Goal: Task Accomplishment & Management: Manage account settings

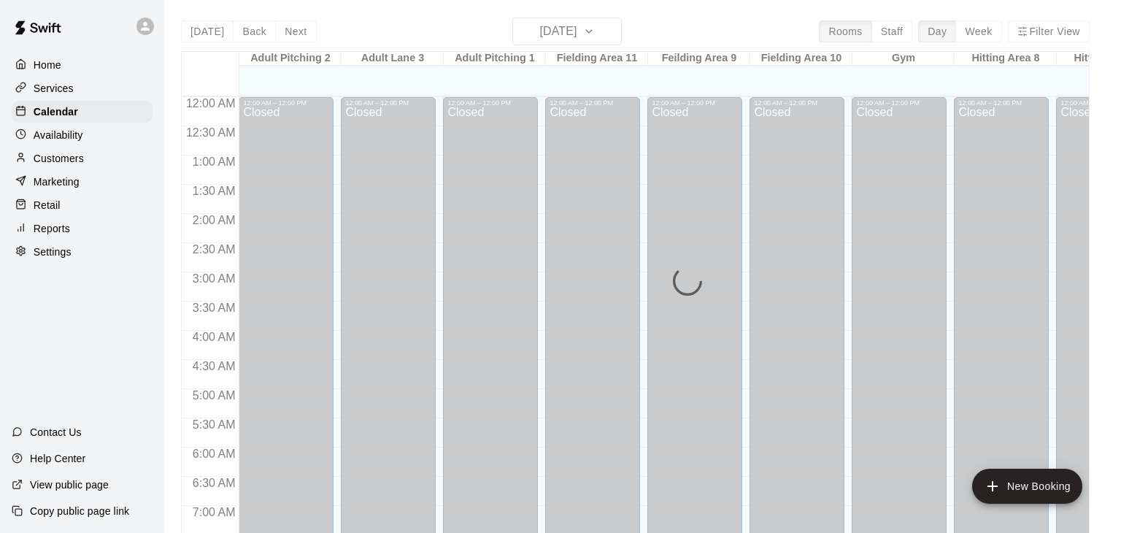
scroll to position [904, 0]
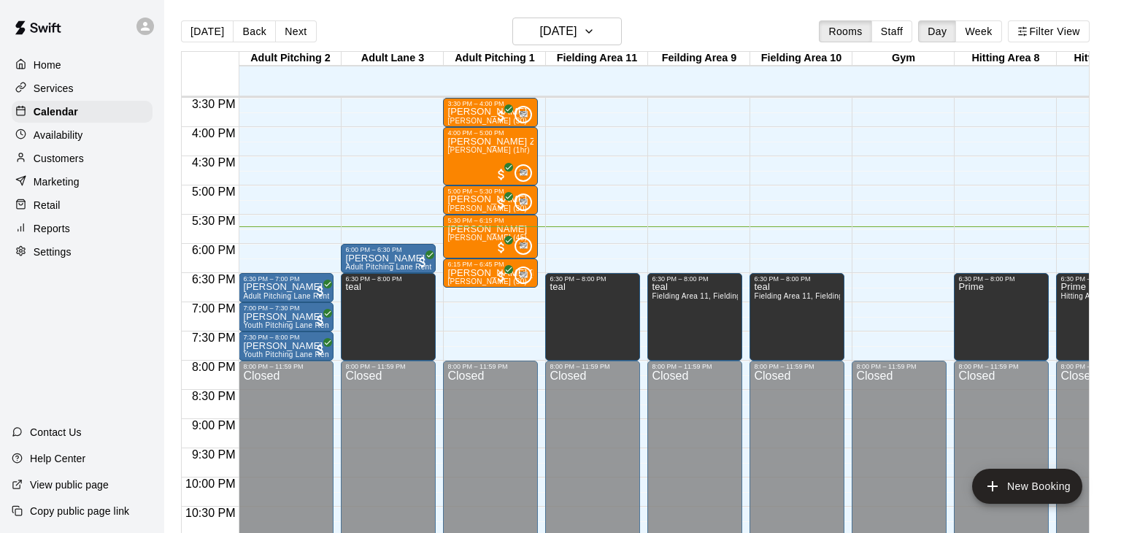
click at [65, 116] on p "Calendar" at bounding box center [56, 111] width 45 height 15
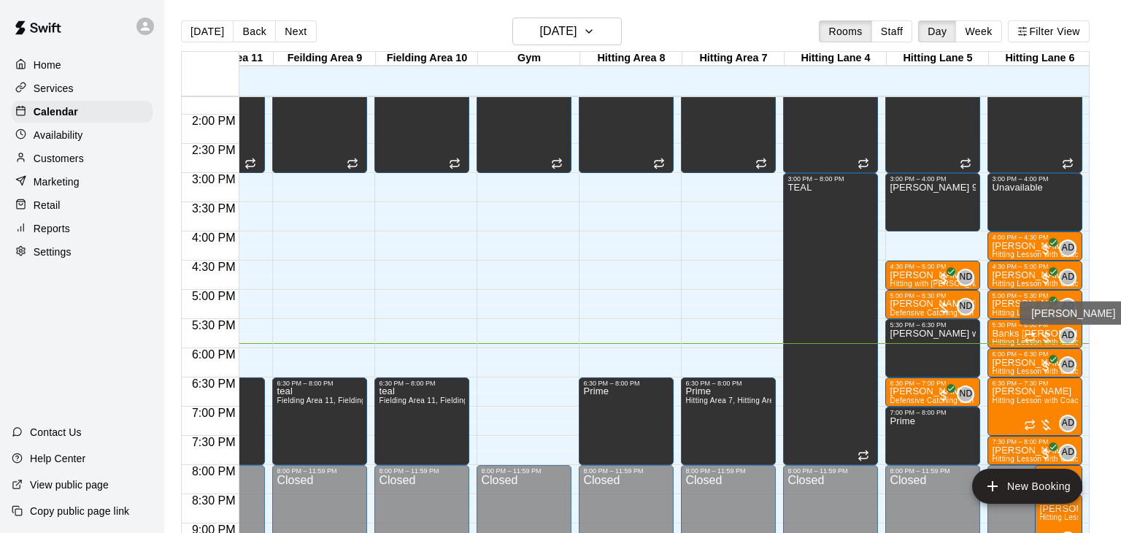
scroll to position [808, 375]
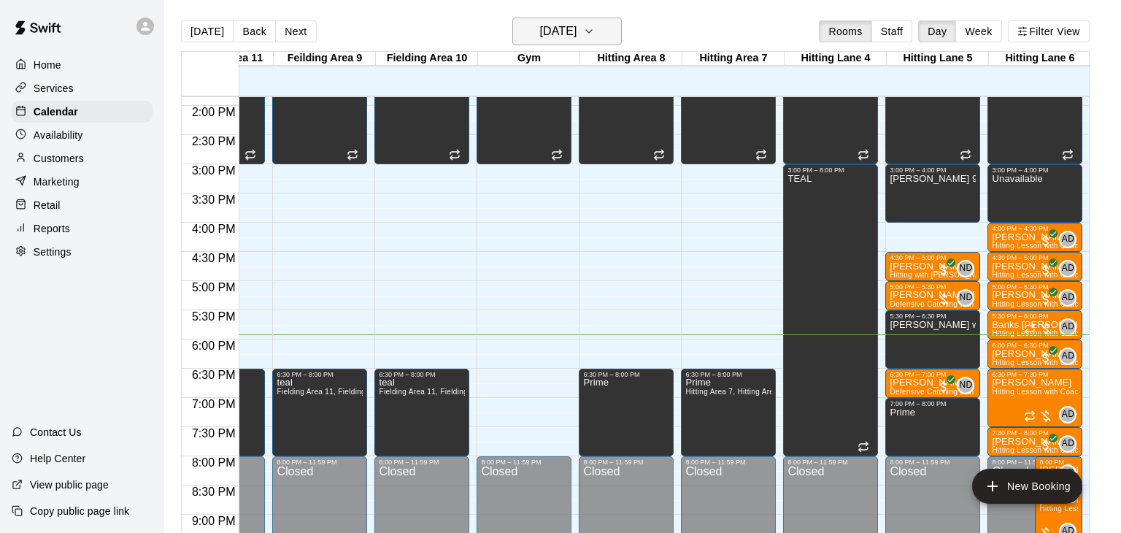
click at [595, 31] on icon "button" at bounding box center [589, 32] width 12 height 18
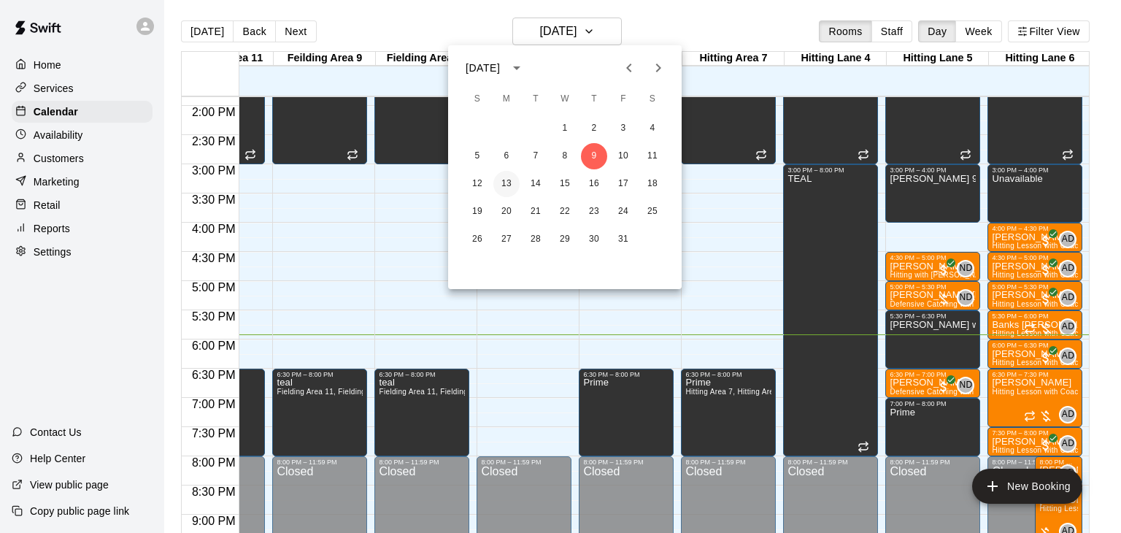
click at [501, 186] on button "13" at bounding box center [506, 184] width 26 height 26
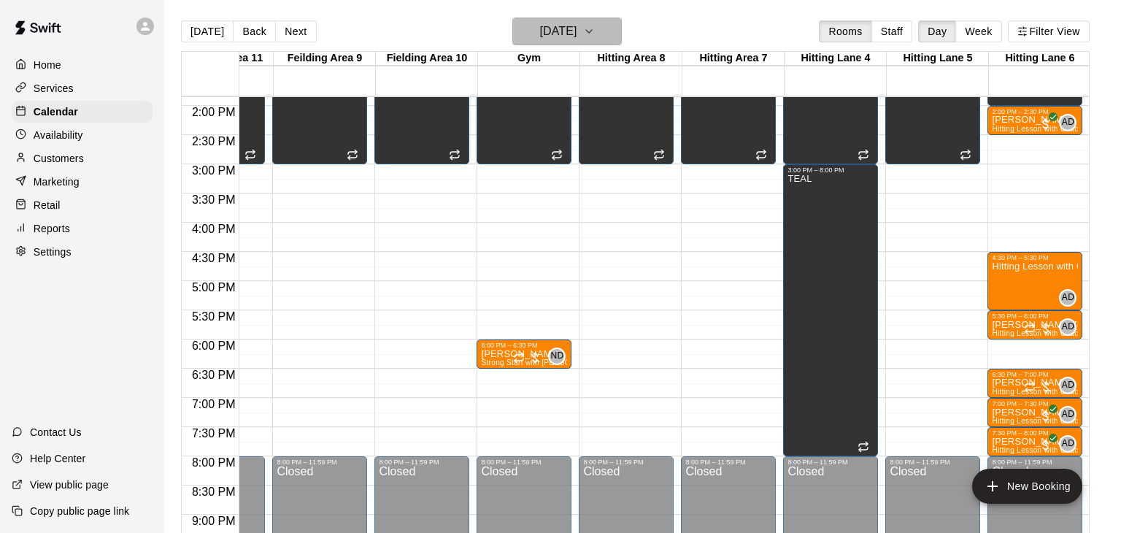
click at [595, 31] on icon "button" at bounding box center [589, 32] width 12 height 18
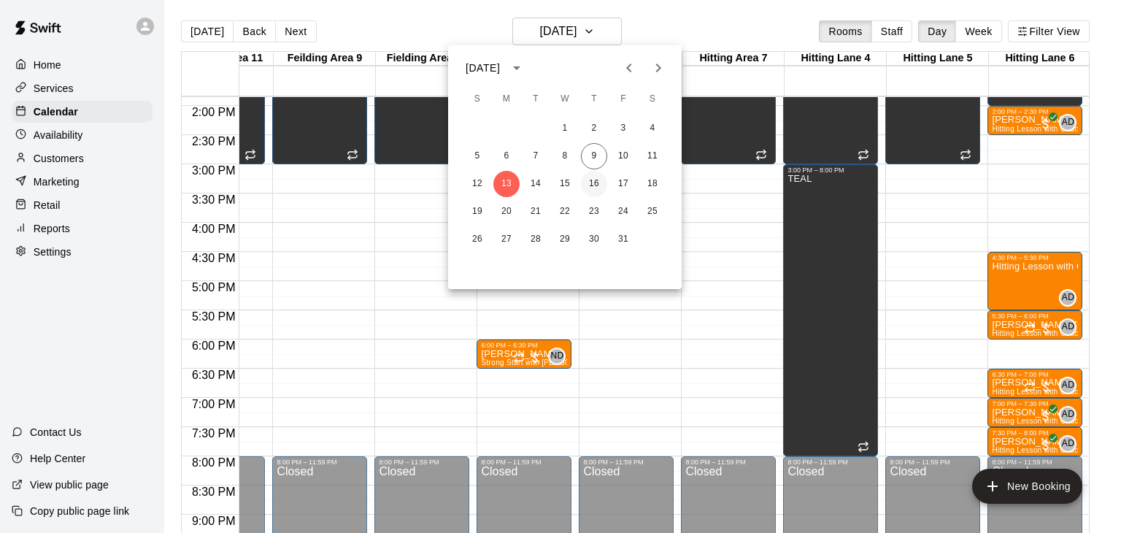
click at [600, 182] on button "16" at bounding box center [594, 184] width 26 height 26
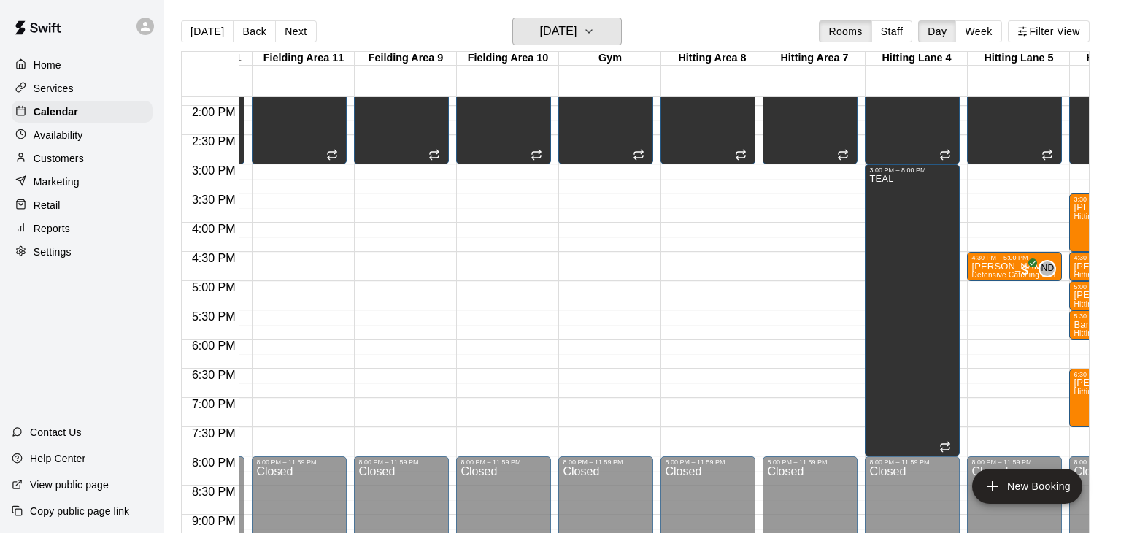
scroll to position [0, 0]
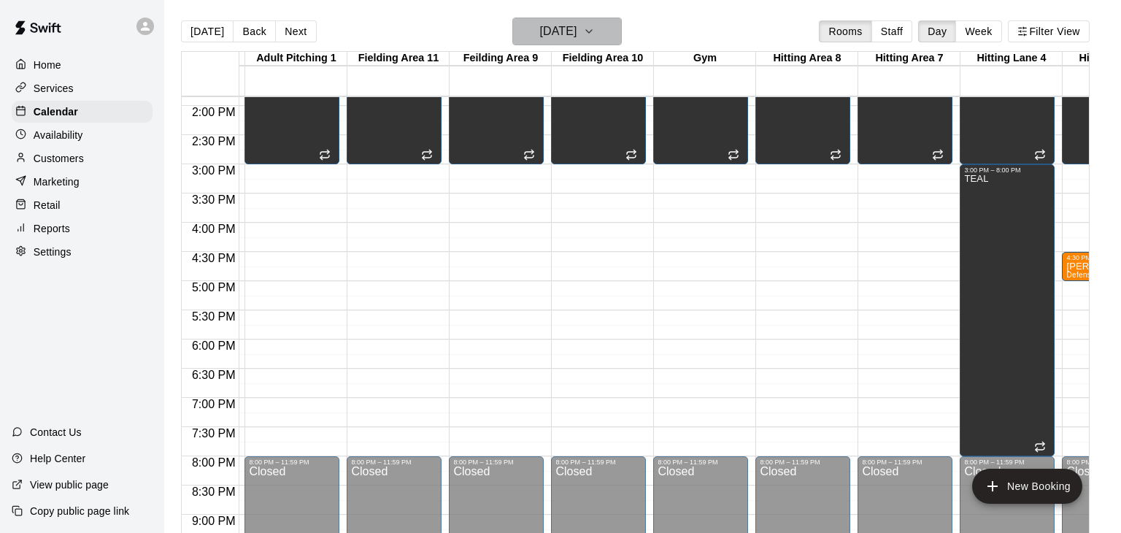
click at [595, 31] on icon "button" at bounding box center [589, 32] width 12 height 18
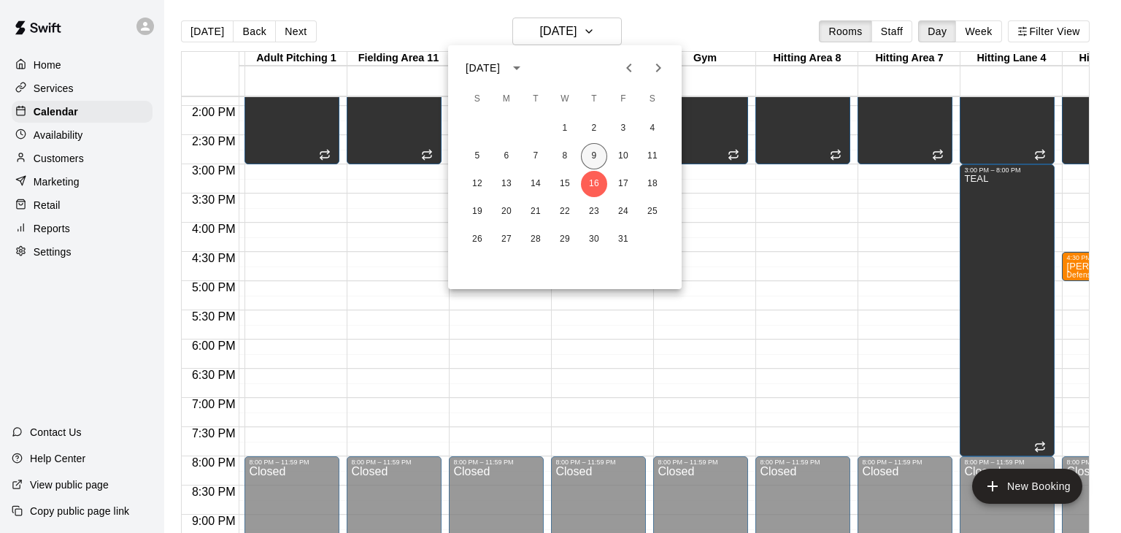
click at [595, 158] on button "9" at bounding box center [594, 156] width 26 height 26
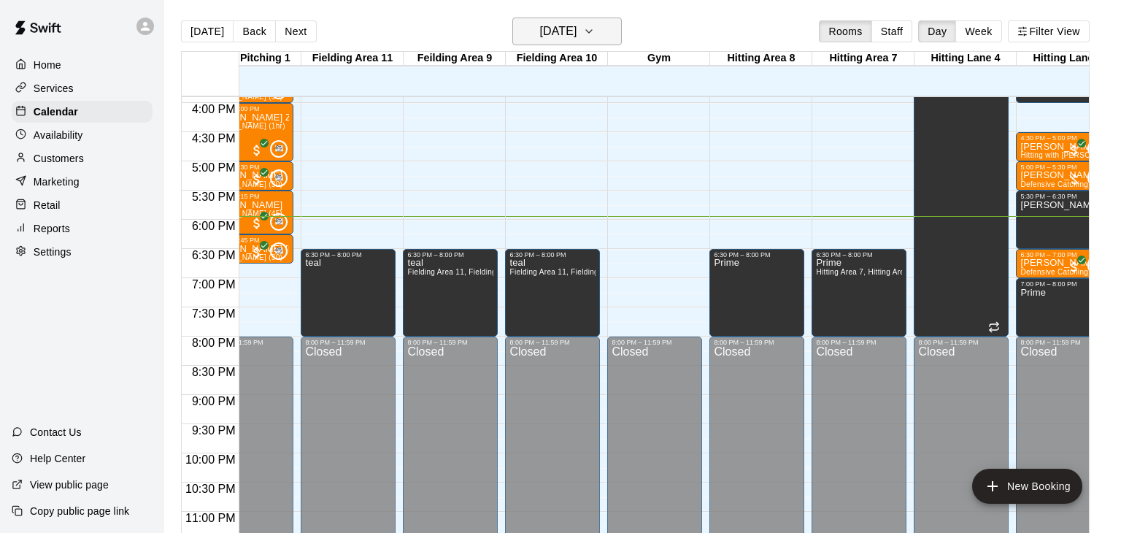
click at [595, 31] on icon "button" at bounding box center [589, 32] width 12 height 18
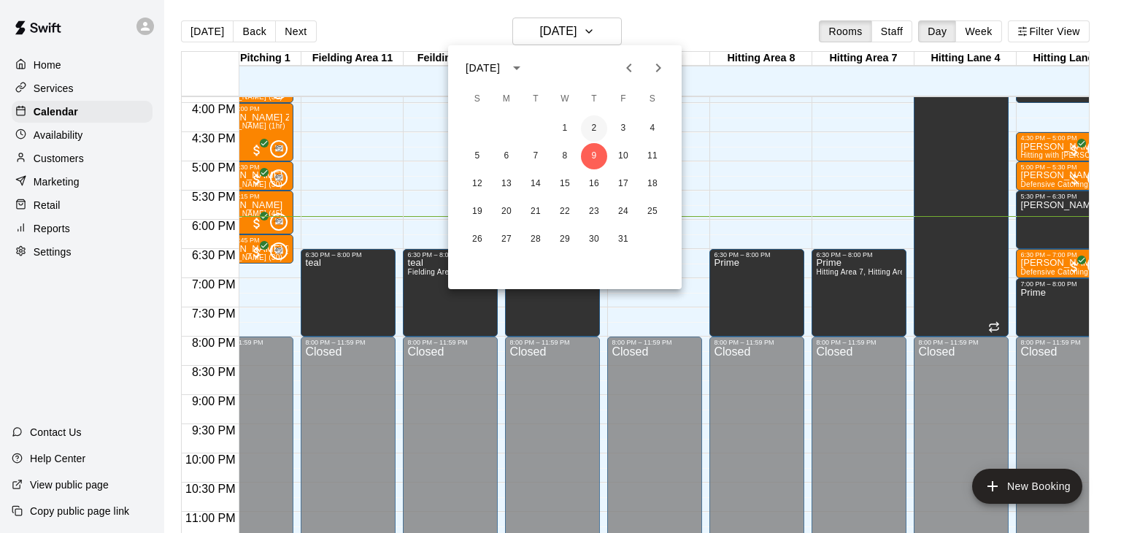
click at [592, 131] on button "2" at bounding box center [594, 128] width 26 height 26
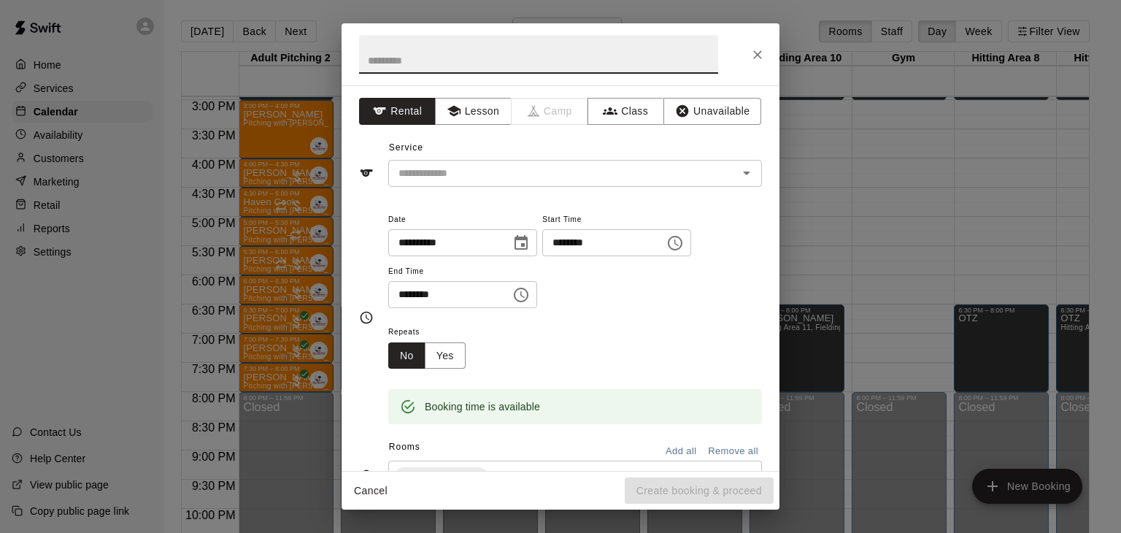
click at [753, 55] on icon "Close" at bounding box center [757, 54] width 15 height 15
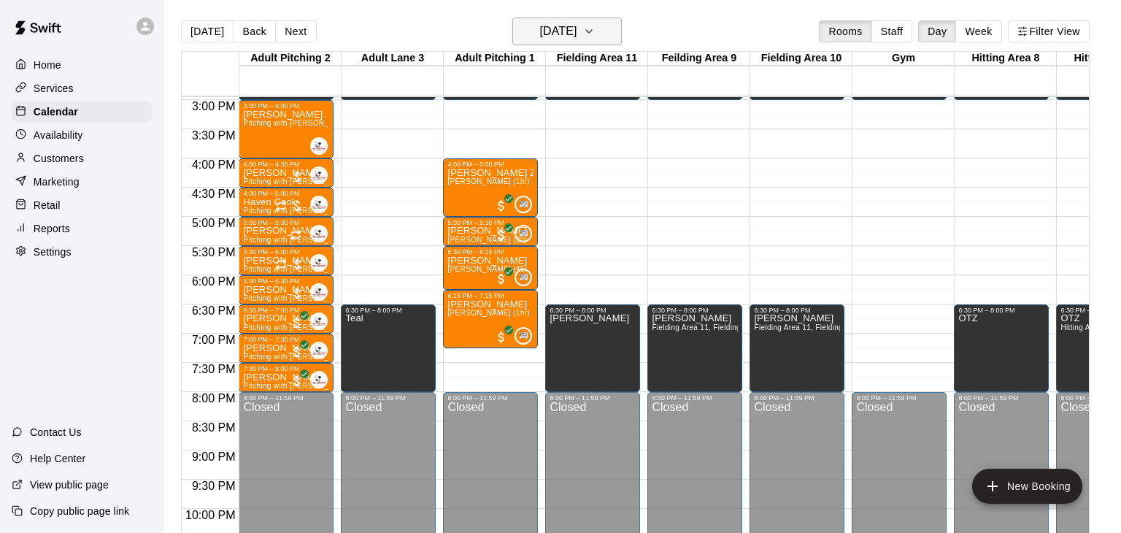
click at [622, 35] on button "[DATE]" at bounding box center [566, 32] width 109 height 28
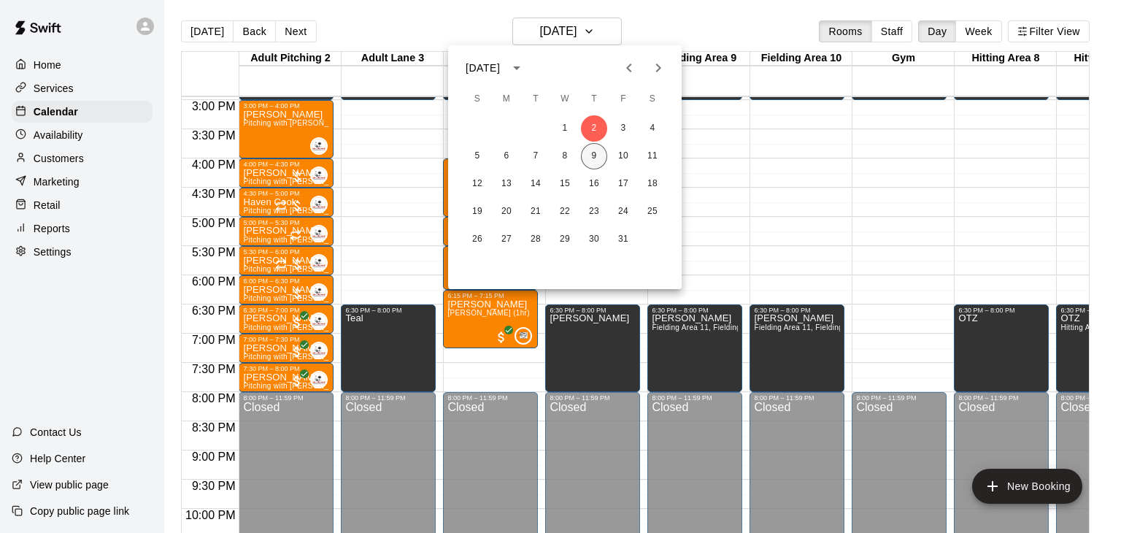
click at [595, 159] on button "9" at bounding box center [594, 156] width 26 height 26
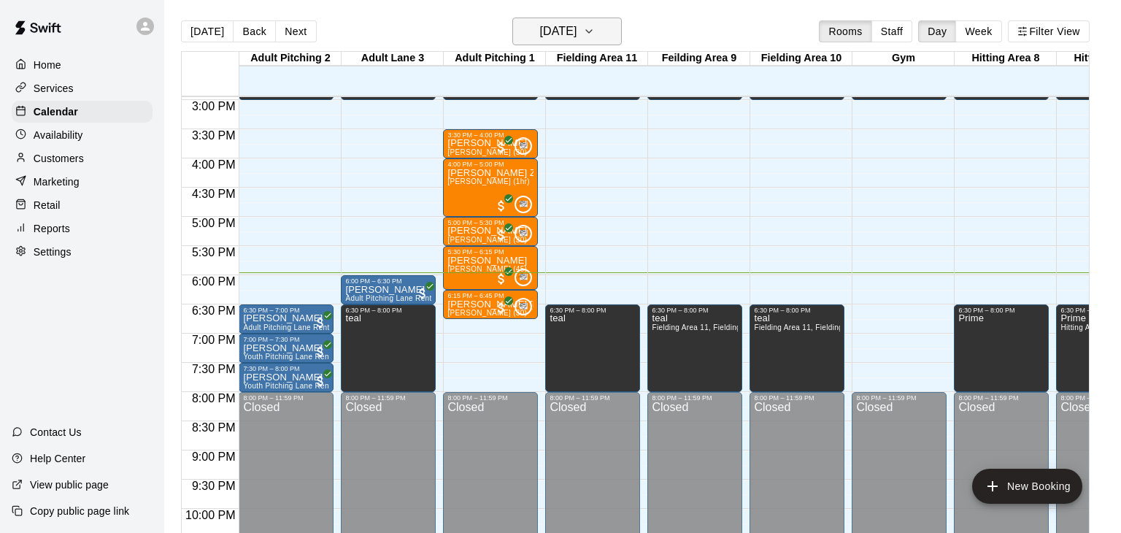
click at [595, 34] on icon "button" at bounding box center [589, 32] width 12 height 18
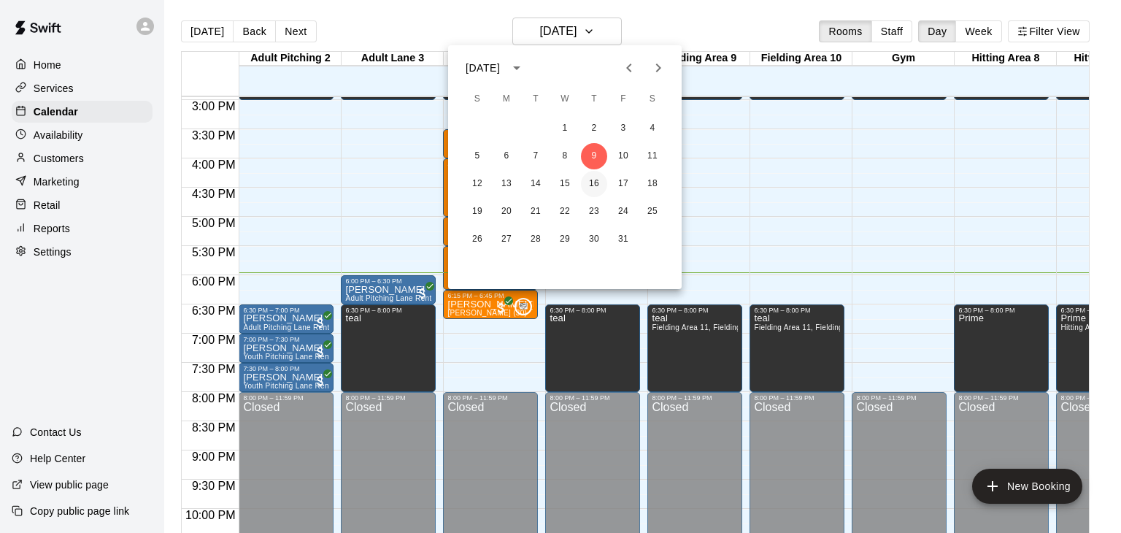
click at [596, 184] on button "16" at bounding box center [594, 184] width 26 height 26
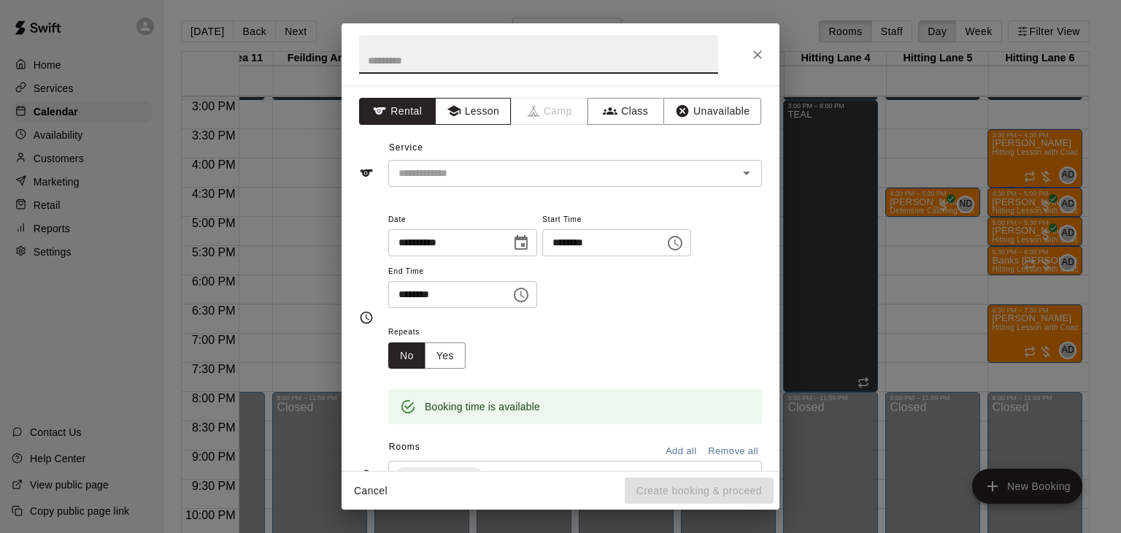
click at [490, 115] on button "Lesson" at bounding box center [473, 111] width 77 height 27
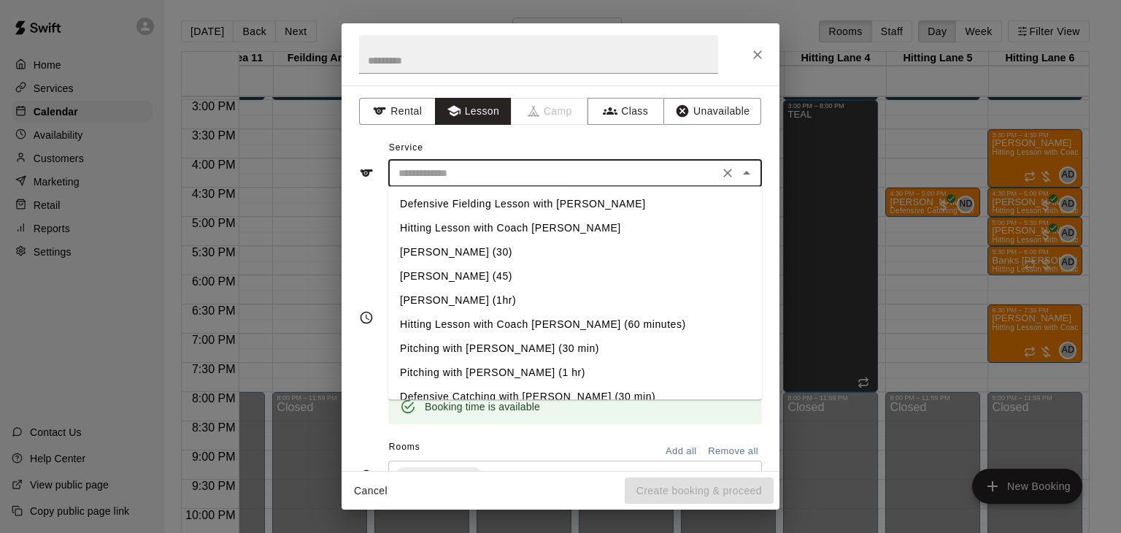
click at [476, 178] on input "text" at bounding box center [554, 173] width 322 height 18
click at [474, 224] on li "Hitting Lesson with Coach [PERSON_NAME]" at bounding box center [575, 228] width 374 height 24
type input "**********"
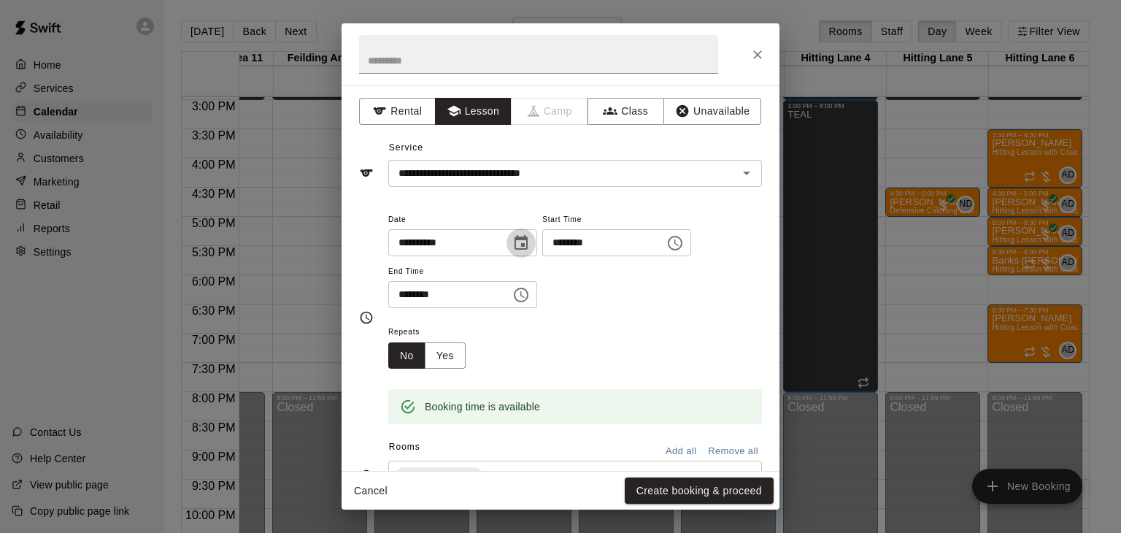
click at [527, 243] on icon "Choose date, selected date is Oct 16, 2025" at bounding box center [520, 242] width 13 height 15
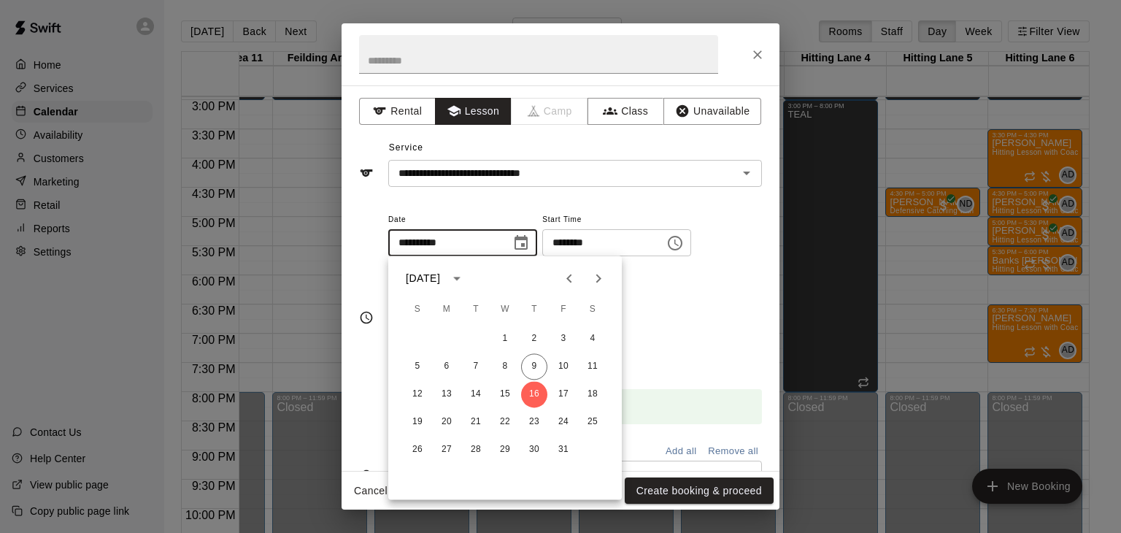
click at [691, 219] on div "**********" at bounding box center [575, 259] width 374 height 98
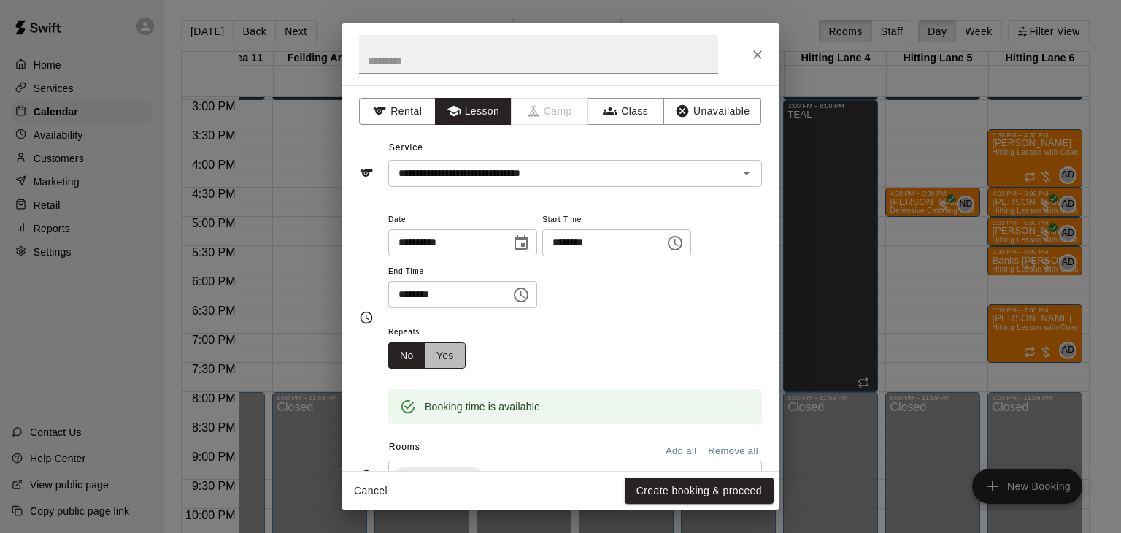
click at [455, 369] on button "Yes" at bounding box center [445, 355] width 41 height 27
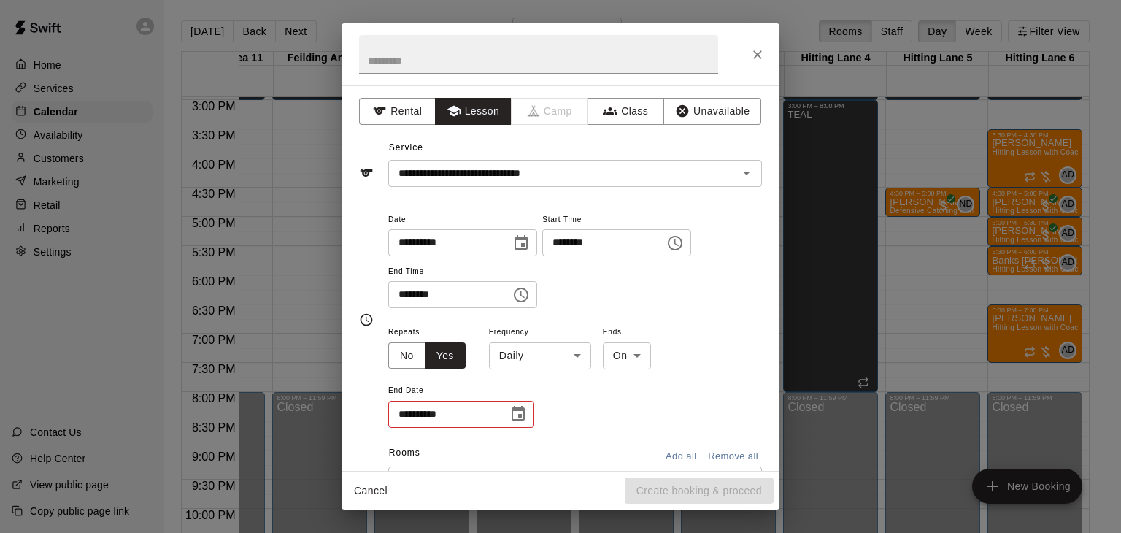
click at [576, 406] on body "Home Services Calendar Availability Customers Marketing Retail Reports Settings…" at bounding box center [560, 278] width 1121 height 556
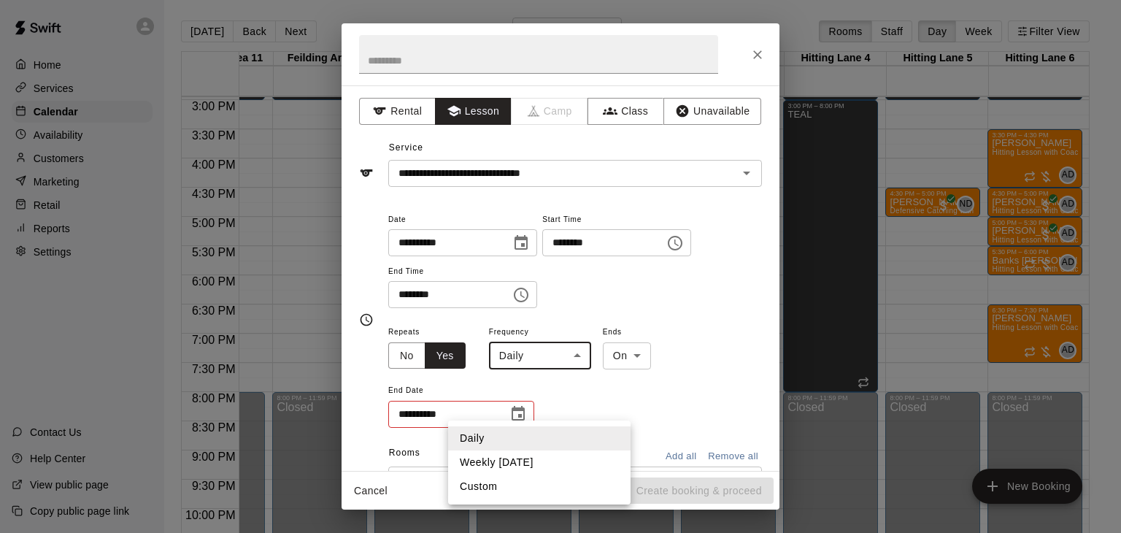
click at [503, 461] on li "Weekly [DATE]" at bounding box center [539, 462] width 182 height 24
type input "******"
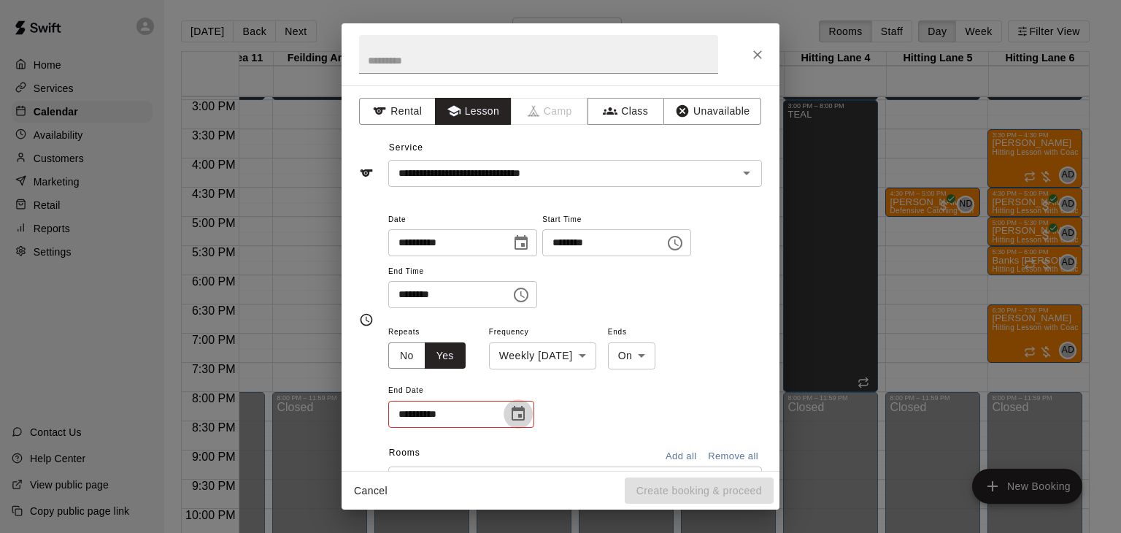
click at [519, 420] on icon "Choose date" at bounding box center [517, 413] width 13 height 15
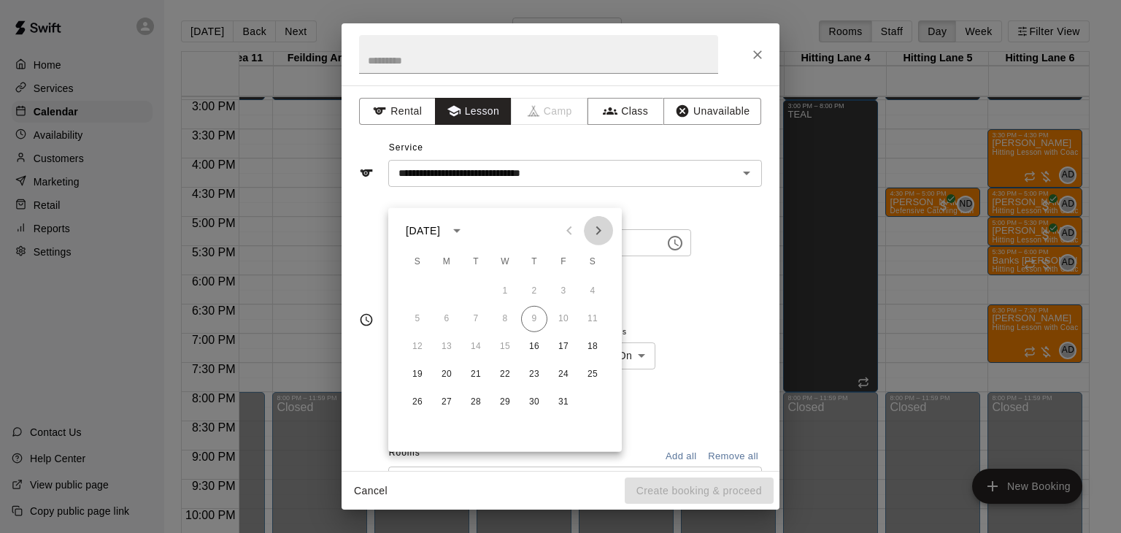
click at [606, 224] on icon "Next month" at bounding box center [598, 231] width 18 height 18
click at [536, 320] on button "6" at bounding box center [534, 319] width 26 height 26
type input "**********"
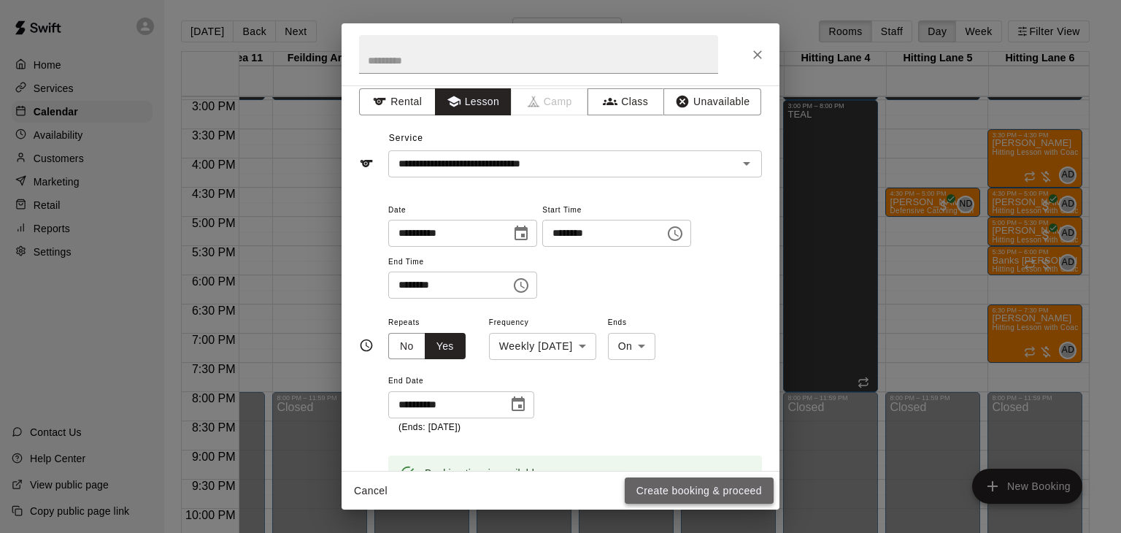
click at [732, 498] on button "Create booking & proceed" at bounding box center [698, 490] width 149 height 27
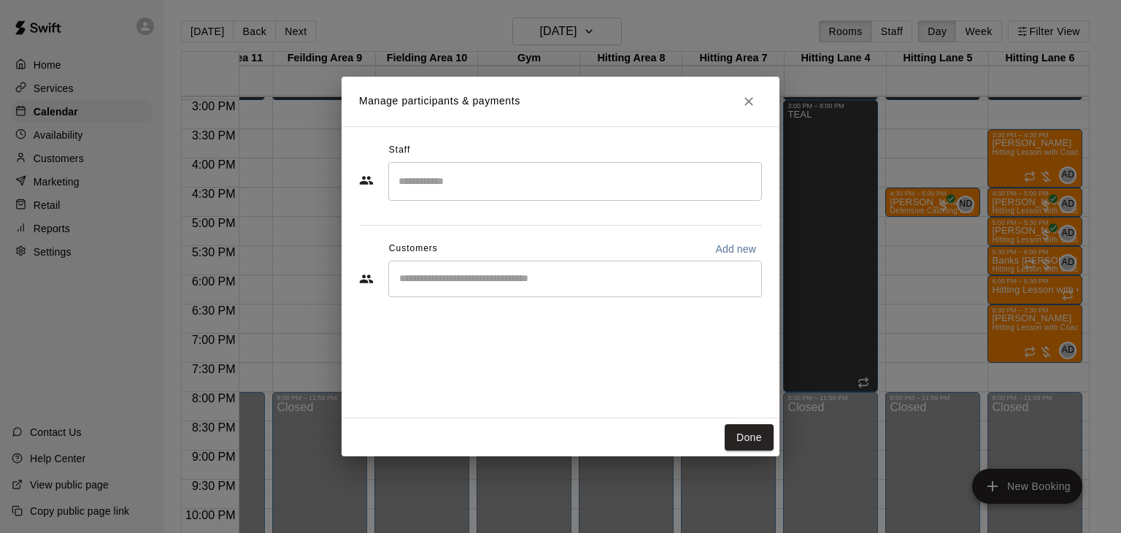
click at [478, 179] on input "Search staff" at bounding box center [575, 182] width 360 height 26
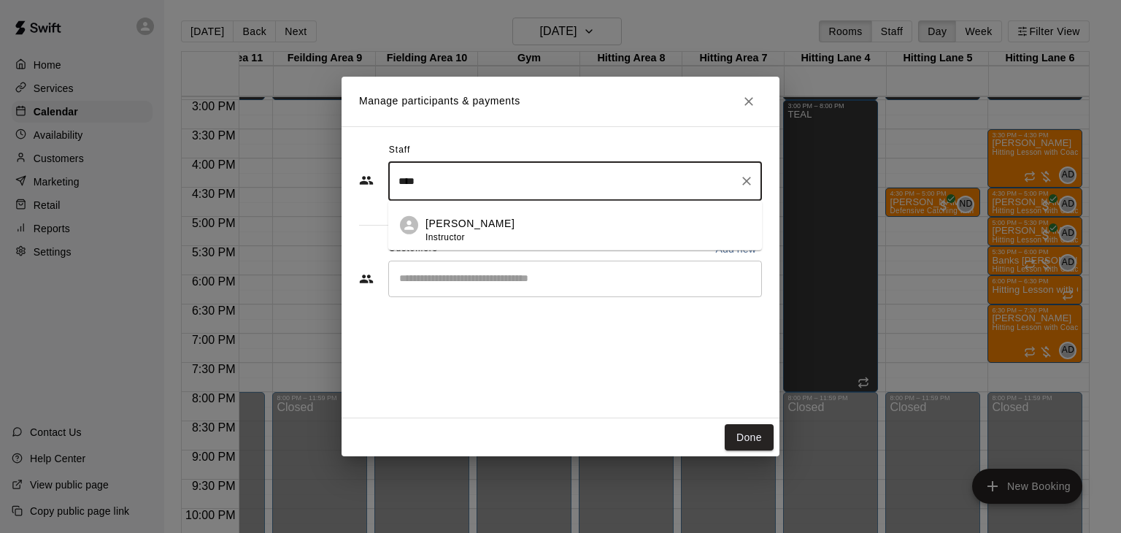
click at [465, 214] on li "[PERSON_NAME] Instructor" at bounding box center [575, 226] width 374 height 50
type input "****"
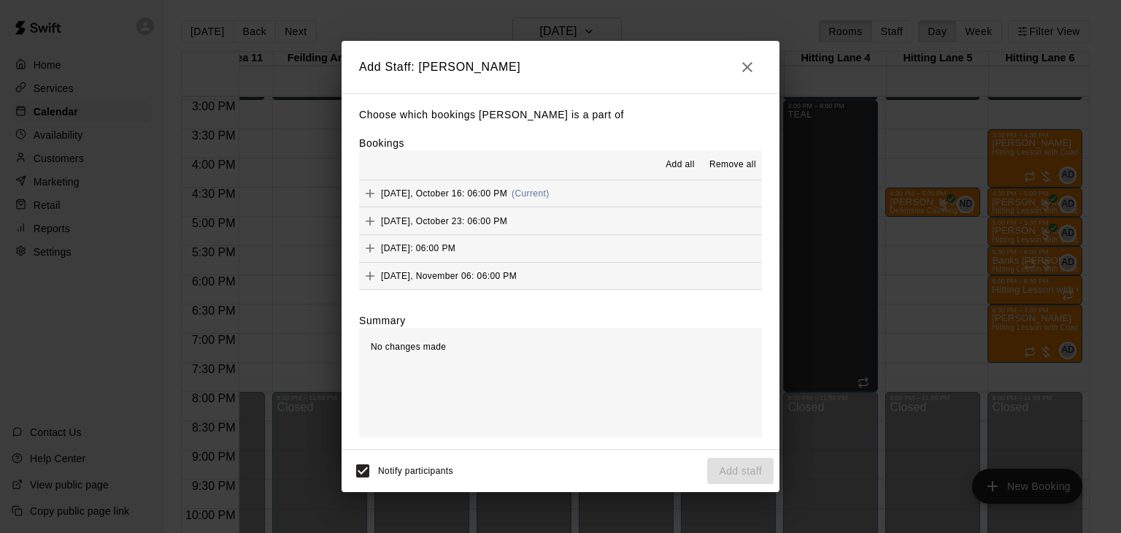
click at [679, 165] on span "Add all" at bounding box center [679, 165] width 29 height 15
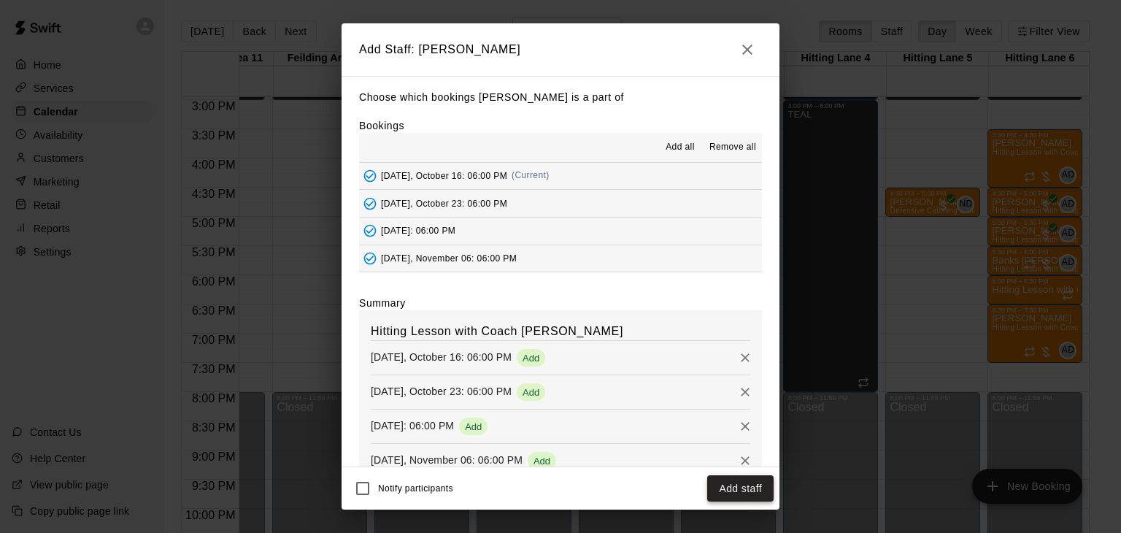
click at [726, 487] on button "Add staff" at bounding box center [740, 488] width 66 height 27
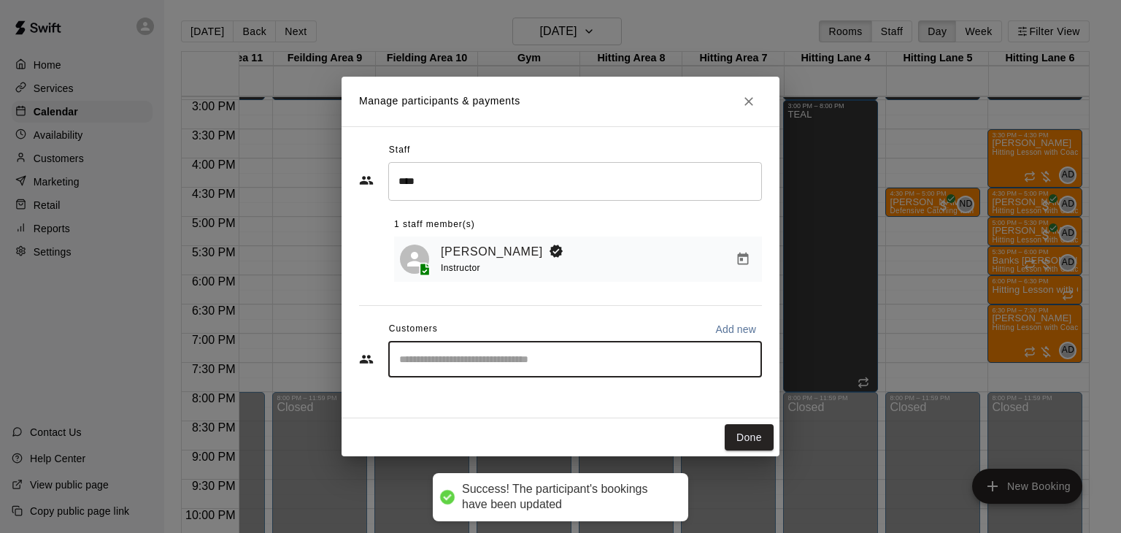
click at [450, 361] on input "Start typing to search customers..." at bounding box center [575, 359] width 360 height 15
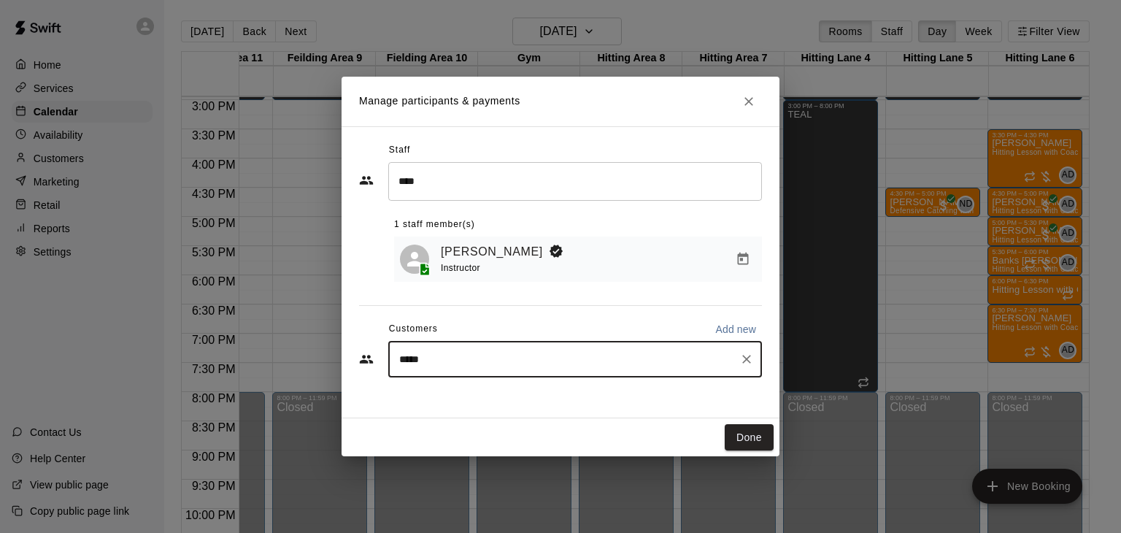
type input "******"
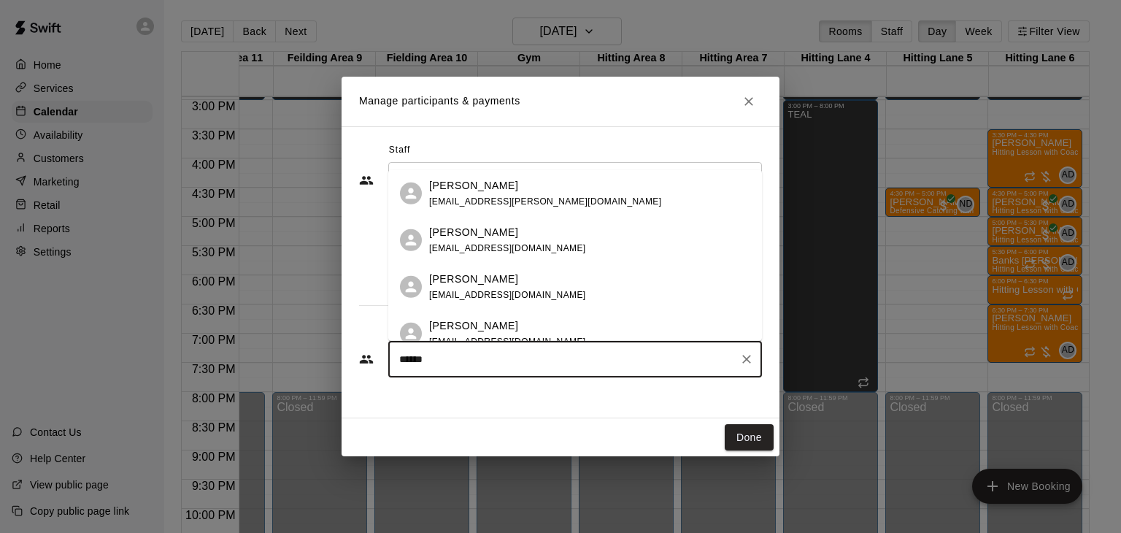
click at [467, 278] on p "[PERSON_NAME]" at bounding box center [473, 278] width 89 height 15
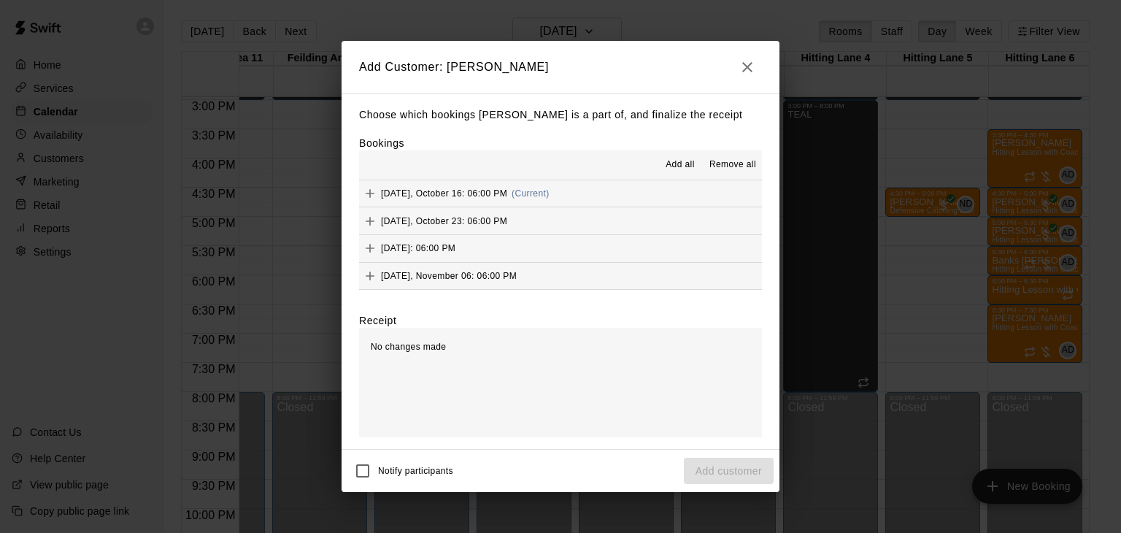
click at [686, 169] on span "Add all" at bounding box center [679, 165] width 29 height 15
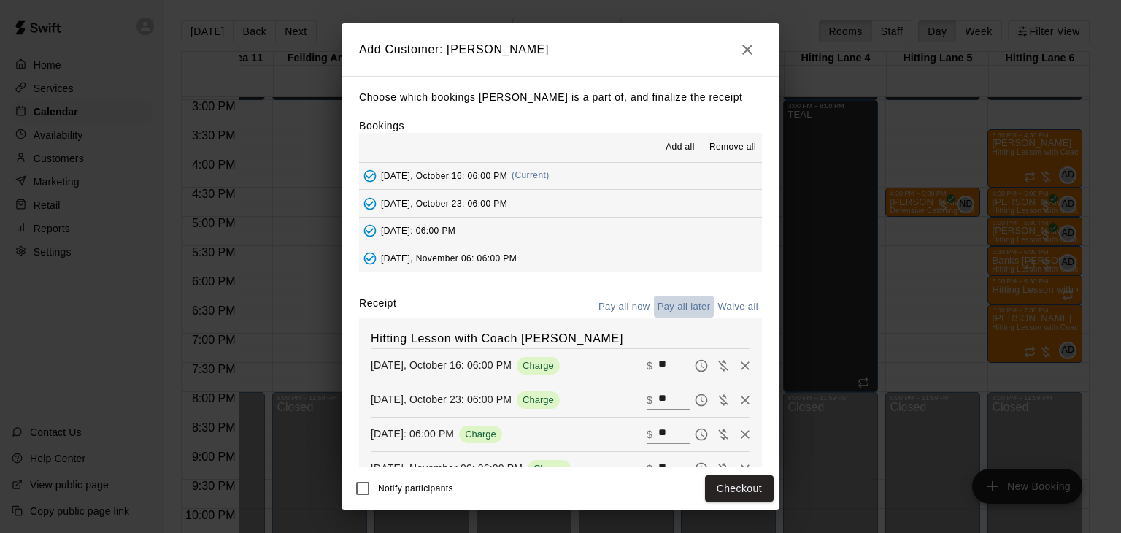
click at [689, 309] on button "Pay all later" at bounding box center [684, 306] width 61 height 23
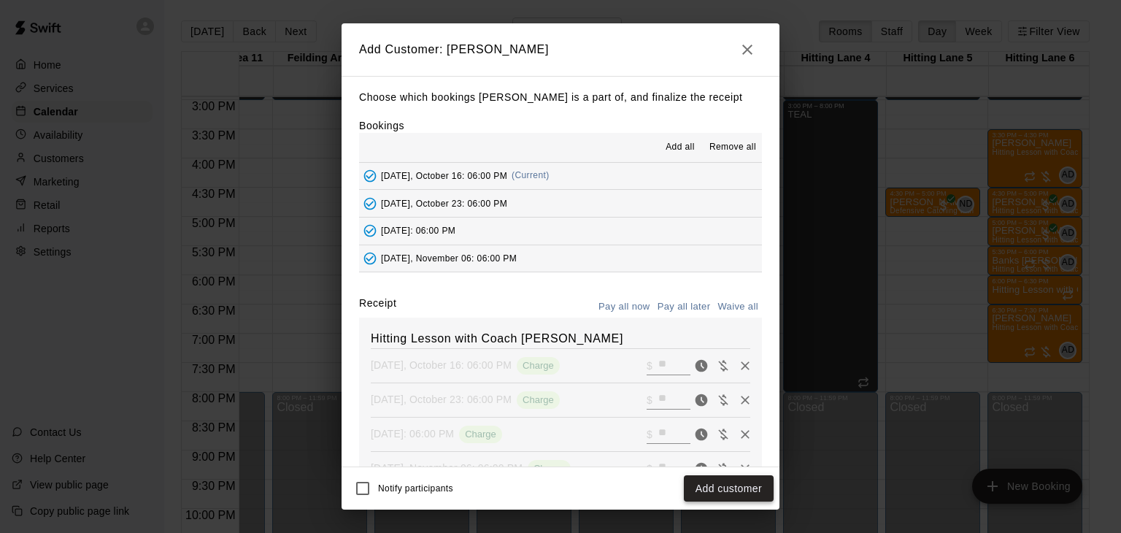
click at [748, 487] on button "Add customer" at bounding box center [729, 488] width 90 height 27
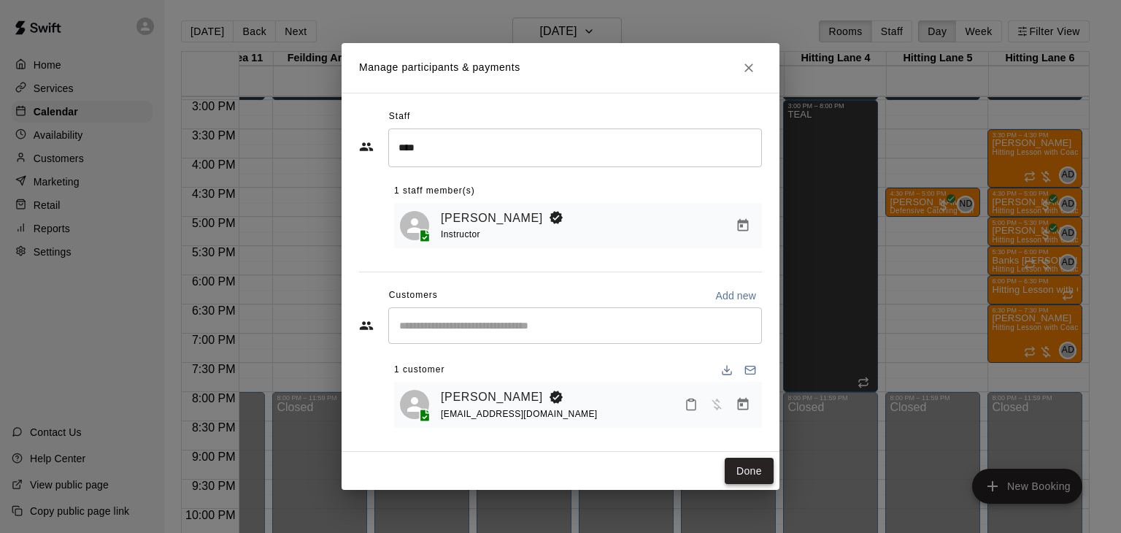
click at [751, 471] on button "Done" at bounding box center [748, 470] width 49 height 27
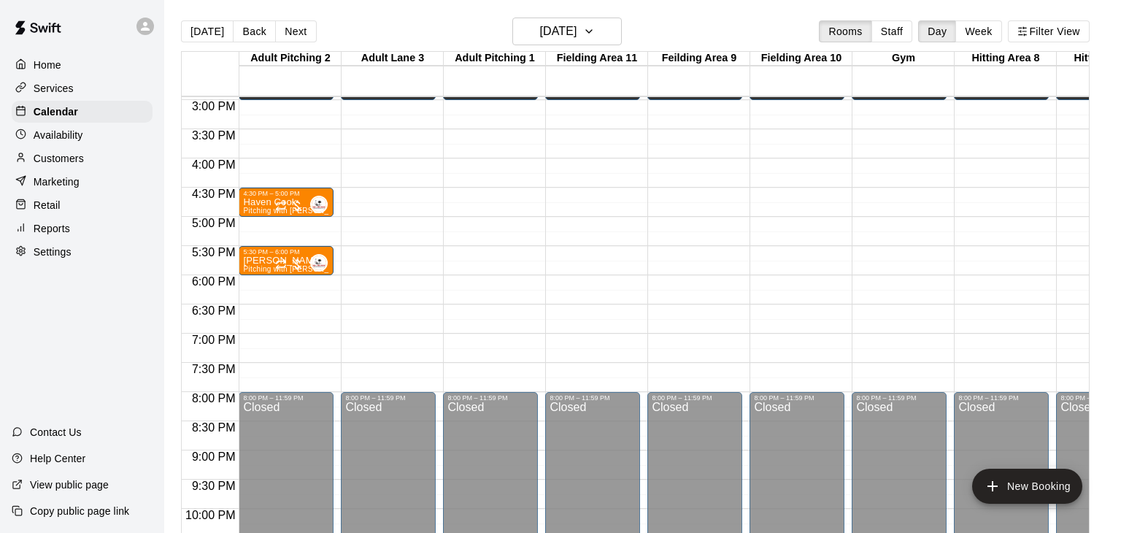
drag, startPoint x: 275, startPoint y: 304, endPoint x: 281, endPoint y: 340, distance: 36.2
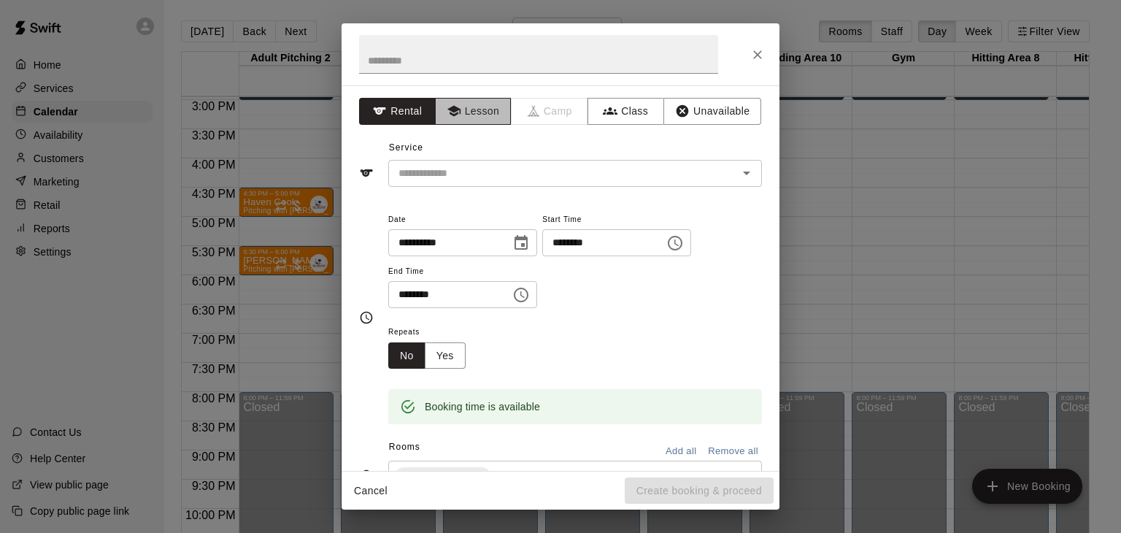
click at [484, 119] on button "Lesson" at bounding box center [473, 111] width 77 height 27
click at [486, 164] on input "text" at bounding box center [554, 173] width 322 height 18
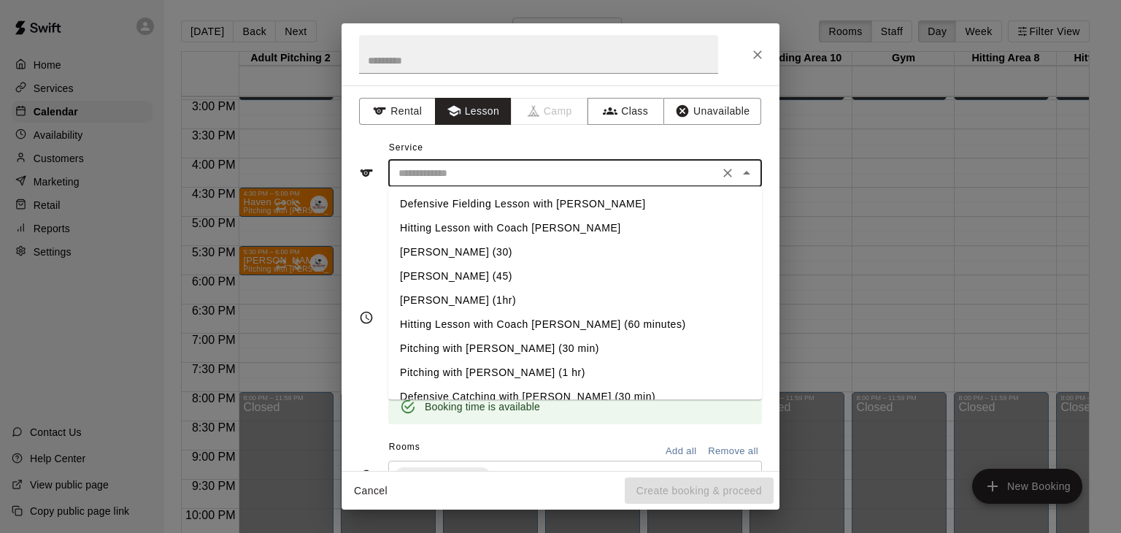
click at [506, 352] on li "Pitching with [PERSON_NAME] (30 min)" at bounding box center [575, 348] width 374 height 24
type input "**********"
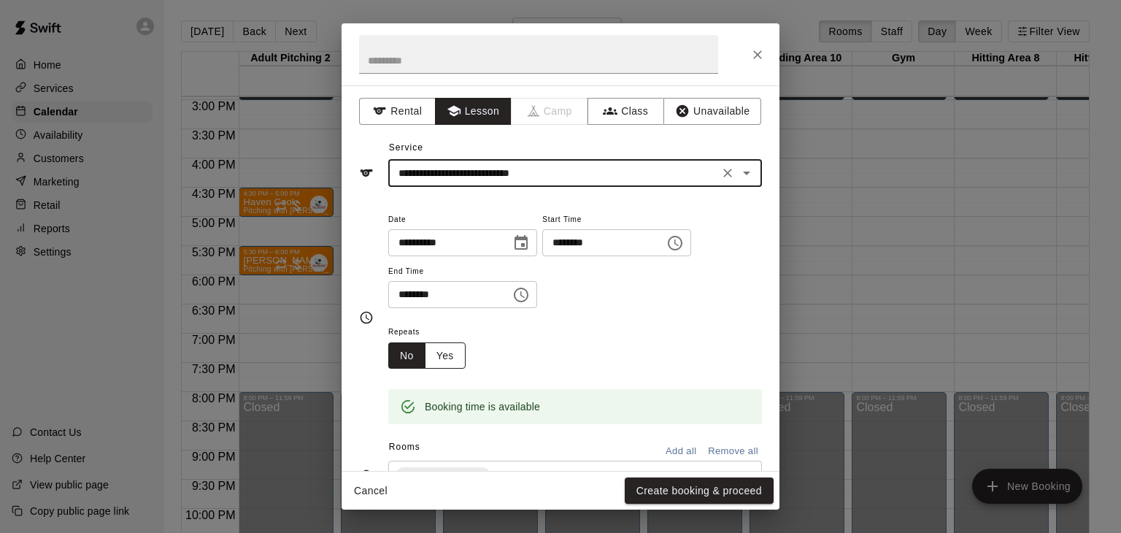
click at [448, 369] on button "Yes" at bounding box center [445, 355] width 41 height 27
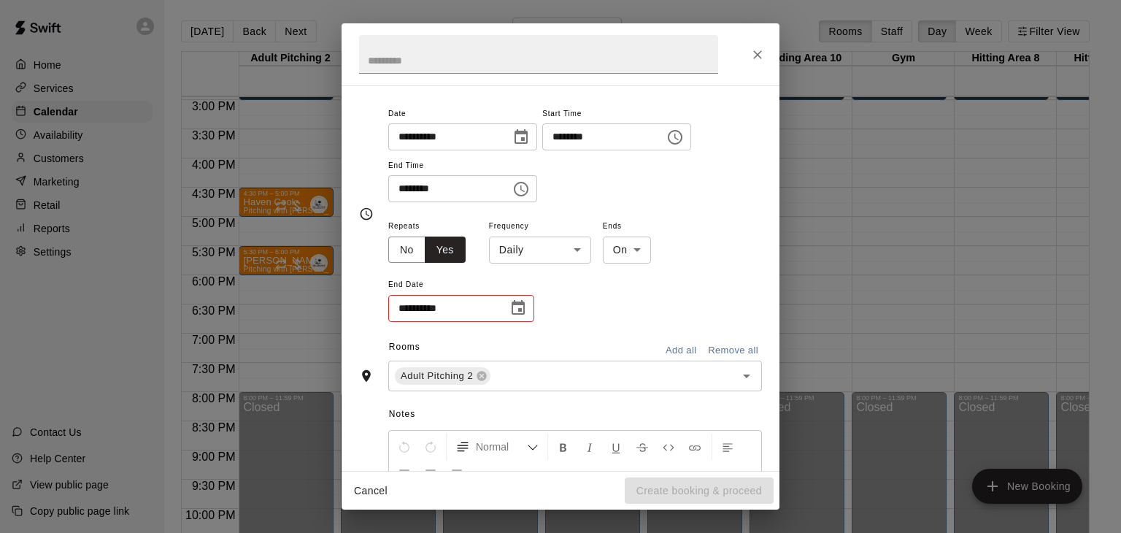
scroll to position [107, 0]
click at [568, 302] on body "Home Services Calendar Availability Customers Marketing Retail Reports Settings…" at bounding box center [560, 278] width 1121 height 556
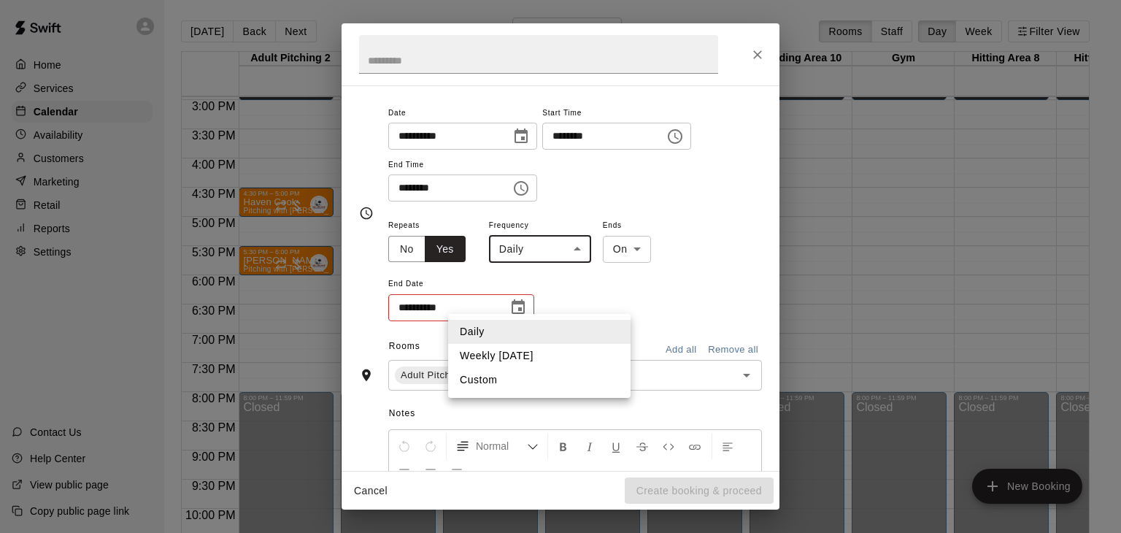
click at [531, 357] on li "Weekly [DATE]" at bounding box center [539, 356] width 182 height 24
type input "******"
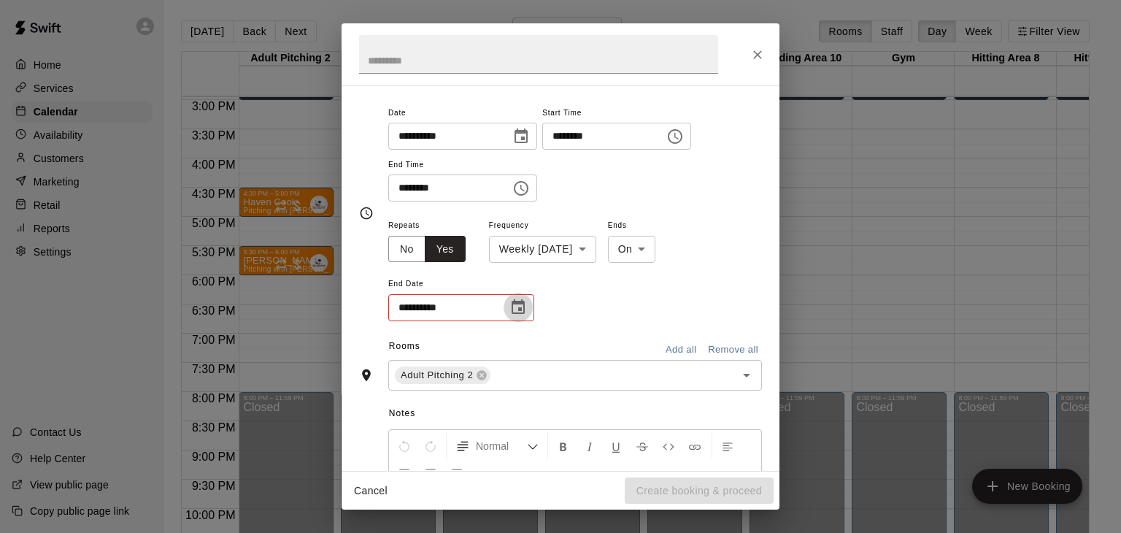
click at [521, 316] on icon "Choose date" at bounding box center [518, 307] width 18 height 18
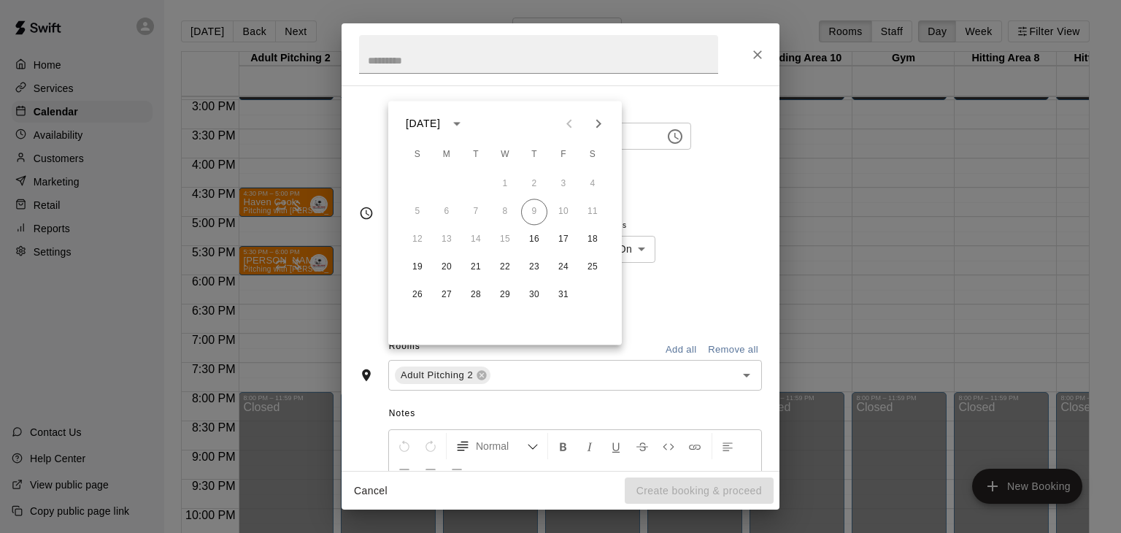
click at [601, 120] on icon "Next month" at bounding box center [598, 124] width 18 height 18
click at [535, 209] on button "6" at bounding box center [534, 211] width 26 height 26
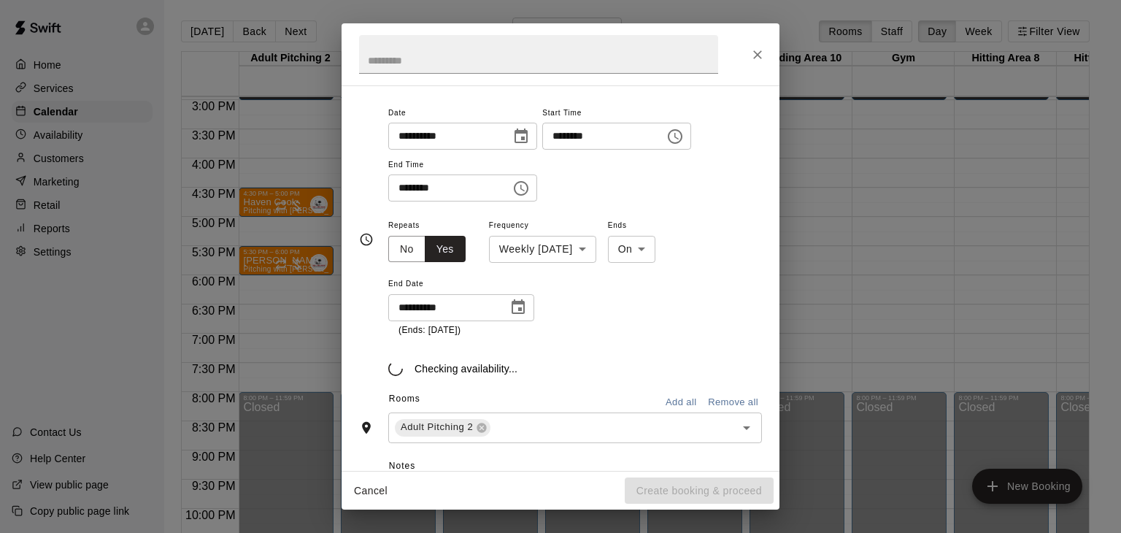
type input "**********"
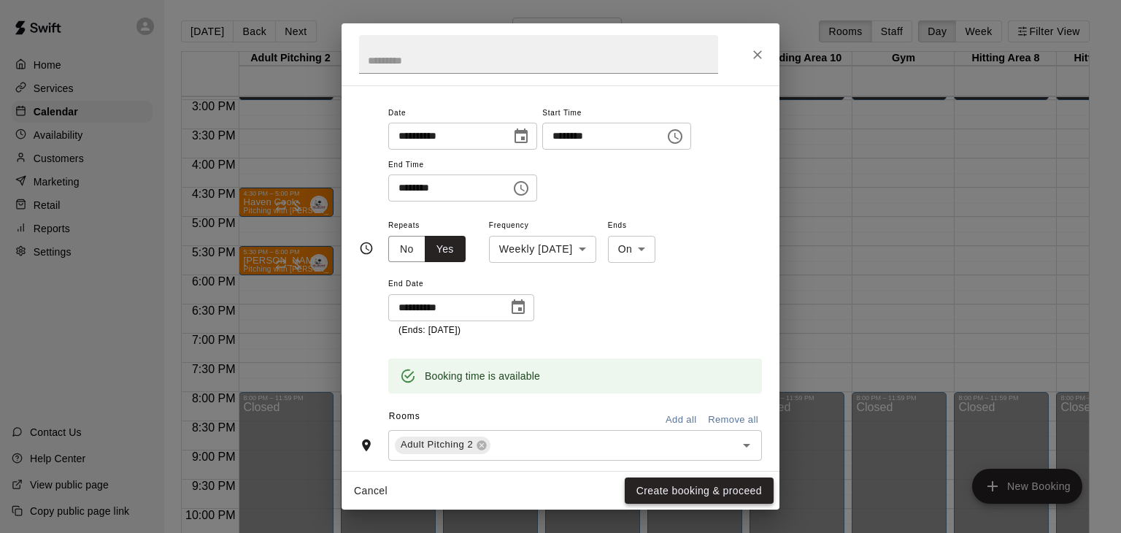
click at [683, 488] on button "Create booking & proceed" at bounding box center [698, 490] width 149 height 27
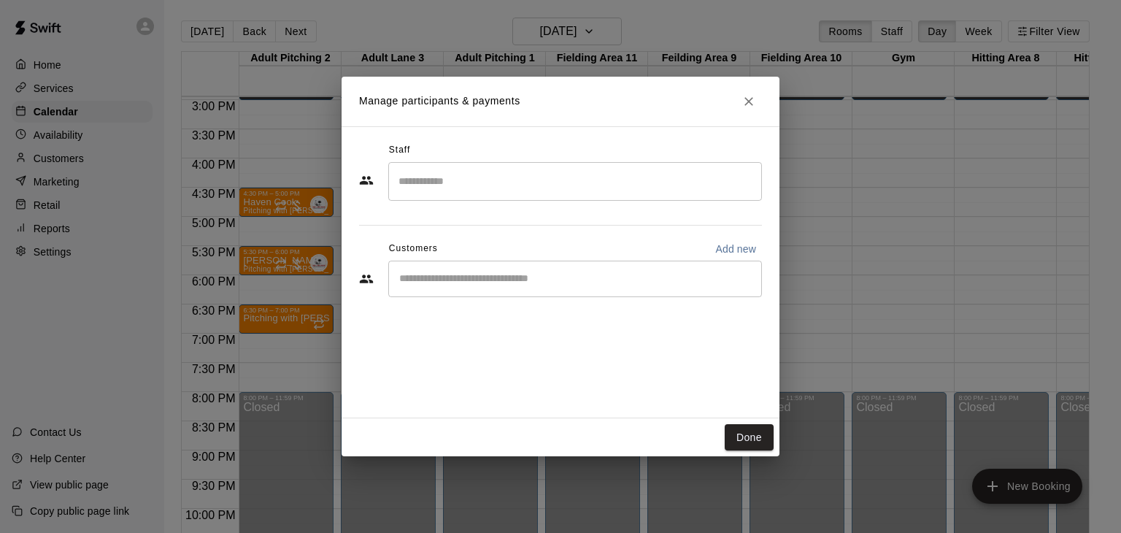
click at [532, 170] on input "Search staff" at bounding box center [575, 182] width 360 height 26
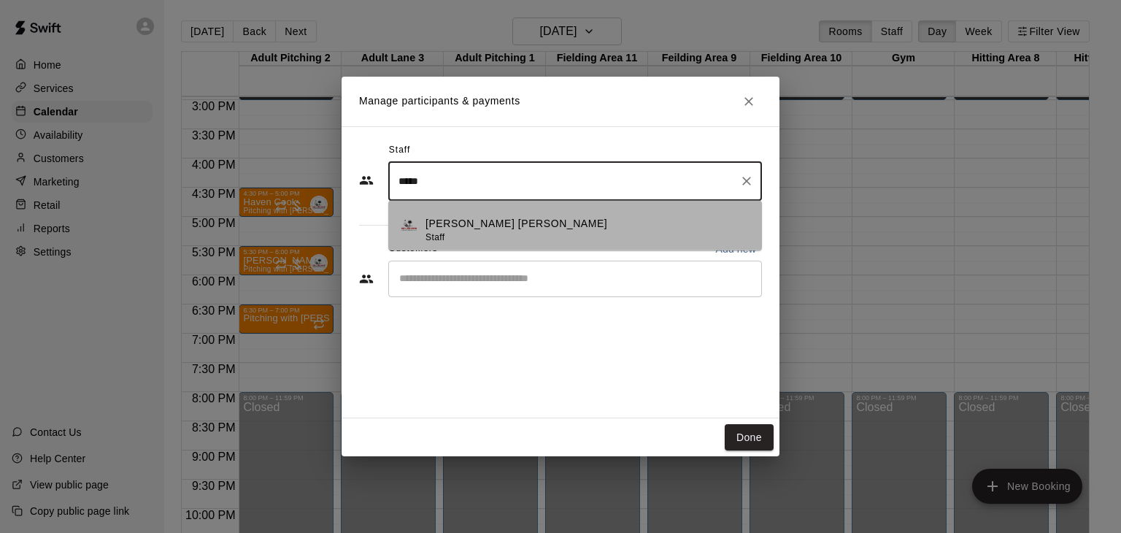
click at [506, 222] on p "[PERSON_NAME] [PERSON_NAME]" at bounding box center [516, 223] width 182 height 15
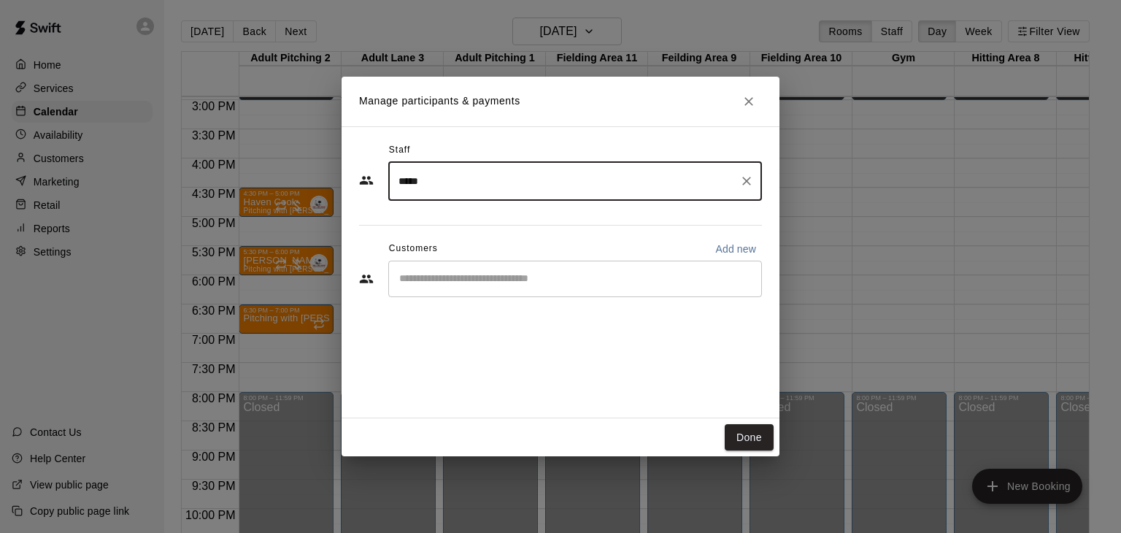
type input "*****"
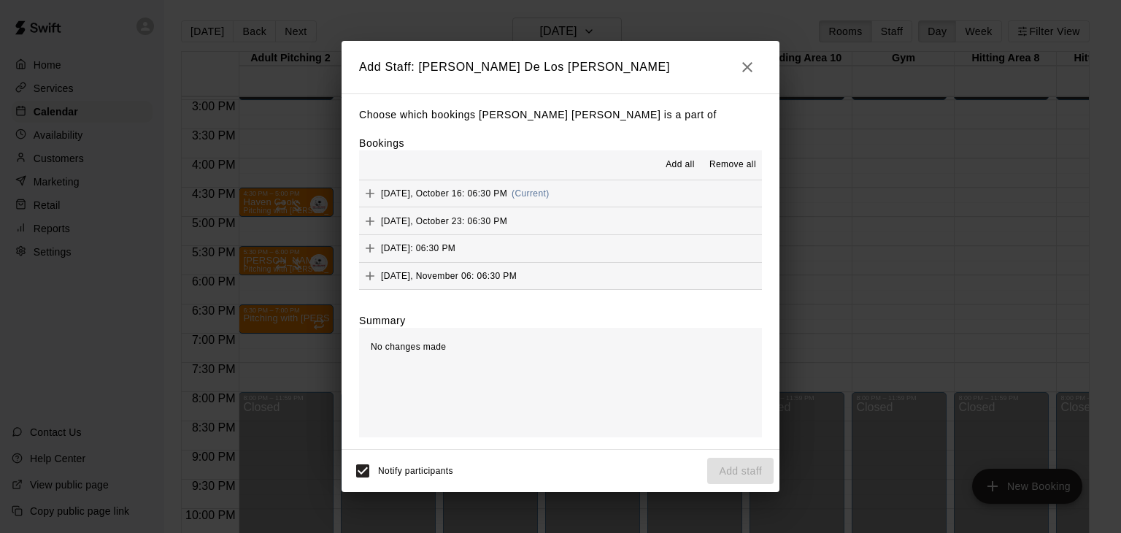
click at [673, 169] on span "Add all" at bounding box center [679, 165] width 29 height 15
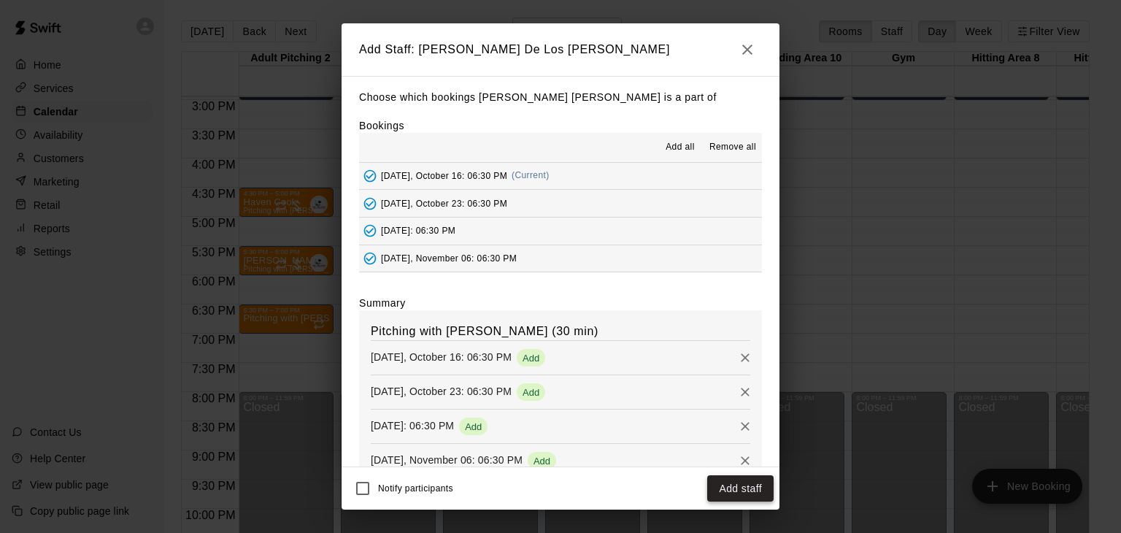
click at [738, 494] on button "Add staff" at bounding box center [740, 488] width 66 height 27
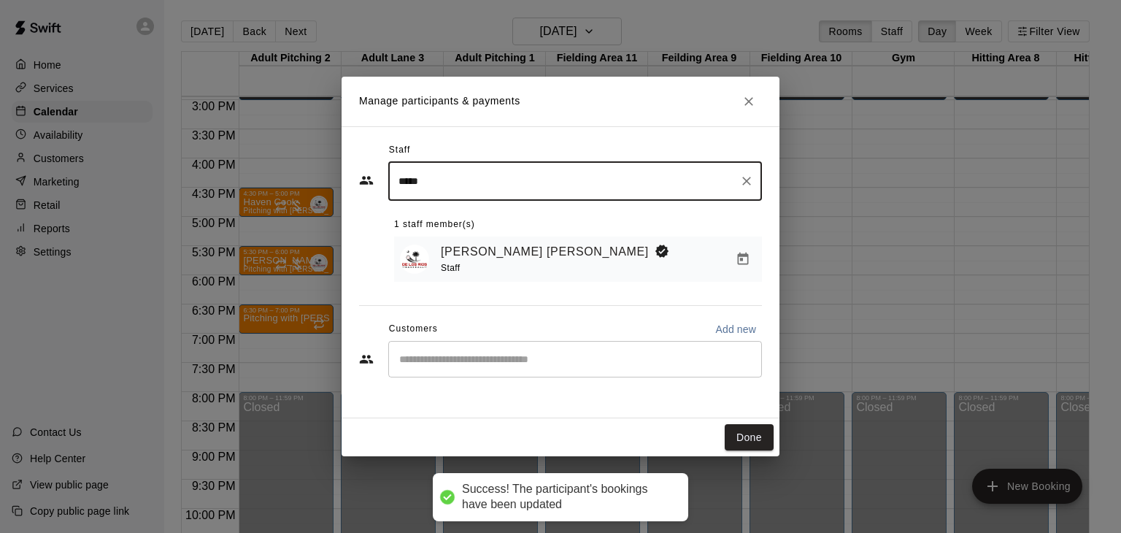
click at [436, 368] on div "​" at bounding box center [575, 359] width 374 height 36
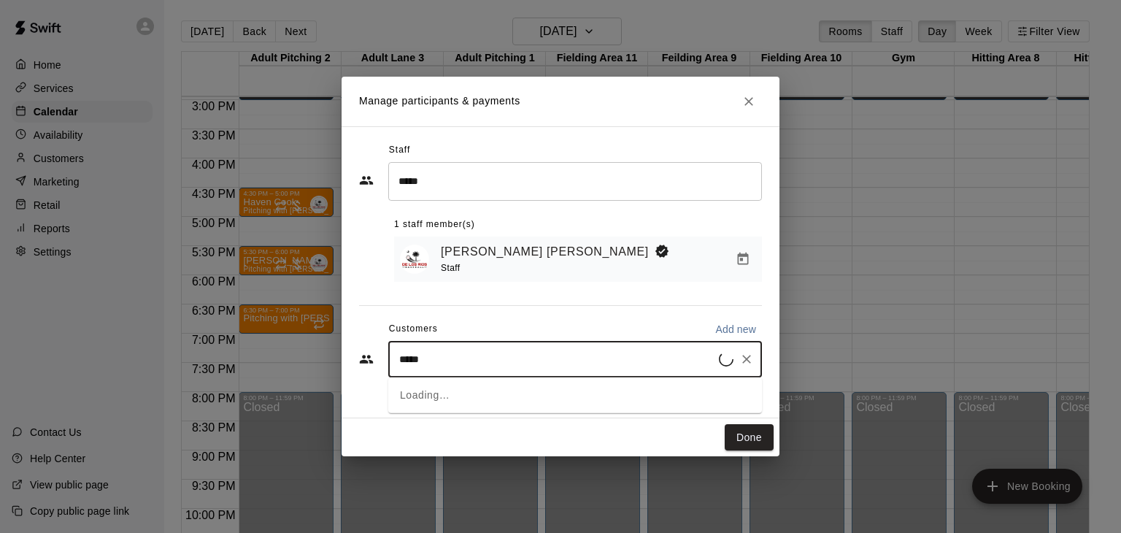
type input "******"
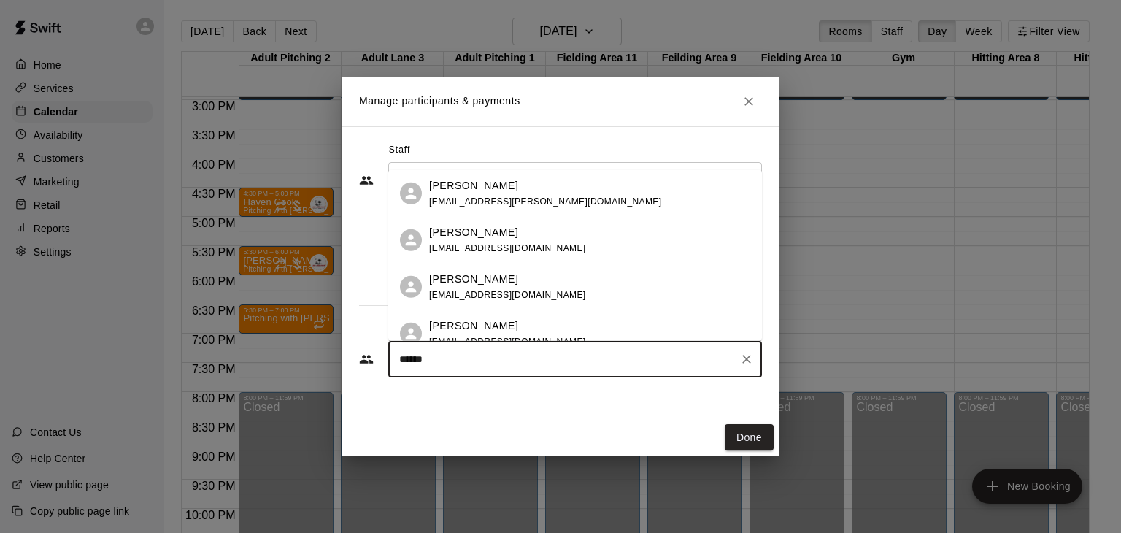
click at [475, 294] on span "[EMAIL_ADDRESS][DOMAIN_NAME]" at bounding box center [507, 295] width 157 height 10
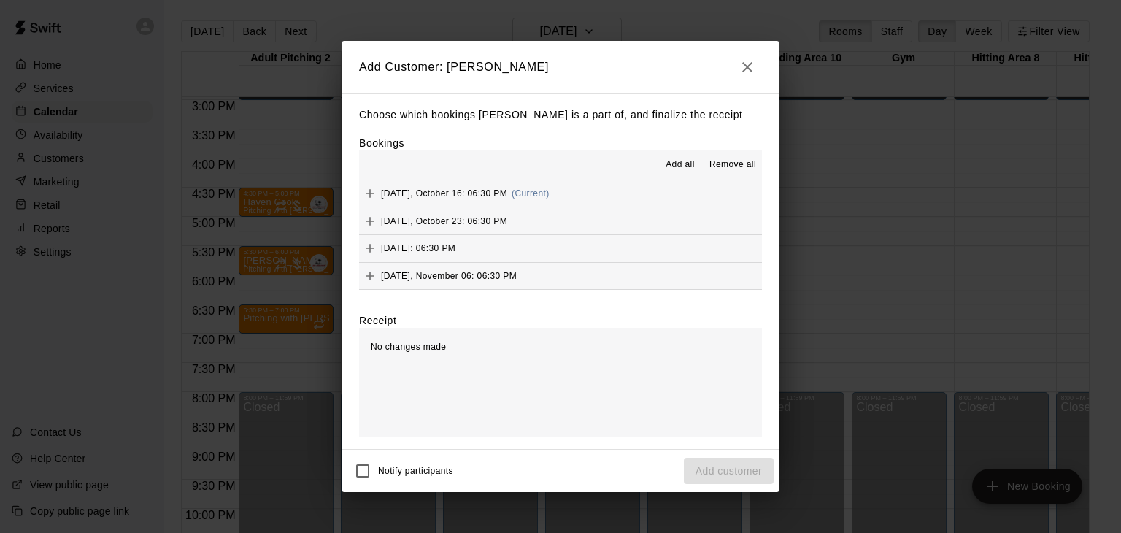
click at [692, 169] on span "Add all" at bounding box center [679, 165] width 29 height 15
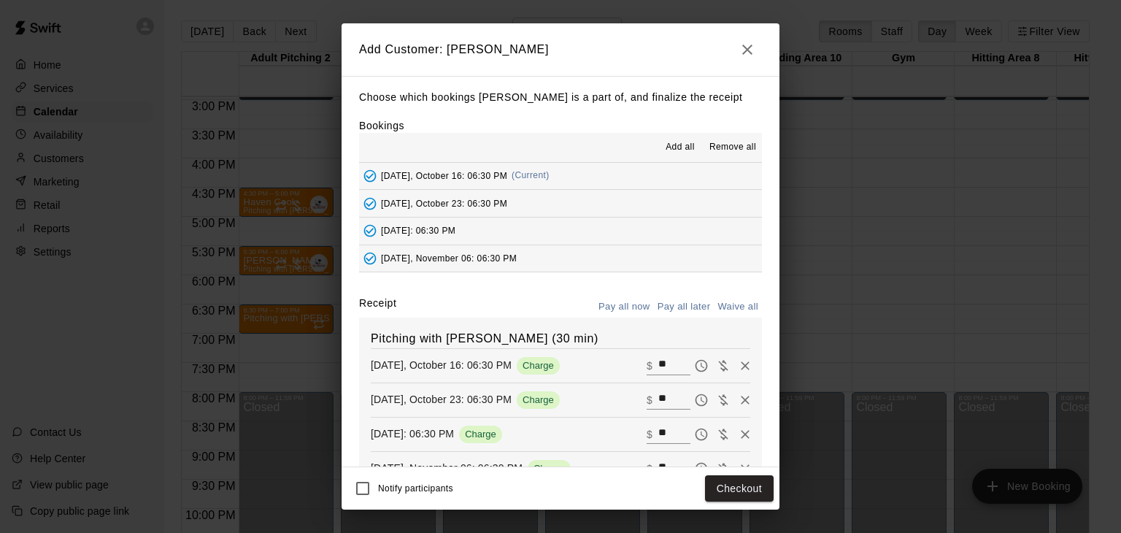
click at [687, 305] on button "Pay all later" at bounding box center [684, 306] width 61 height 23
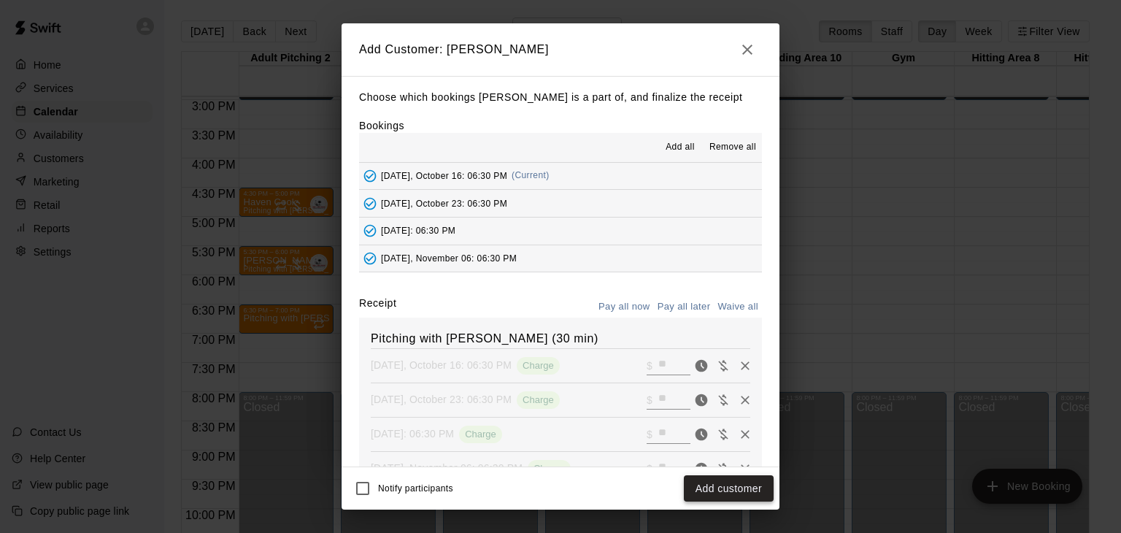
click at [735, 486] on button "Add customer" at bounding box center [729, 488] width 90 height 27
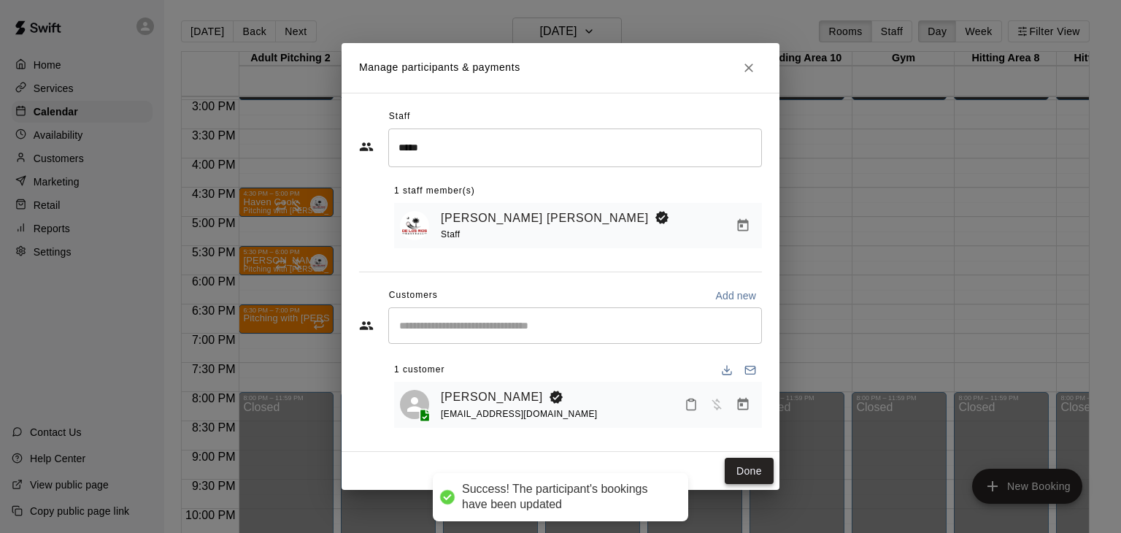
click at [750, 461] on button "Done" at bounding box center [748, 470] width 49 height 27
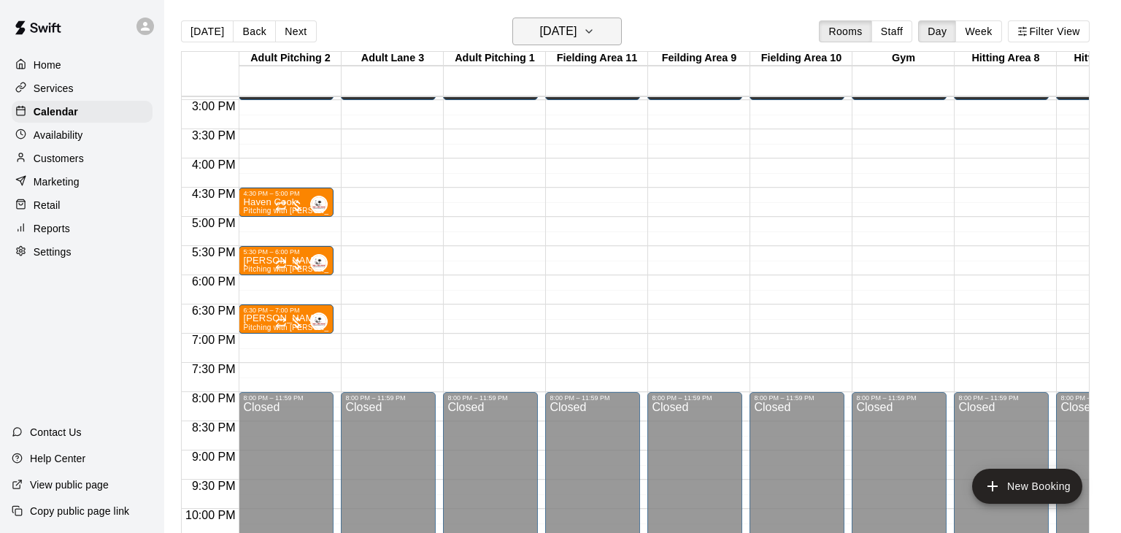
click at [595, 28] on icon "button" at bounding box center [589, 32] width 12 height 18
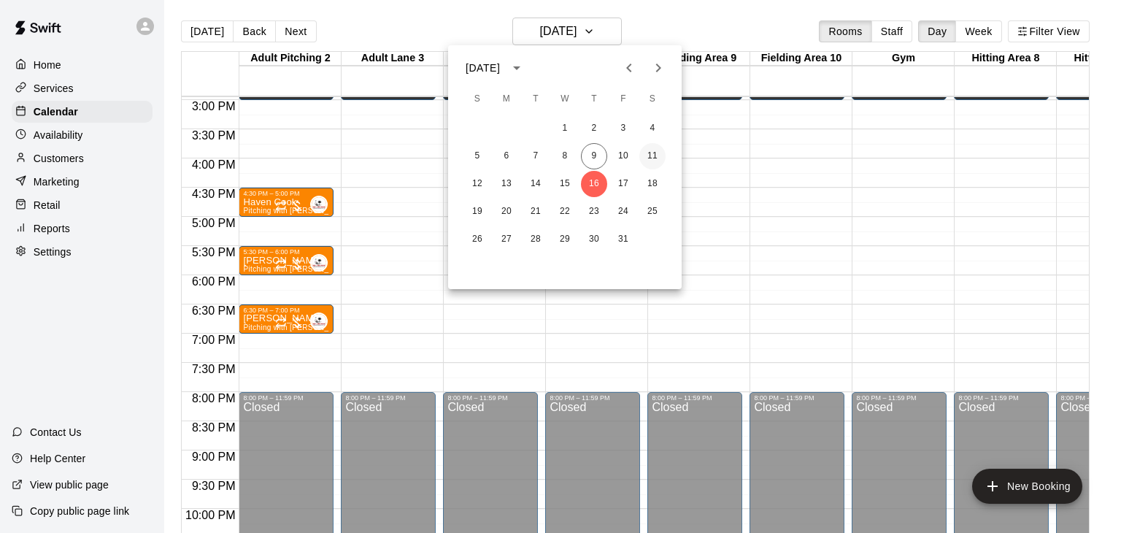
click at [651, 156] on button "11" at bounding box center [652, 156] width 26 height 26
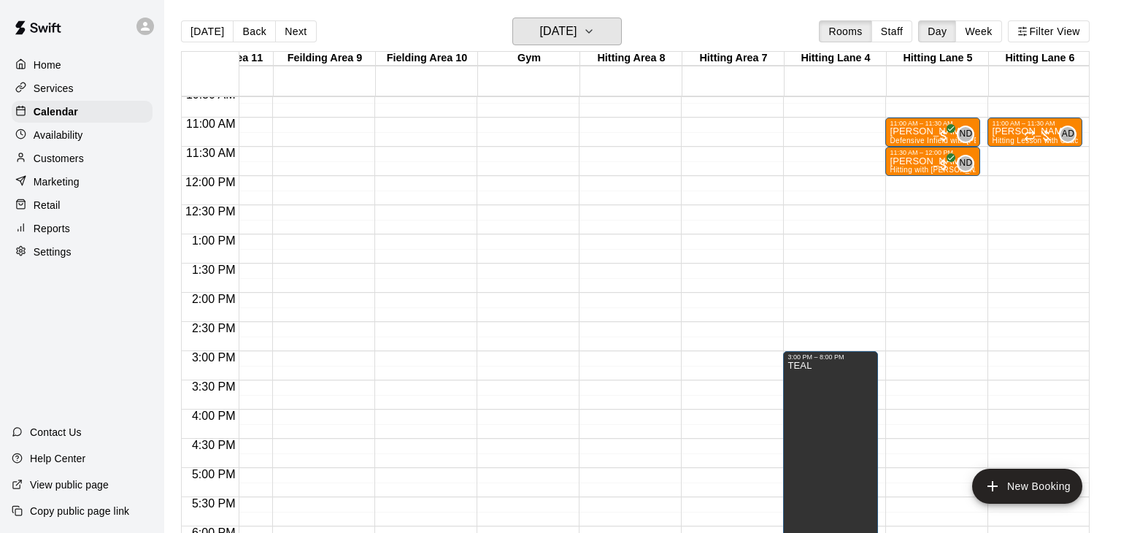
scroll to position [621, 375]
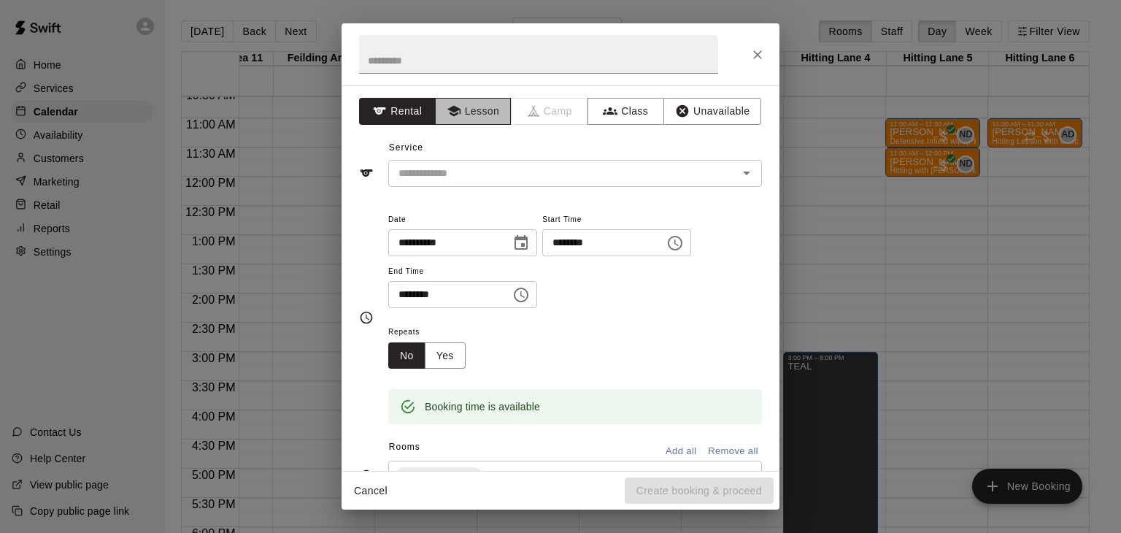
click at [476, 109] on button "Lesson" at bounding box center [473, 111] width 77 height 27
click at [479, 173] on input "text" at bounding box center [554, 173] width 322 height 18
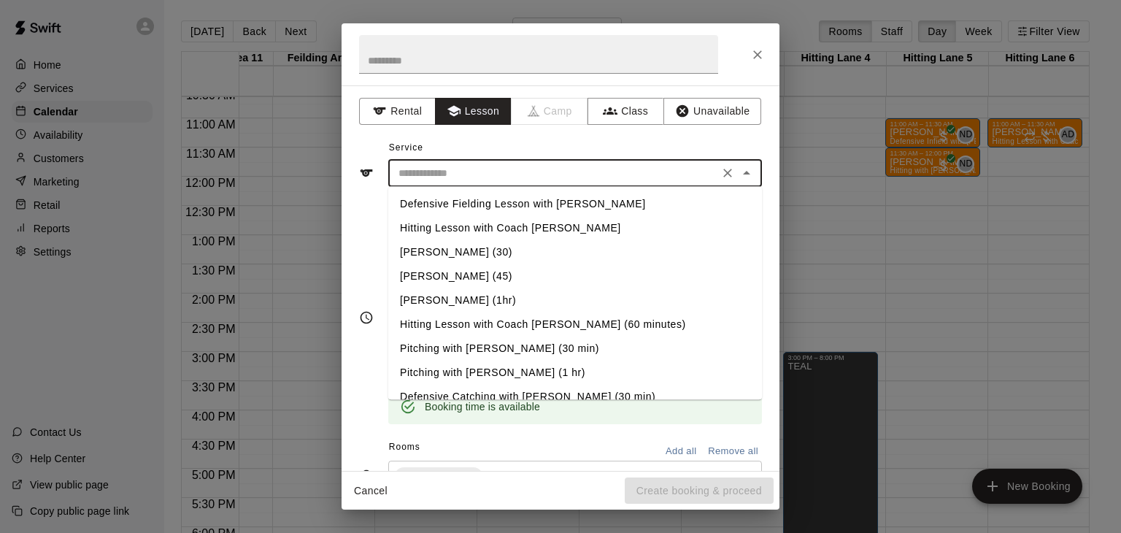
click at [480, 226] on li "Hitting Lesson with Coach [PERSON_NAME]" at bounding box center [575, 228] width 374 height 24
type input "**********"
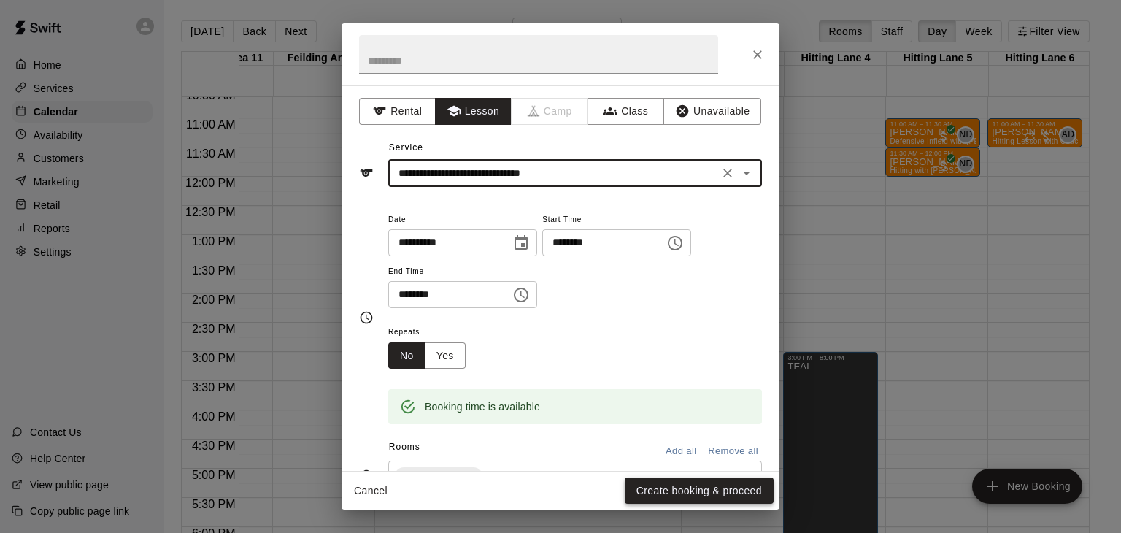
click at [739, 492] on button "Create booking & proceed" at bounding box center [698, 490] width 149 height 27
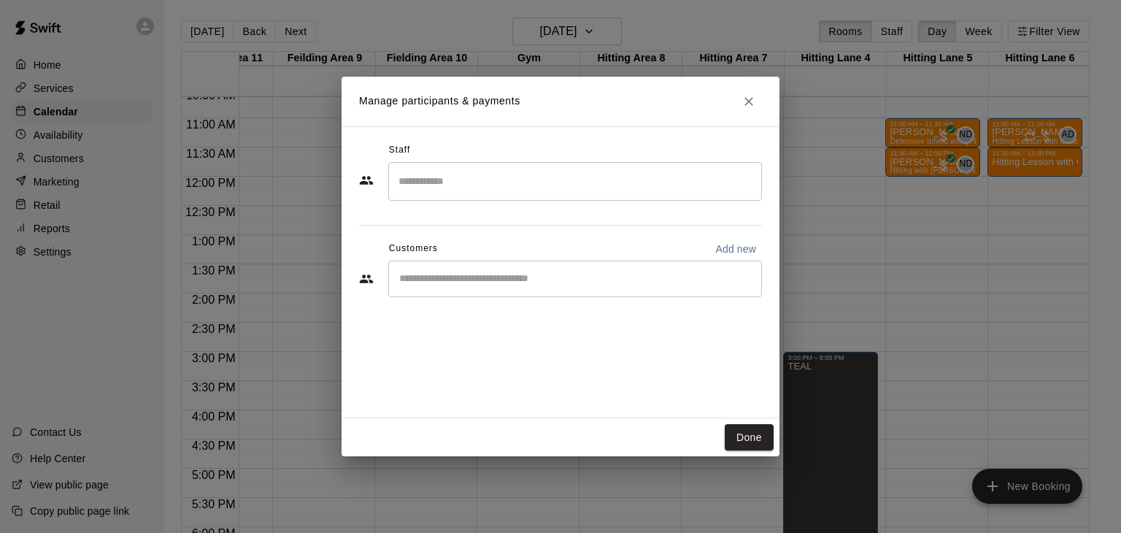
click at [484, 179] on input "Search staff" at bounding box center [575, 182] width 360 height 26
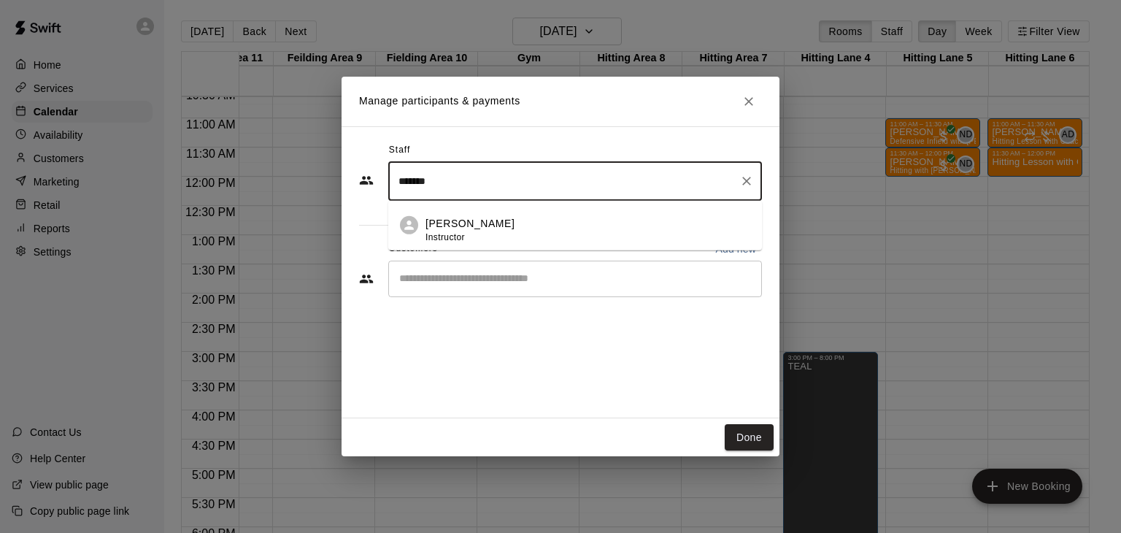
click at [464, 231] on span "Instructor" at bounding box center [444, 236] width 39 height 10
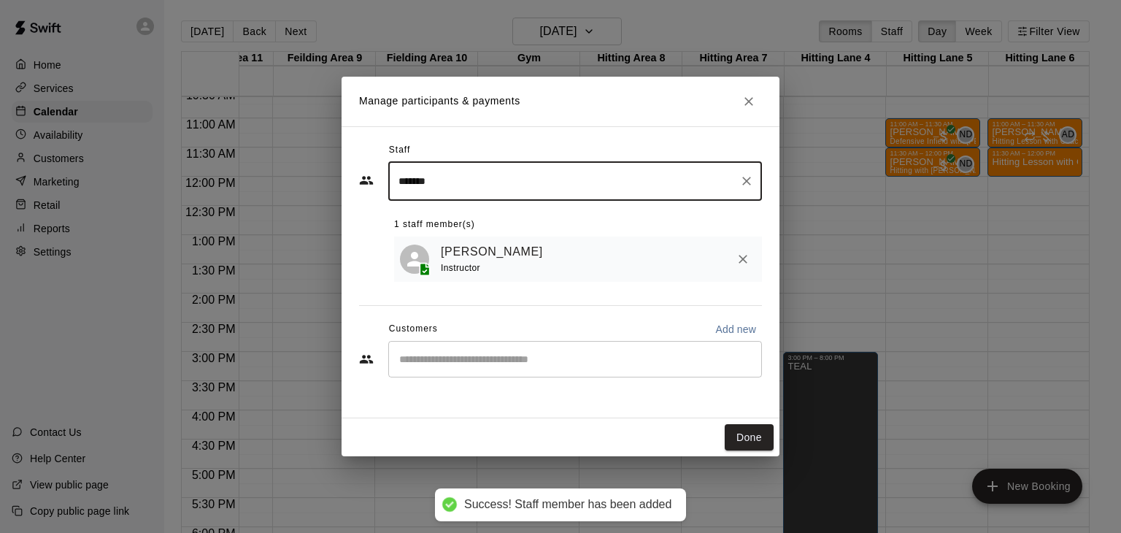
click at [456, 350] on div "​" at bounding box center [575, 359] width 374 height 36
type input "*******"
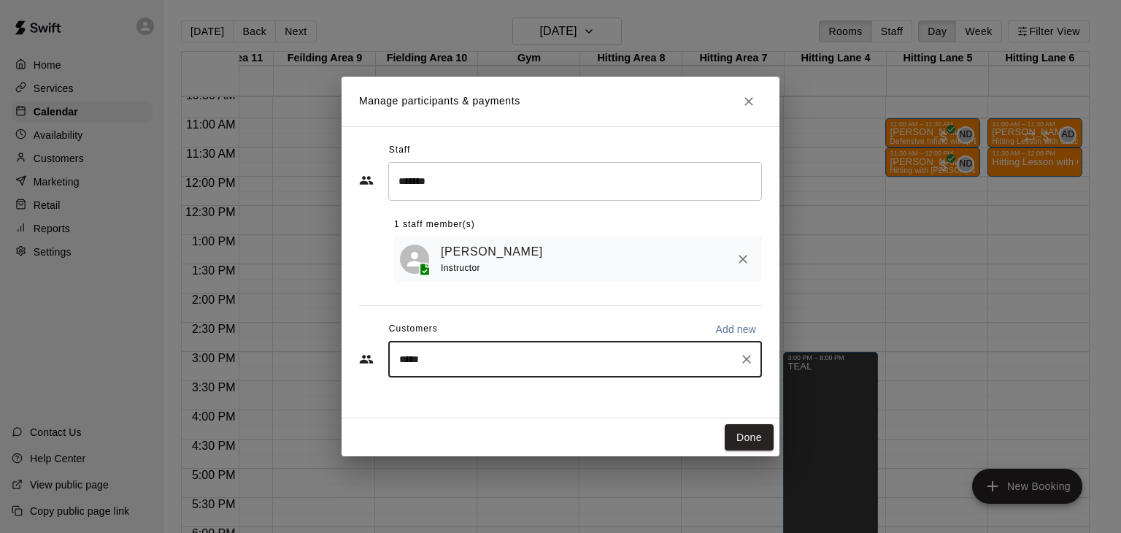
type input "******"
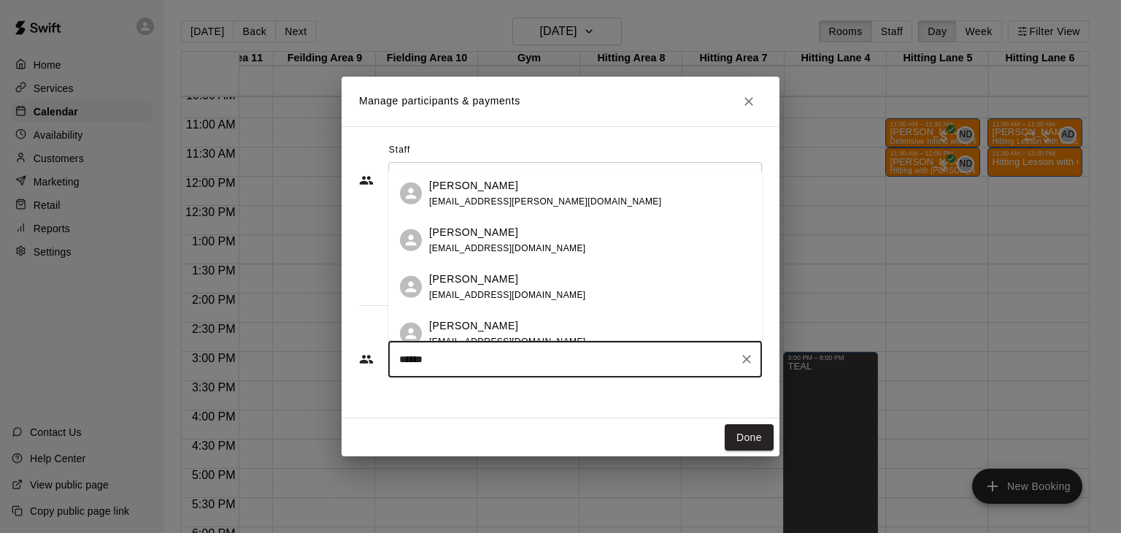
click at [472, 290] on span "[EMAIL_ADDRESS][DOMAIN_NAME]" at bounding box center [507, 295] width 157 height 10
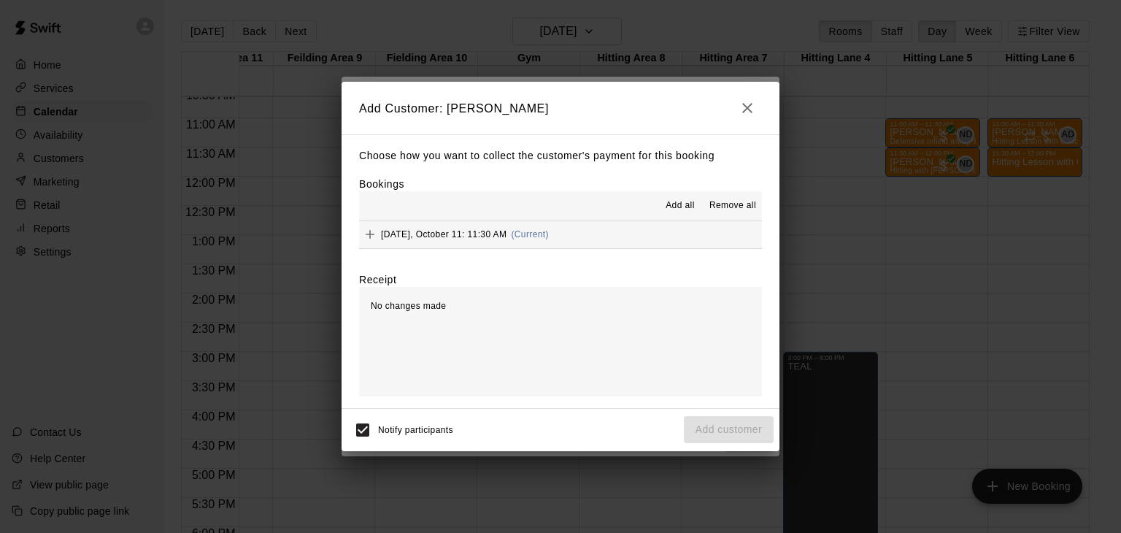
click at [686, 201] on span "Add all" at bounding box center [679, 205] width 29 height 15
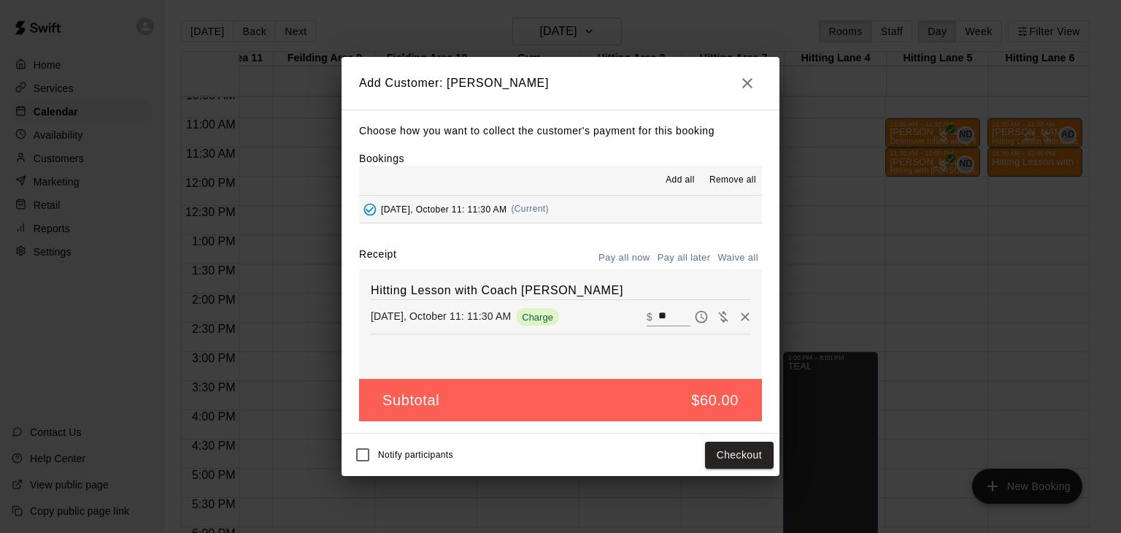
click at [682, 261] on button "Pay all later" at bounding box center [684, 258] width 61 height 23
click at [725, 448] on button "Add customer" at bounding box center [729, 454] width 90 height 27
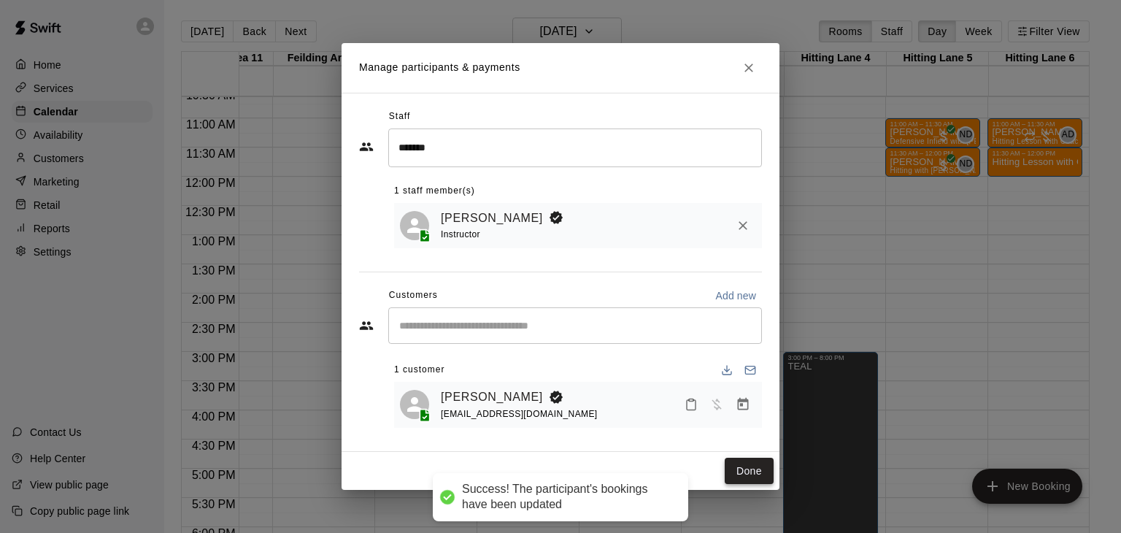
click at [738, 471] on button "Done" at bounding box center [748, 470] width 49 height 27
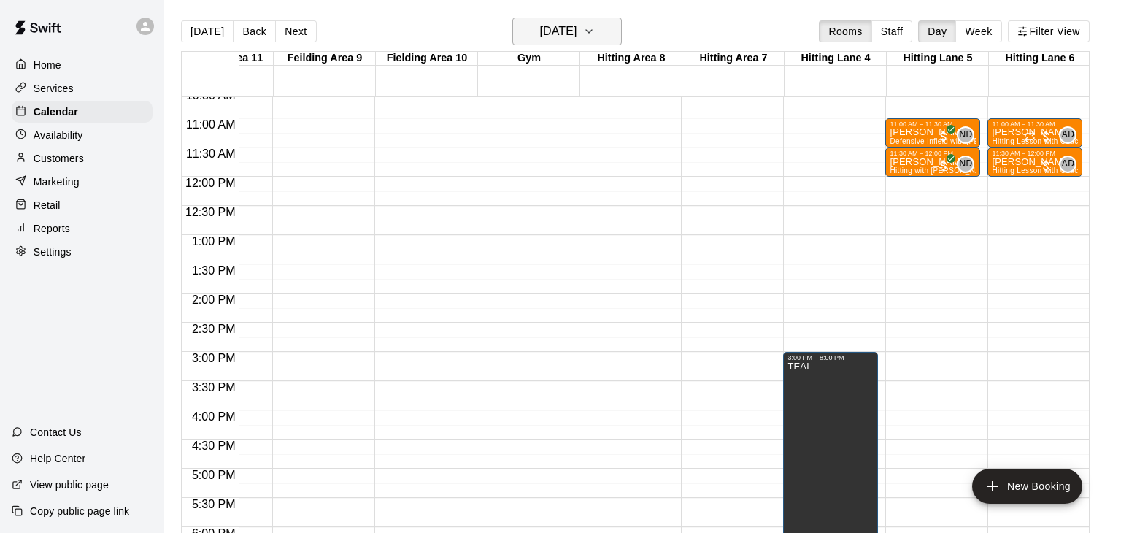
click at [595, 34] on icon "button" at bounding box center [589, 32] width 12 height 18
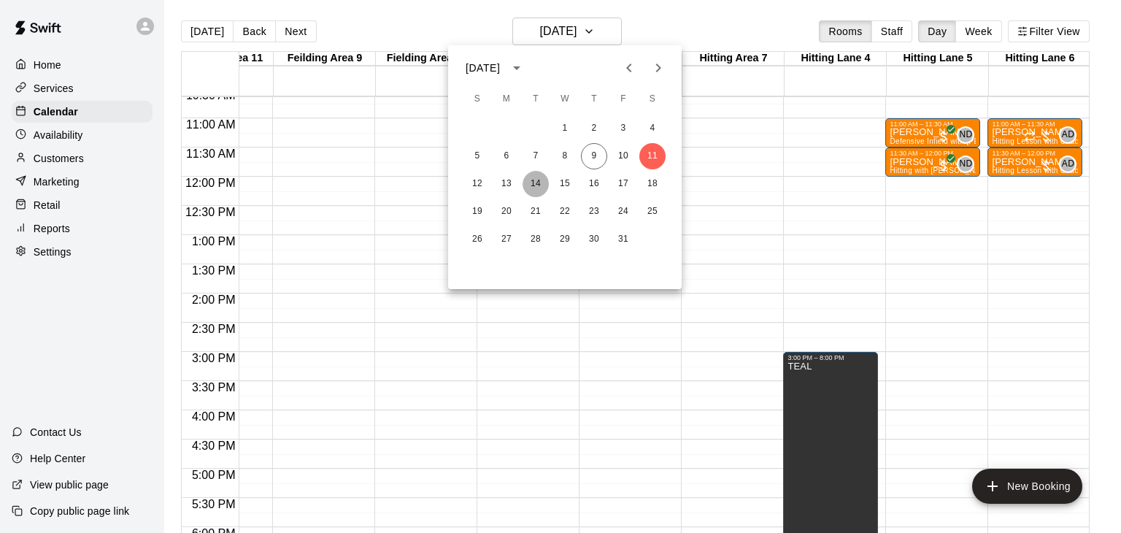
click at [531, 185] on button "14" at bounding box center [535, 184] width 26 height 26
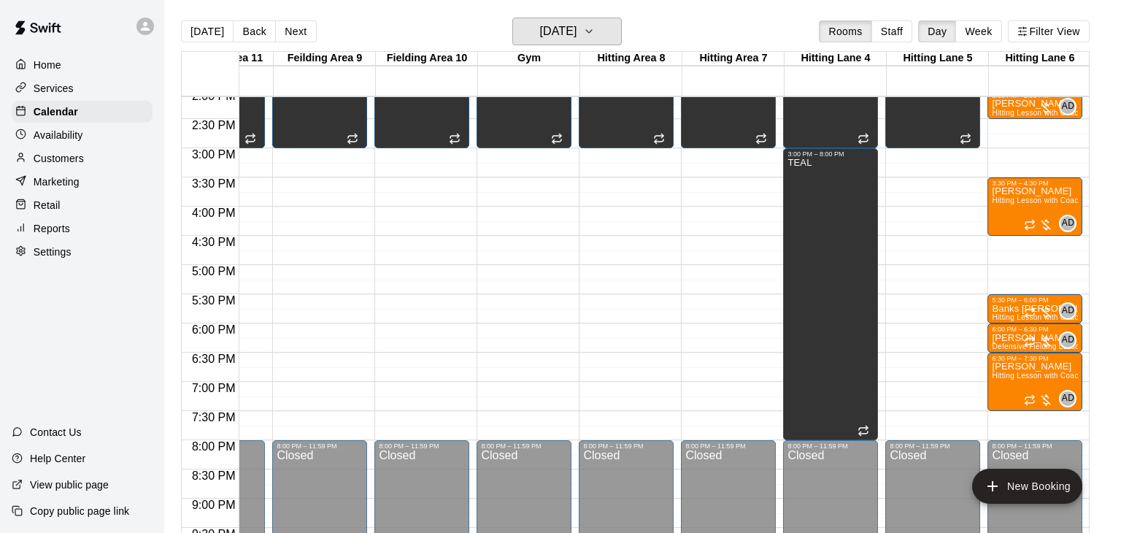
scroll to position [829, 375]
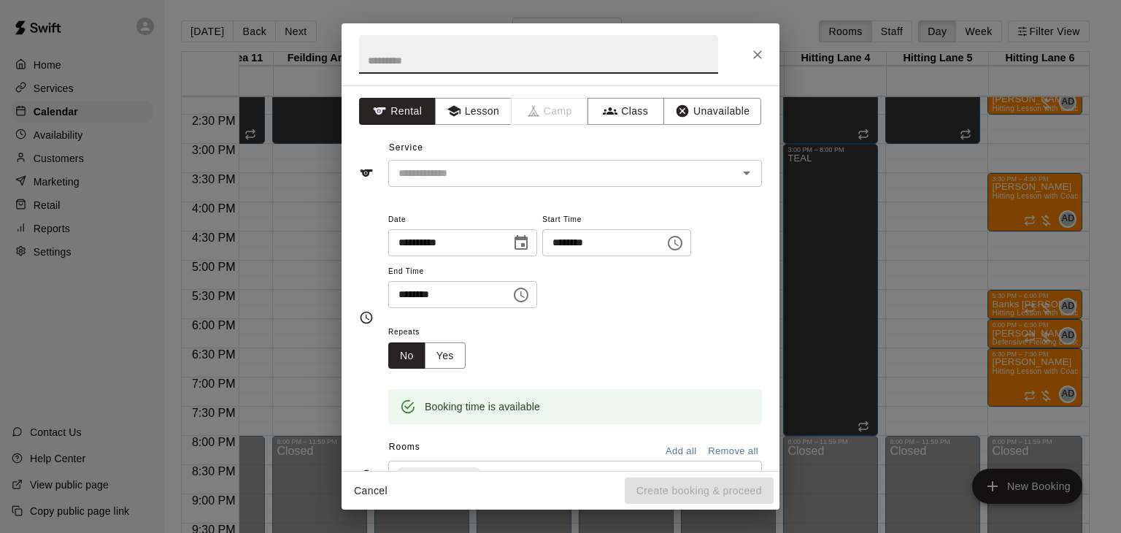
click at [757, 53] on icon "Close" at bounding box center [757, 54] width 15 height 15
click at [488, 118] on button "Lesson" at bounding box center [473, 111] width 77 height 27
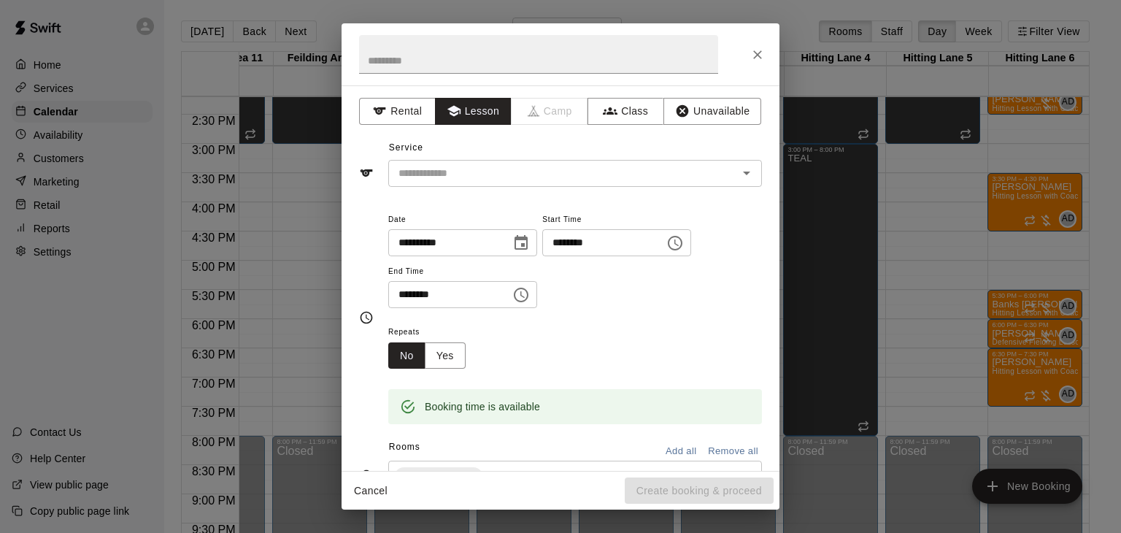
click at [487, 158] on div "Service ​" at bounding box center [560, 161] width 403 height 50
click at [485, 167] on input "text" at bounding box center [554, 173] width 322 height 18
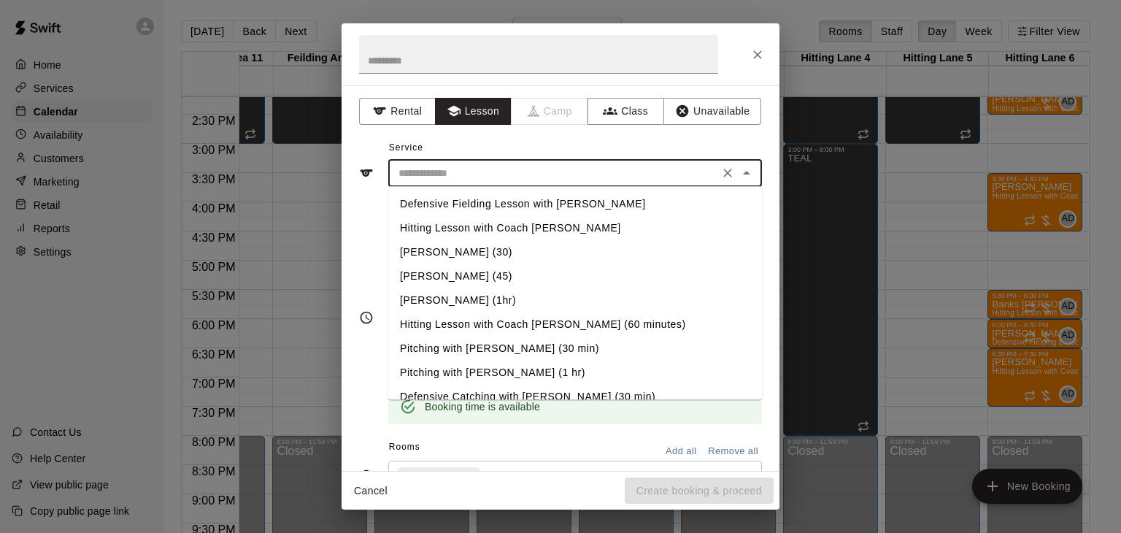
click at [498, 228] on li "Hitting Lesson with Coach [PERSON_NAME]" at bounding box center [575, 228] width 374 height 24
type input "**********"
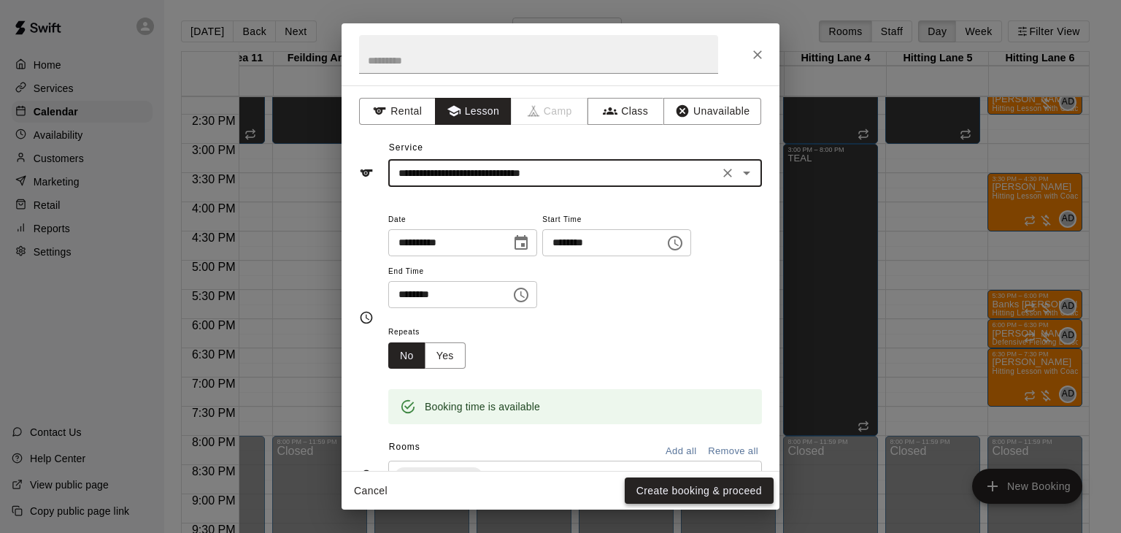
click at [679, 492] on button "Create booking & proceed" at bounding box center [698, 490] width 149 height 27
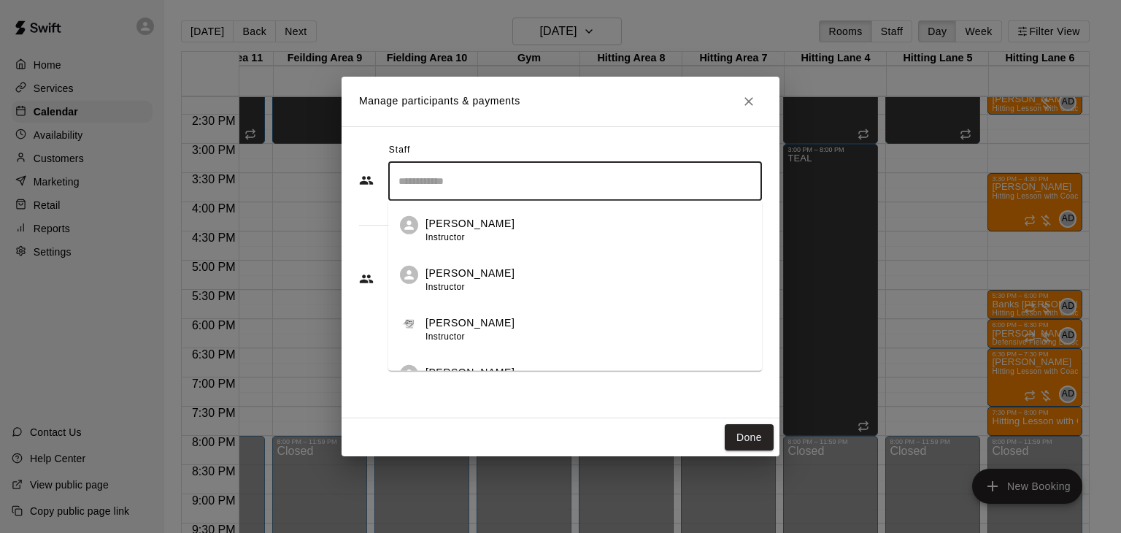
click at [568, 183] on input "Search staff" at bounding box center [575, 182] width 360 height 26
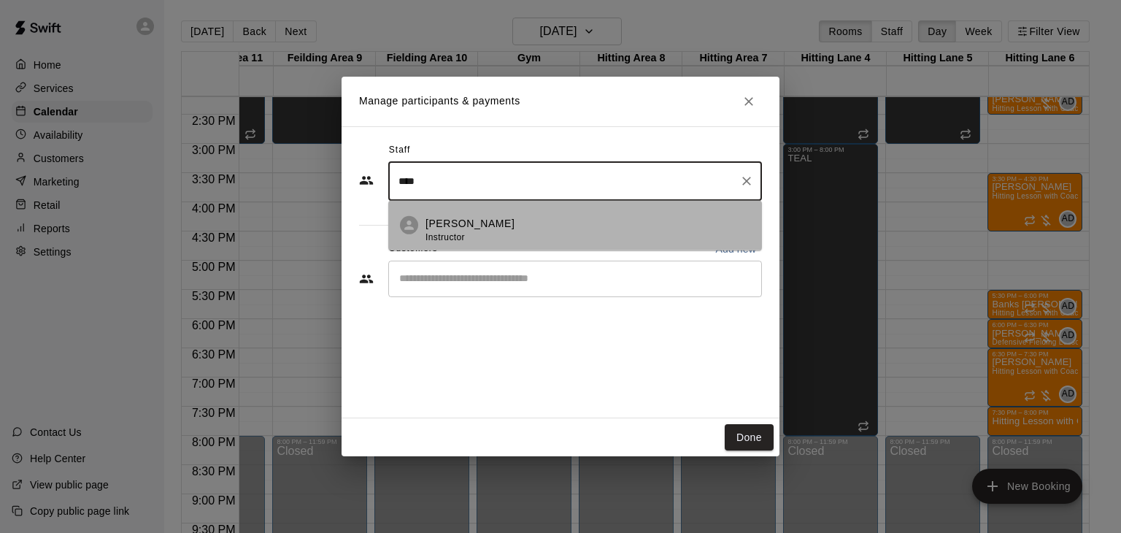
click at [490, 228] on p "[PERSON_NAME]" at bounding box center [469, 223] width 89 height 15
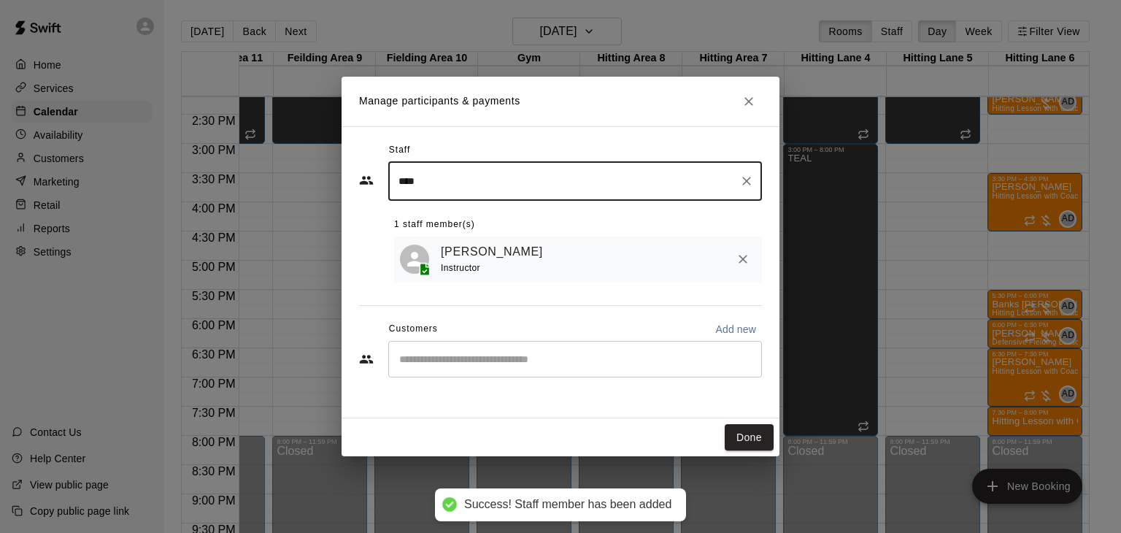
type input "****"
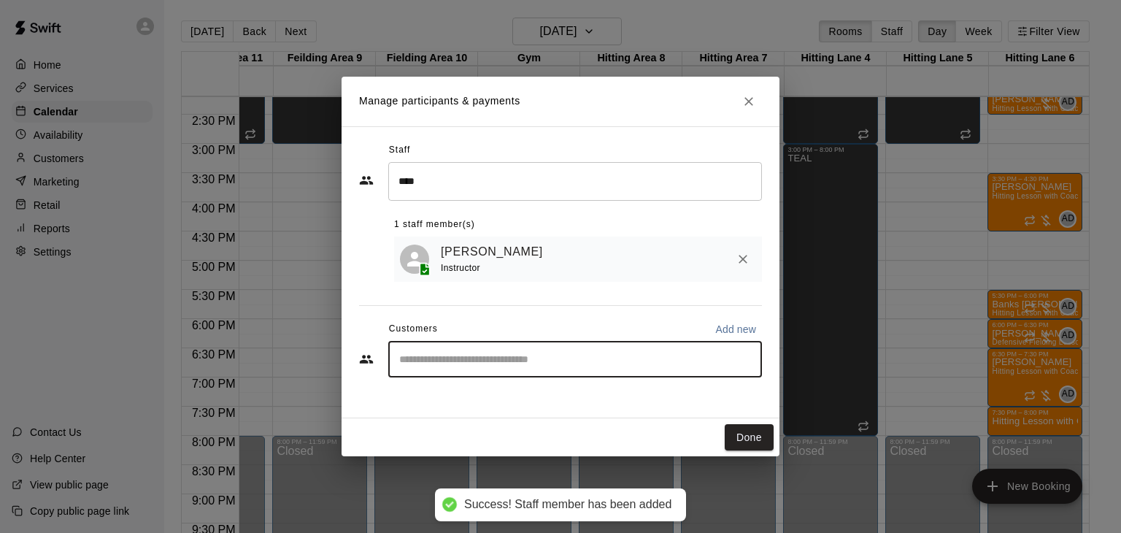
click at [463, 359] on input "Start typing to search customers..." at bounding box center [575, 359] width 360 height 15
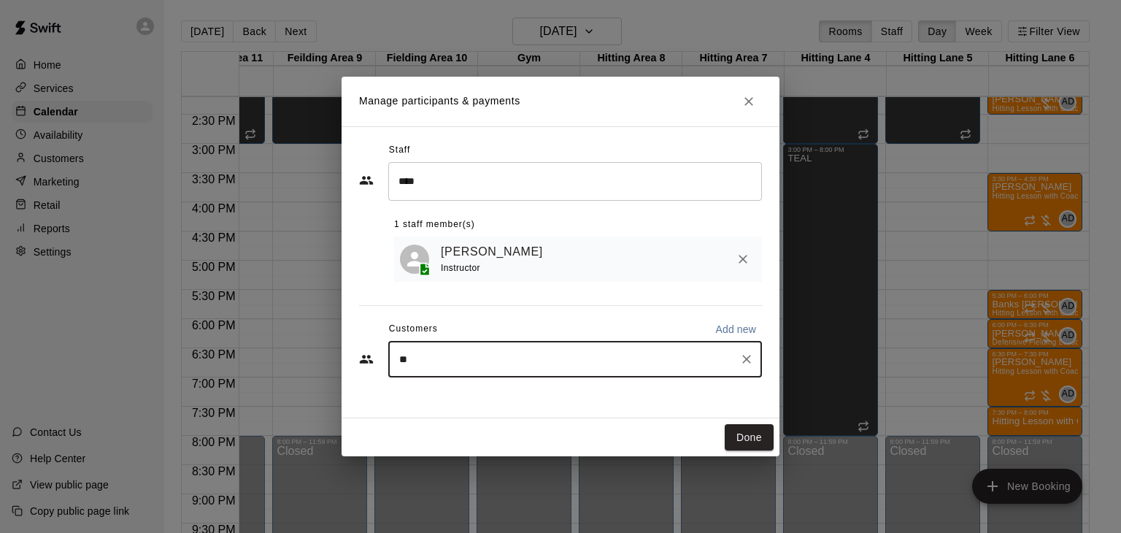
type input "***"
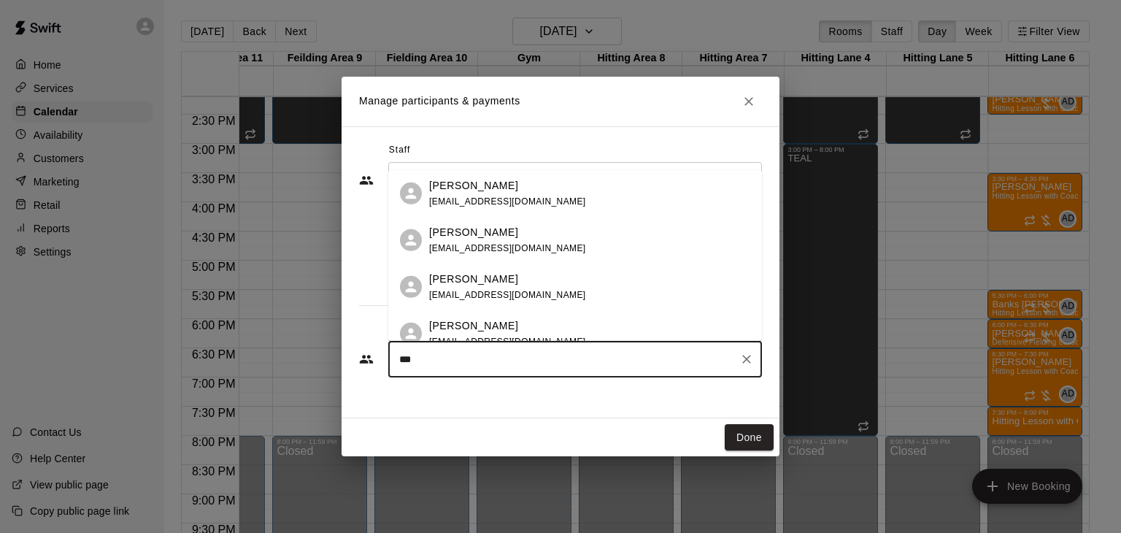
click at [475, 328] on p "[PERSON_NAME]" at bounding box center [473, 325] width 89 height 15
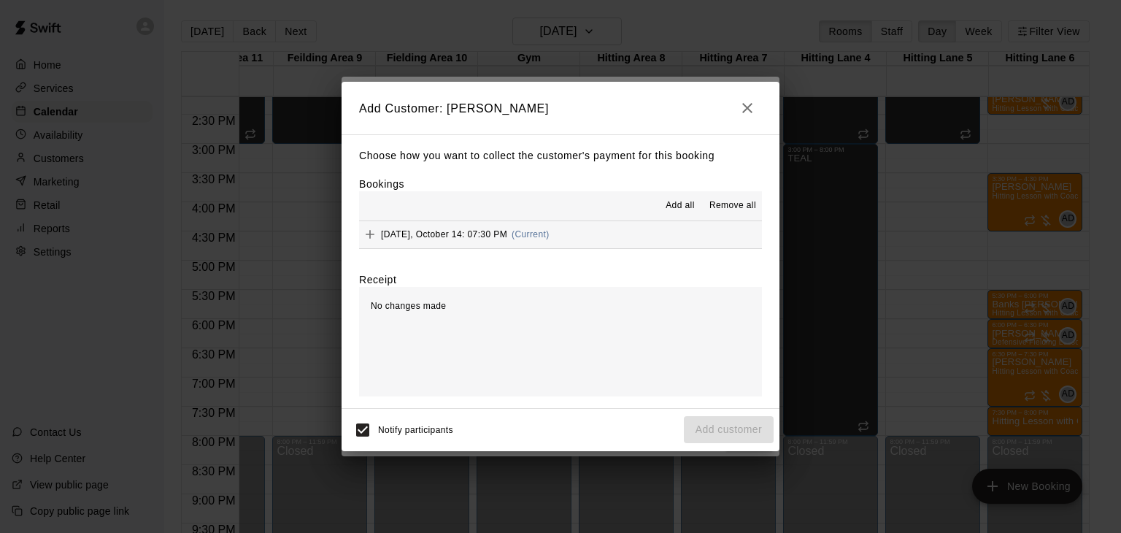
click at [689, 206] on span "Add all" at bounding box center [679, 205] width 29 height 15
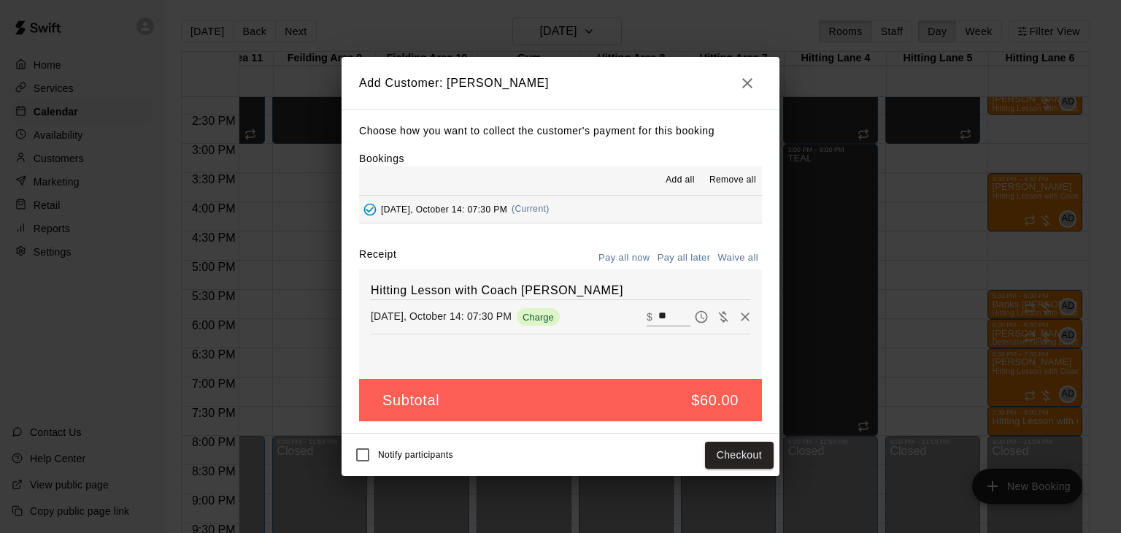
click at [701, 263] on button "Pay all later" at bounding box center [684, 258] width 61 height 23
click at [747, 453] on button "Add customer" at bounding box center [729, 454] width 90 height 27
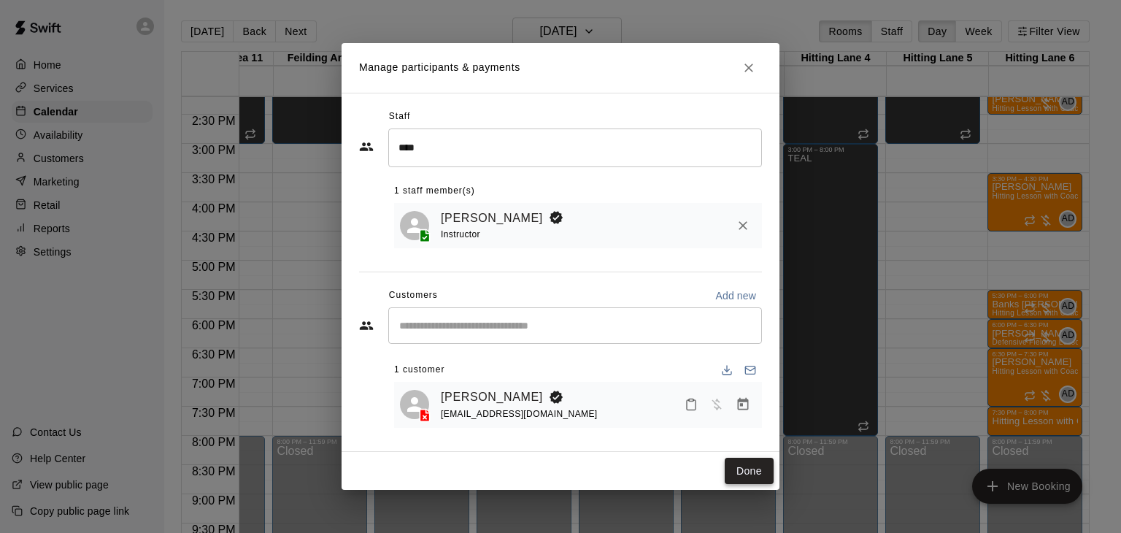
click at [751, 471] on button "Done" at bounding box center [748, 470] width 49 height 27
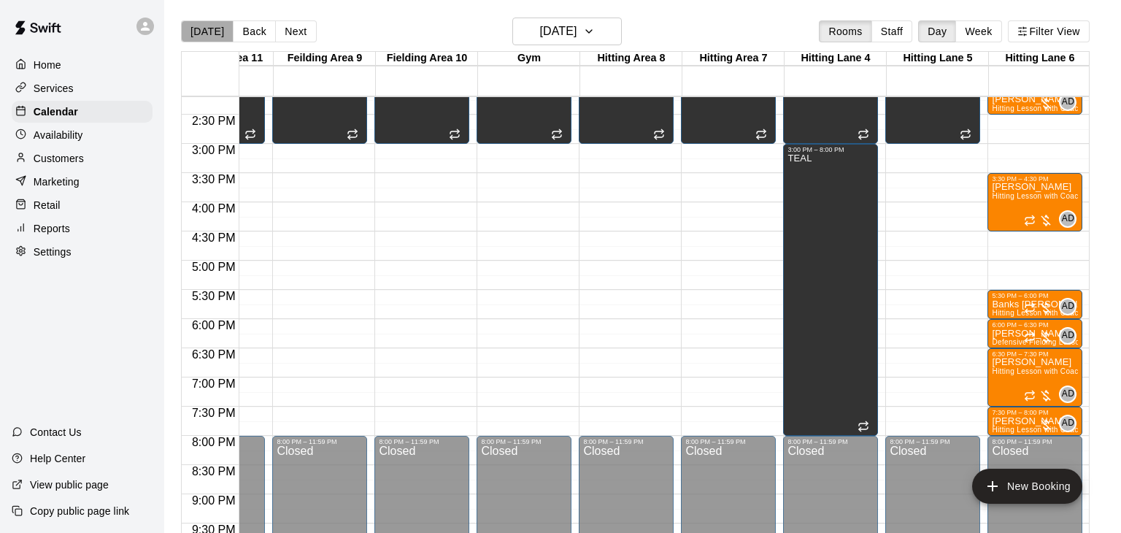
click at [217, 29] on button "[DATE]" at bounding box center [207, 31] width 53 height 22
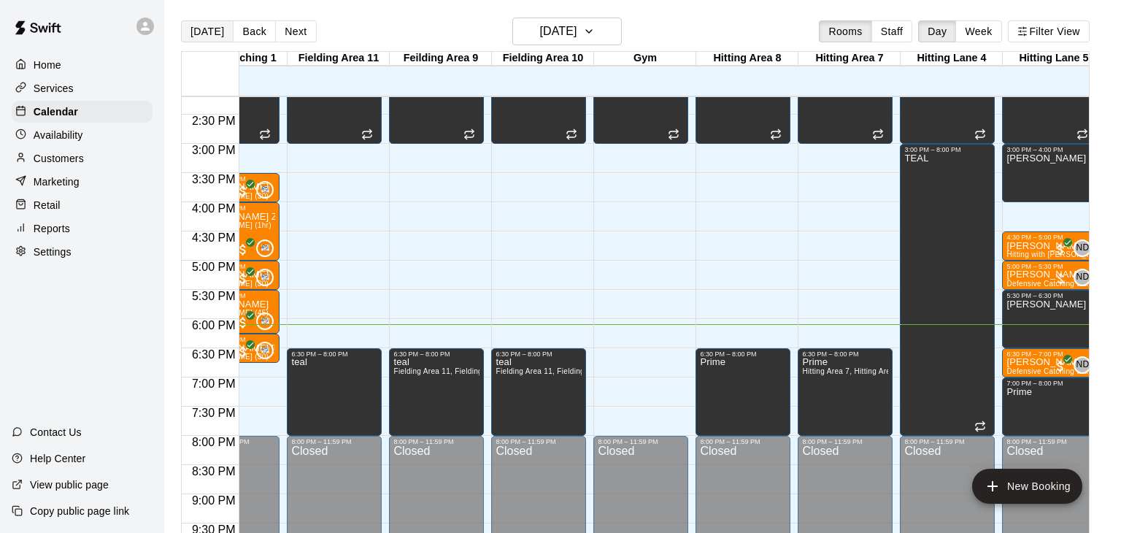
scroll to position [0, 374]
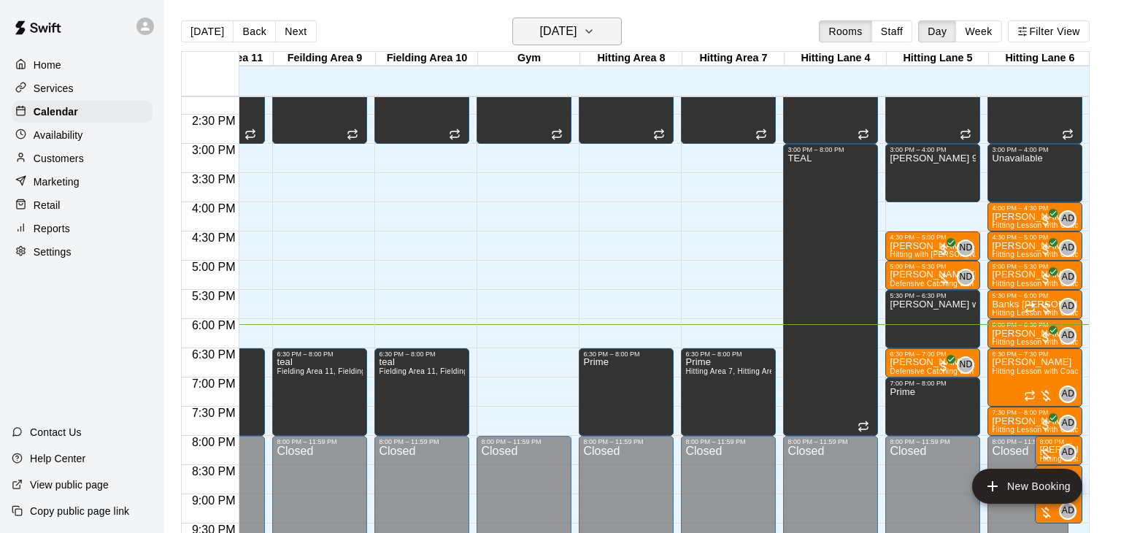
click at [595, 34] on icon "button" at bounding box center [589, 32] width 12 height 18
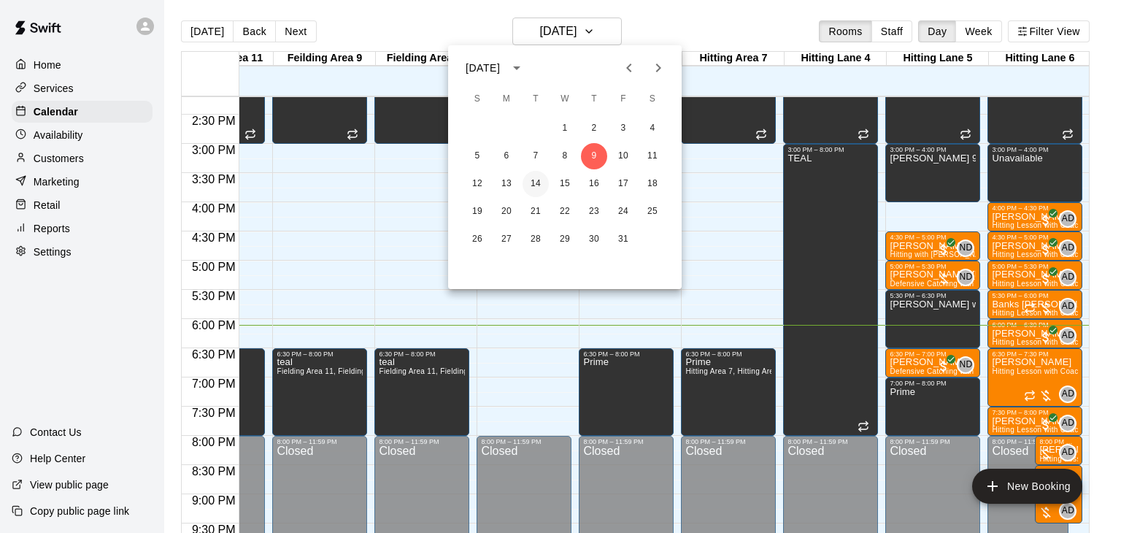
click at [531, 186] on button "14" at bounding box center [535, 184] width 26 height 26
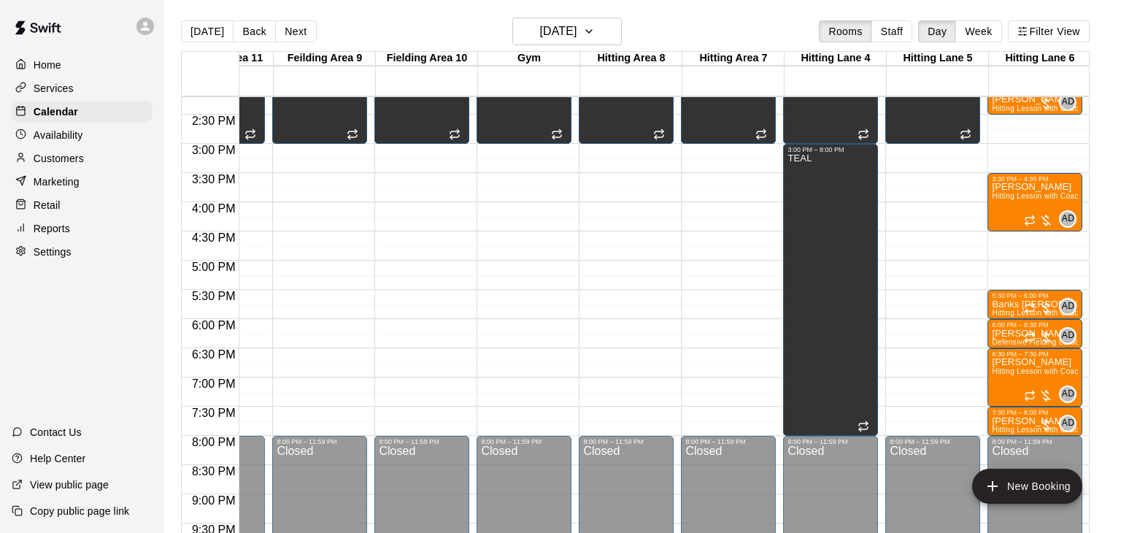
drag, startPoint x: 915, startPoint y: 379, endPoint x: 915, endPoint y: 396, distance: 17.5
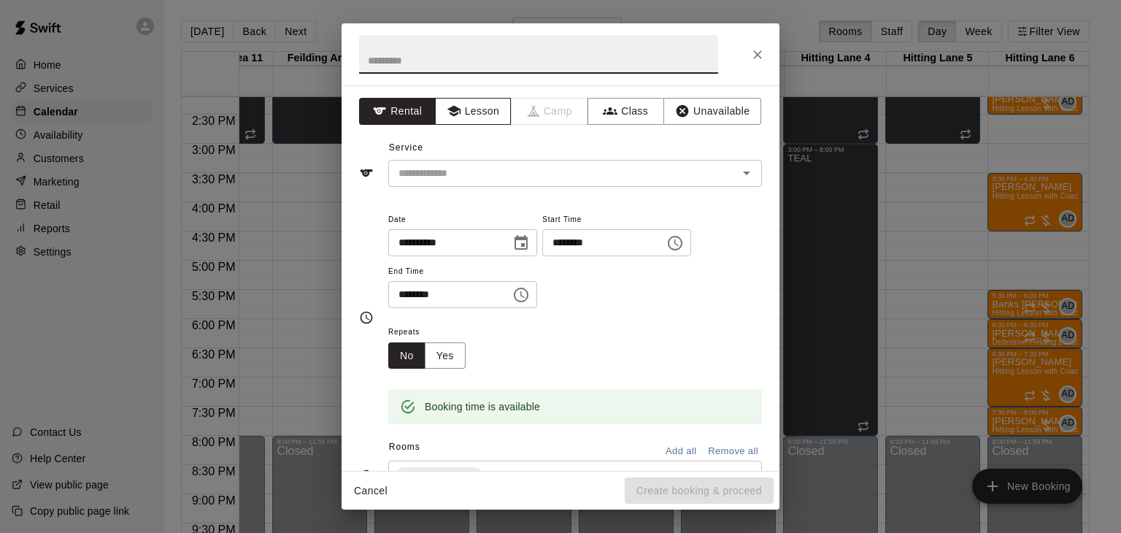
click at [476, 112] on button "Lesson" at bounding box center [473, 111] width 77 height 27
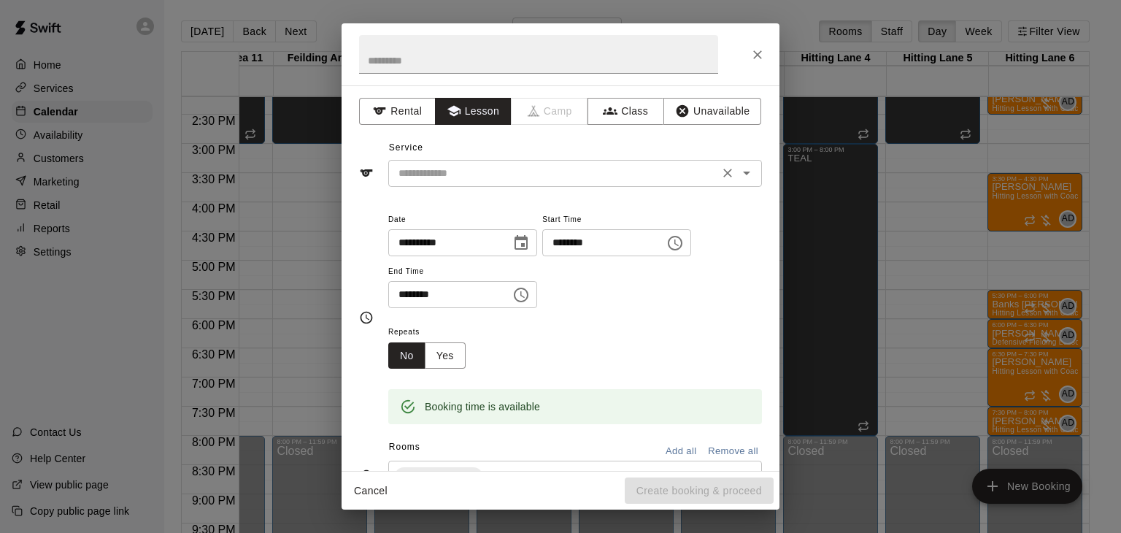
click at [473, 178] on input "text" at bounding box center [554, 173] width 322 height 18
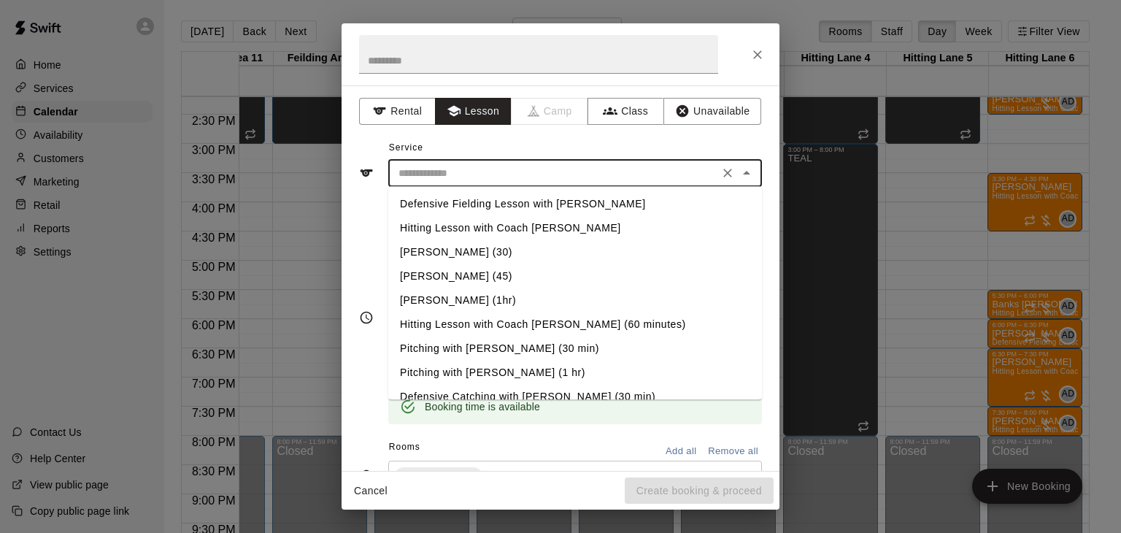
click at [521, 392] on li "Defensive Catching with [PERSON_NAME] (30 min)" at bounding box center [575, 396] width 374 height 24
type input "**********"
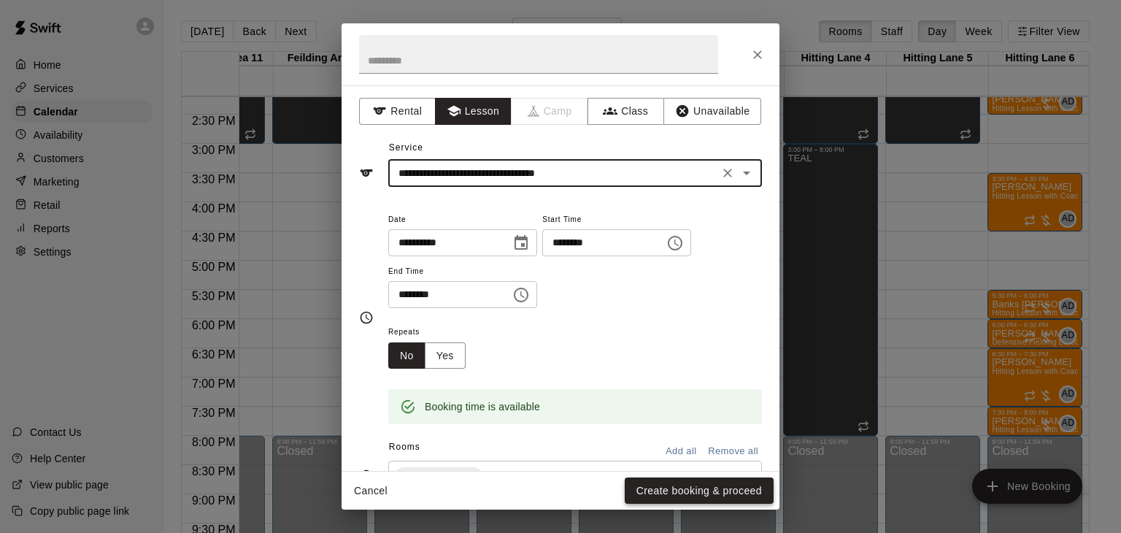
click at [672, 490] on button "Create booking & proceed" at bounding box center [698, 490] width 149 height 27
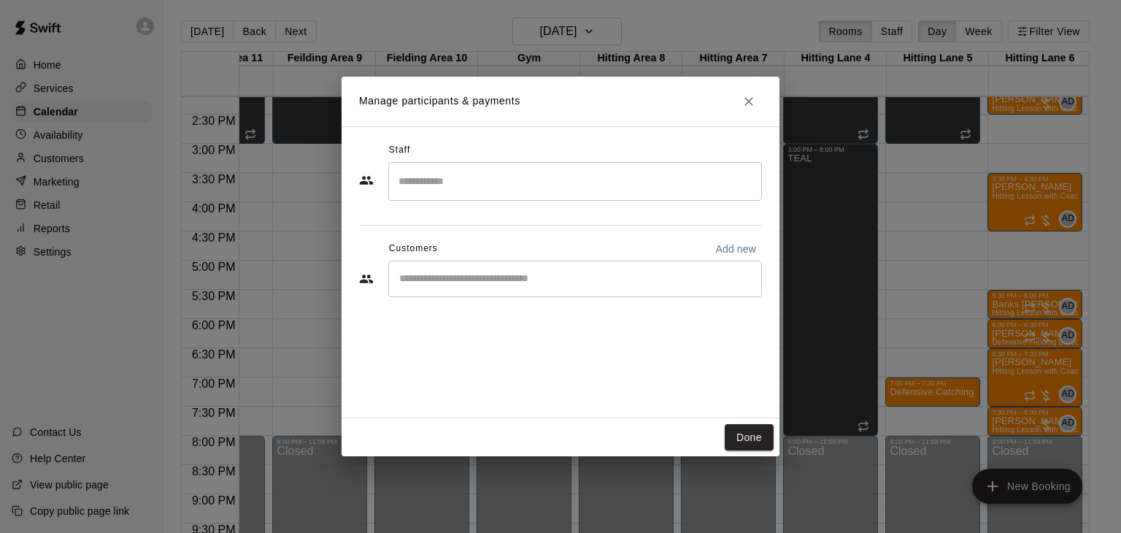
click at [468, 190] on input "Search staff" at bounding box center [575, 182] width 360 height 26
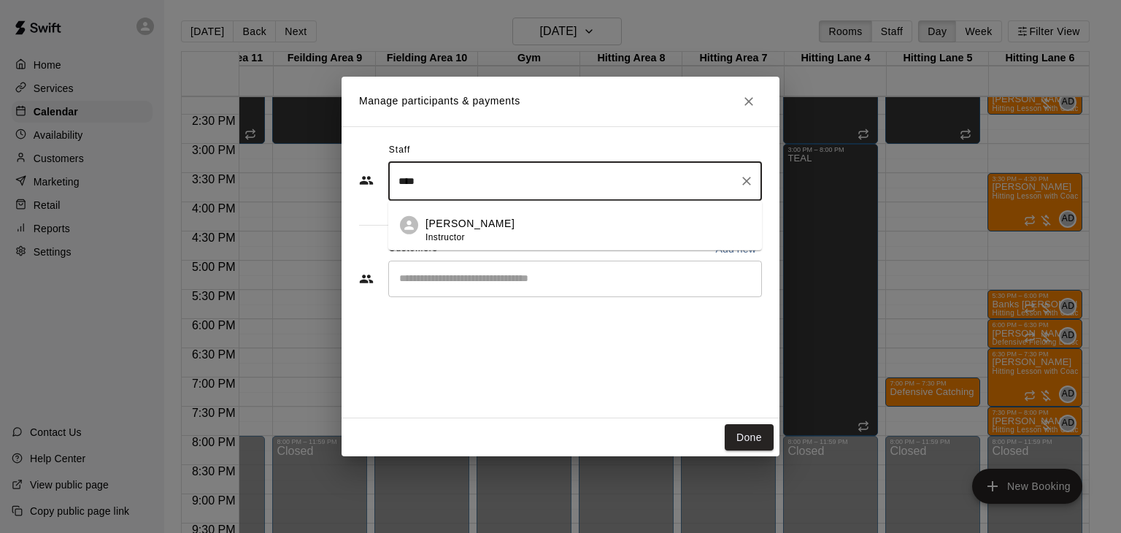
click at [466, 232] on div "[PERSON_NAME] Instructor" at bounding box center [469, 230] width 89 height 28
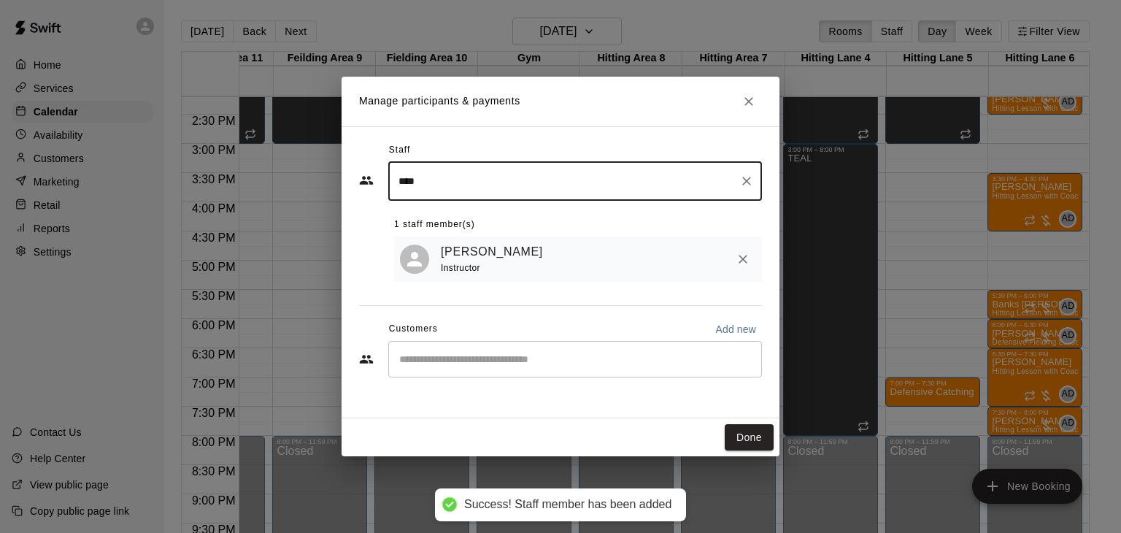
type input "****"
click at [455, 357] on input "Start typing to search customers..." at bounding box center [575, 359] width 360 height 15
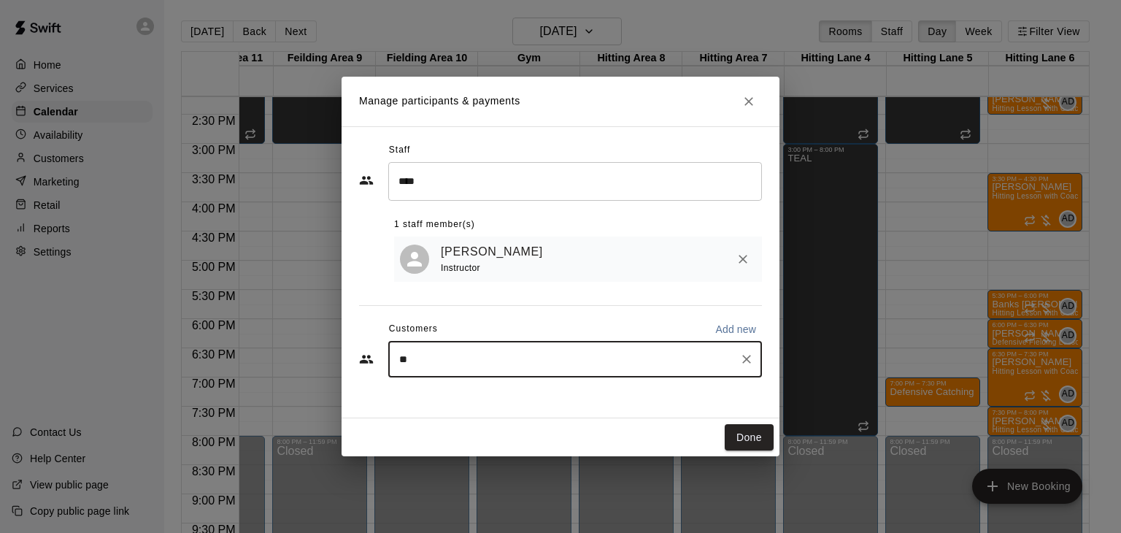
type input "***"
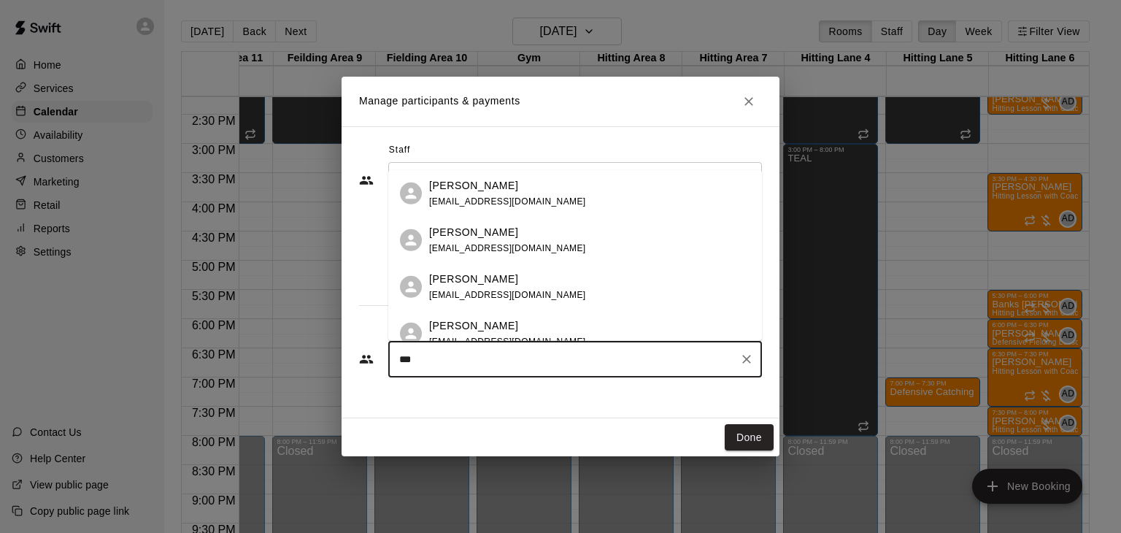
click at [464, 328] on p "[PERSON_NAME]" at bounding box center [473, 325] width 89 height 15
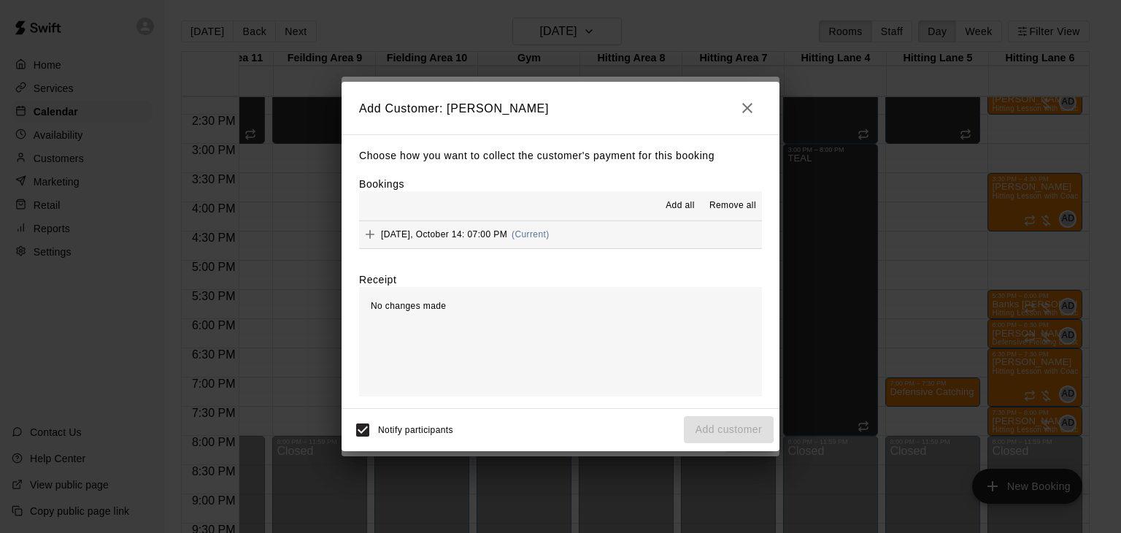
click at [686, 204] on span "Add all" at bounding box center [679, 205] width 29 height 15
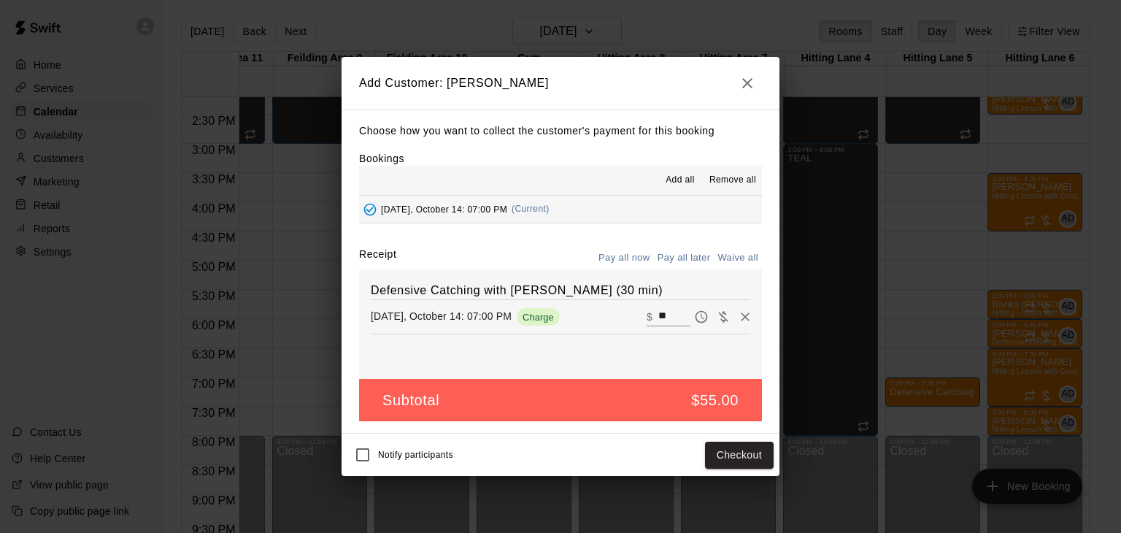
click at [679, 262] on button "Pay all later" at bounding box center [684, 258] width 61 height 23
click at [749, 455] on button "Add customer" at bounding box center [729, 454] width 90 height 27
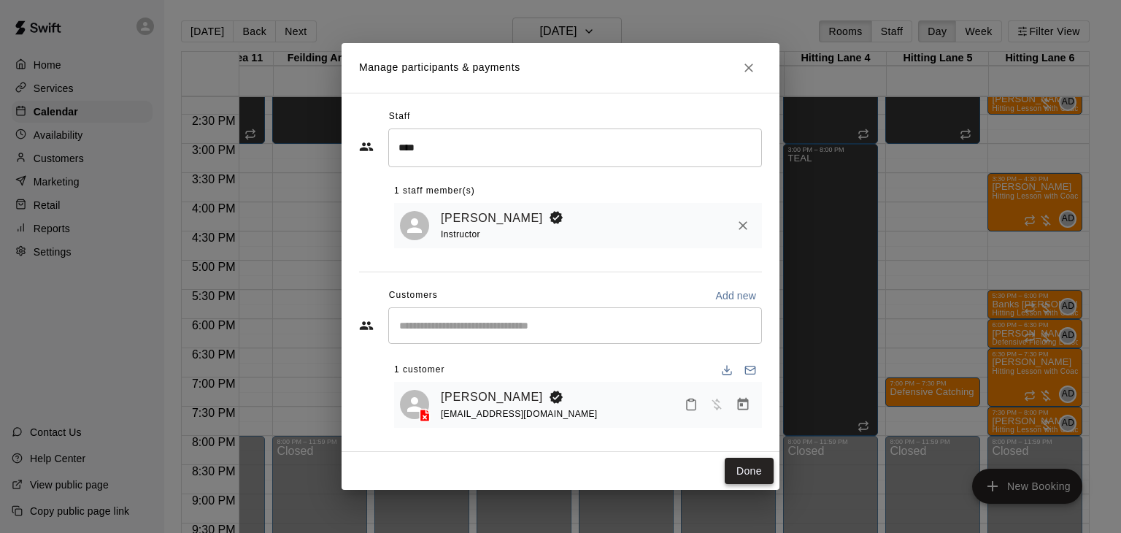
click at [746, 463] on button "Done" at bounding box center [748, 470] width 49 height 27
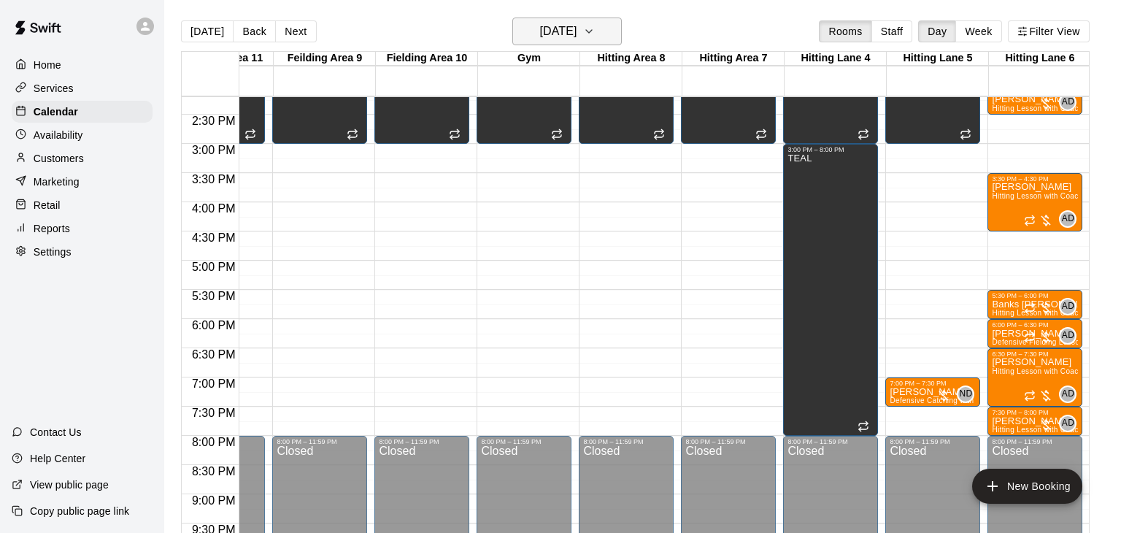
click at [595, 29] on icon "button" at bounding box center [589, 32] width 12 height 18
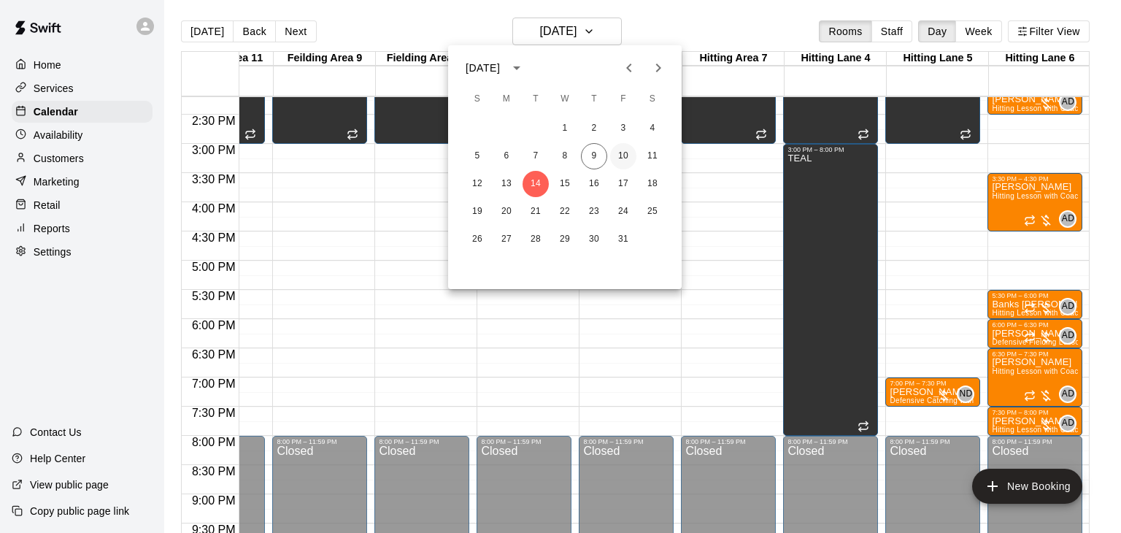
click at [619, 158] on button "10" at bounding box center [623, 156] width 26 height 26
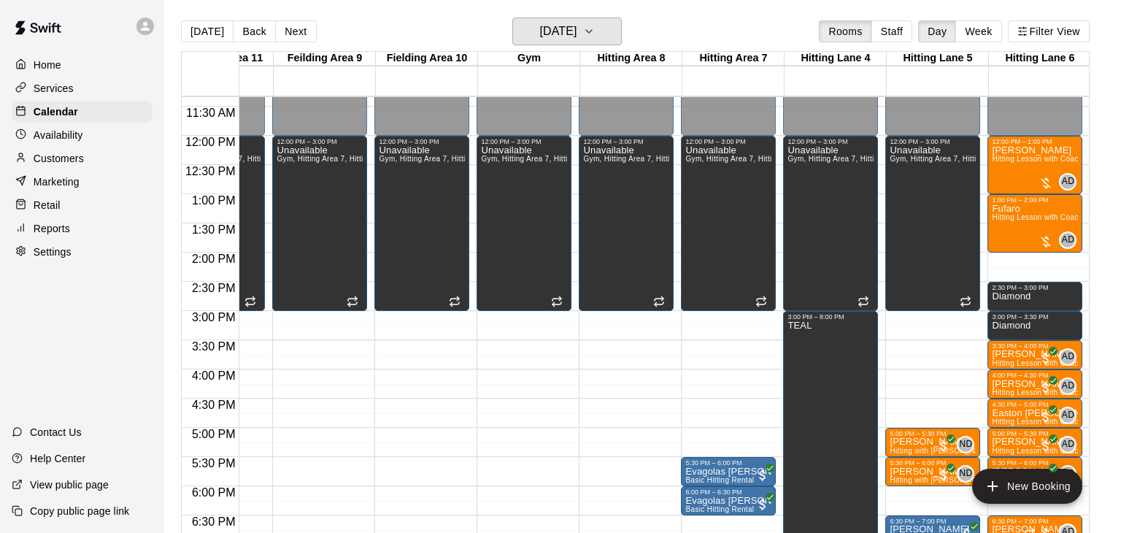
scroll to position [660, 375]
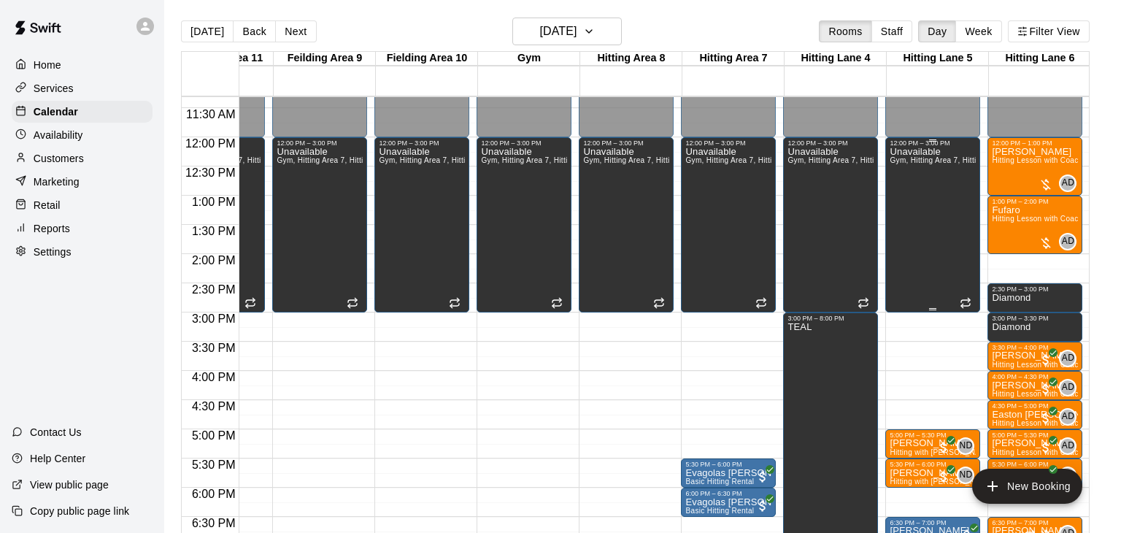
click at [902, 198] on div "Unavailable Gym, Hitting Area 7, Hitting Area [GEOGRAPHIC_DATA], Adult Pitching…" at bounding box center [932, 413] width 86 height 533
click at [901, 166] on icon "edit" at bounding box center [903, 161] width 18 height 18
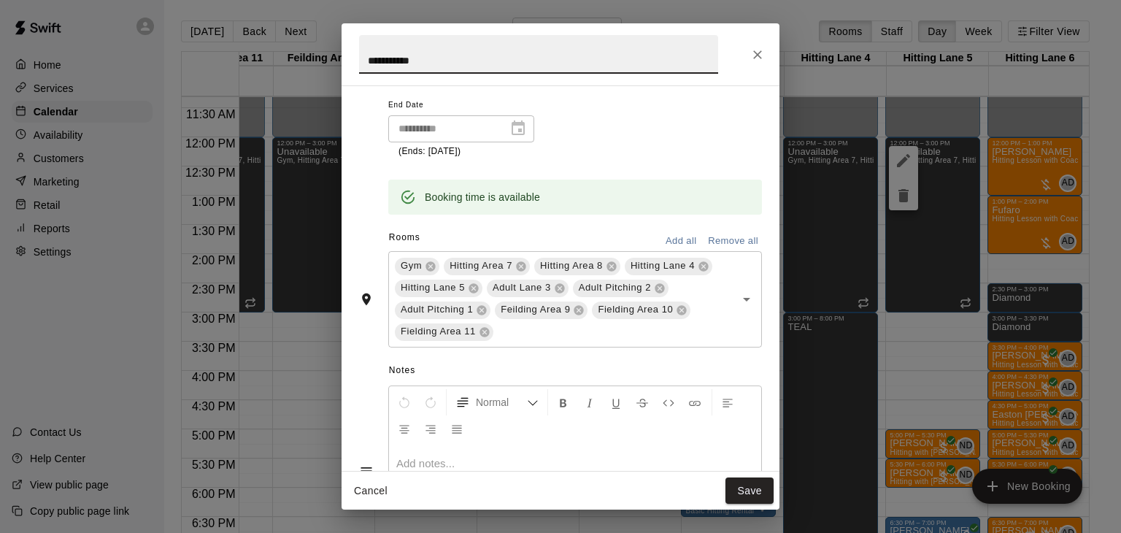
scroll to position [212, 0]
click at [479, 293] on icon at bounding box center [474, 288] width 12 height 12
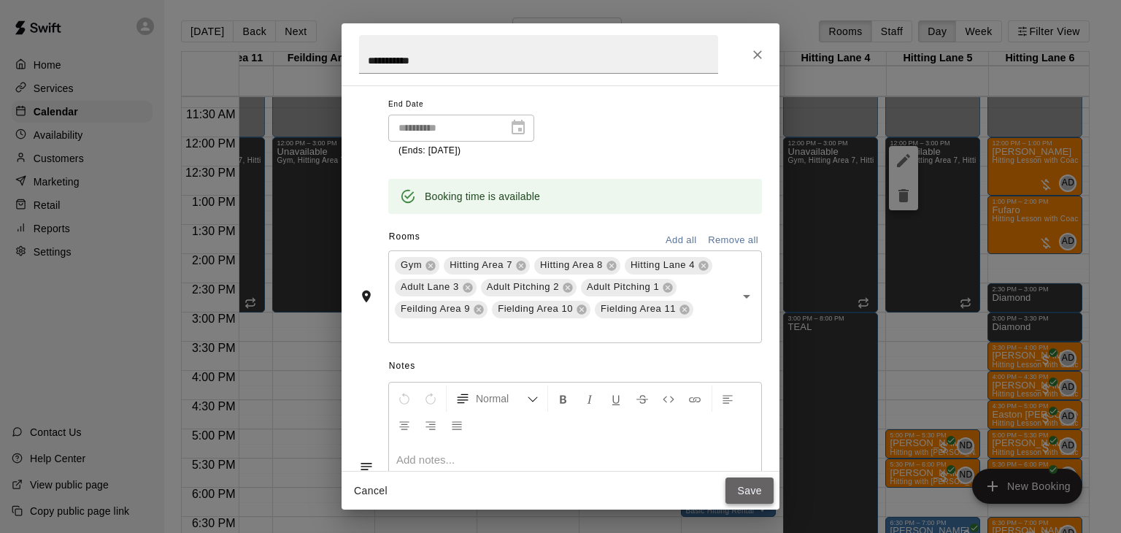
click at [738, 488] on button "Save" at bounding box center [749, 490] width 48 height 27
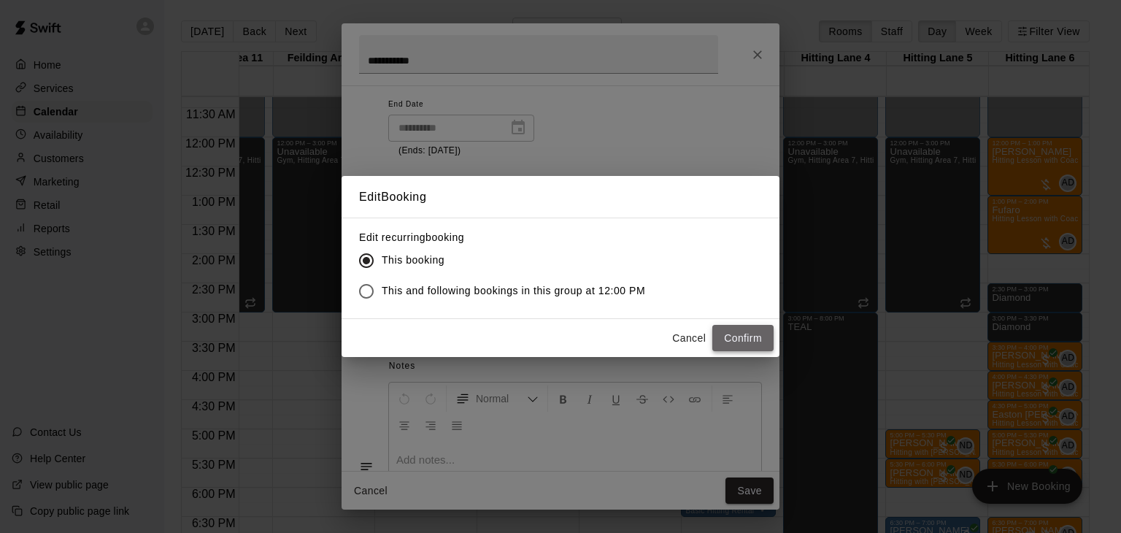
click at [757, 336] on button "Confirm" at bounding box center [742, 338] width 61 height 27
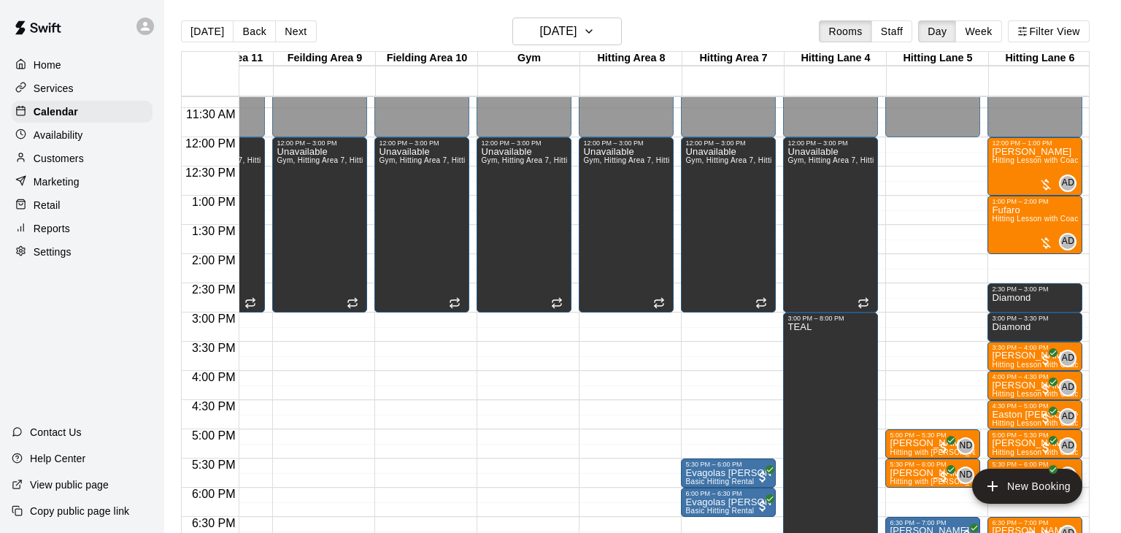
drag, startPoint x: 911, startPoint y: 201, endPoint x: 914, endPoint y: 233, distance: 31.5
click at [914, 233] on div "12:00 AM – 12:00 PM Closed 5:00 PM – 5:30 PM [PERSON_NAME] Hitting with [PERSON…" at bounding box center [932, 137] width 95 height 1401
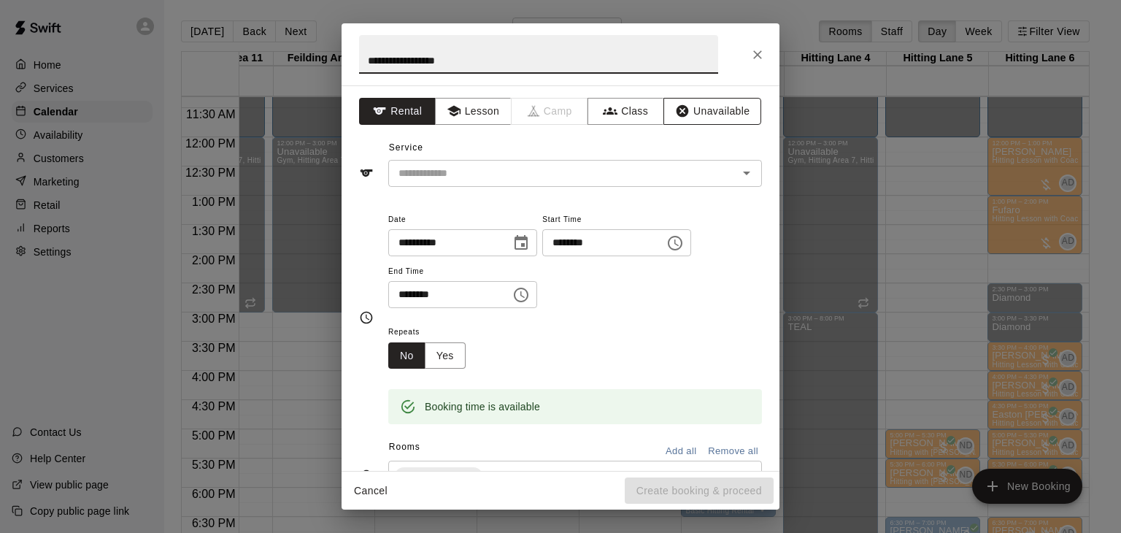
type input "**********"
click at [719, 109] on button "Unavailable" at bounding box center [712, 111] width 98 height 27
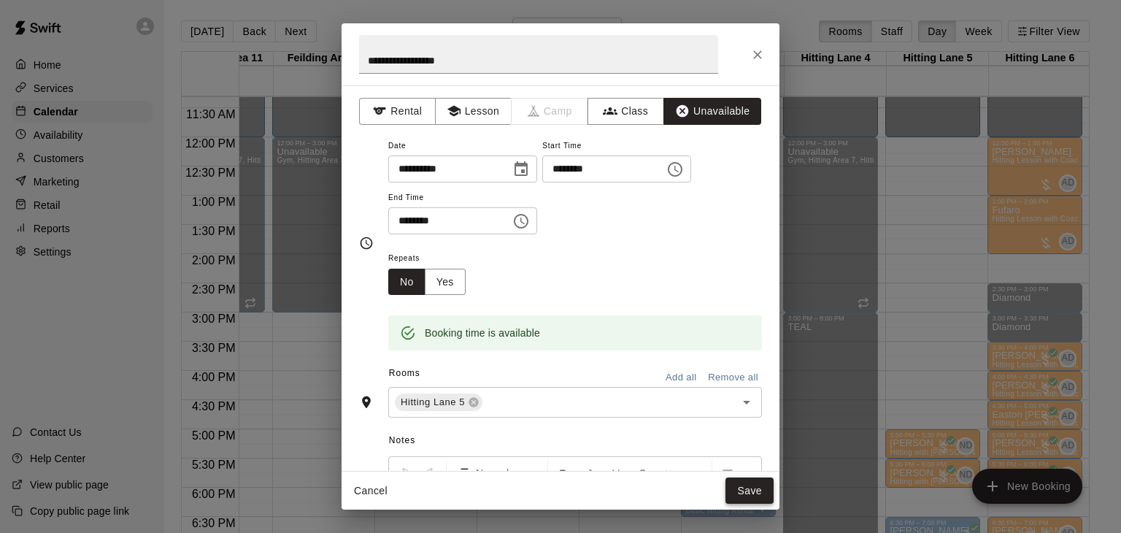
click at [753, 495] on button "Save" at bounding box center [749, 490] width 48 height 27
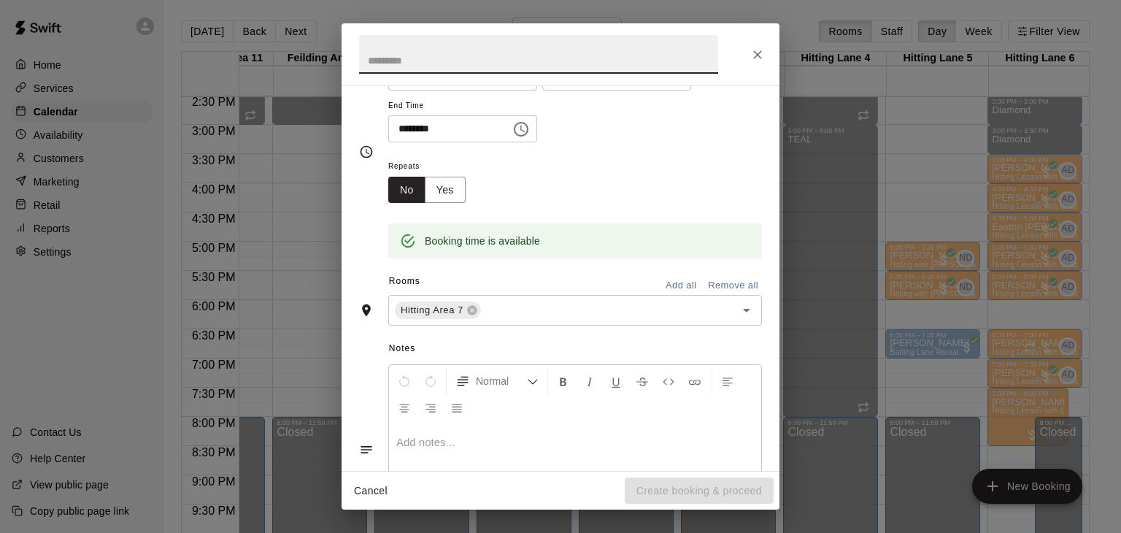
scroll to position [169, 0]
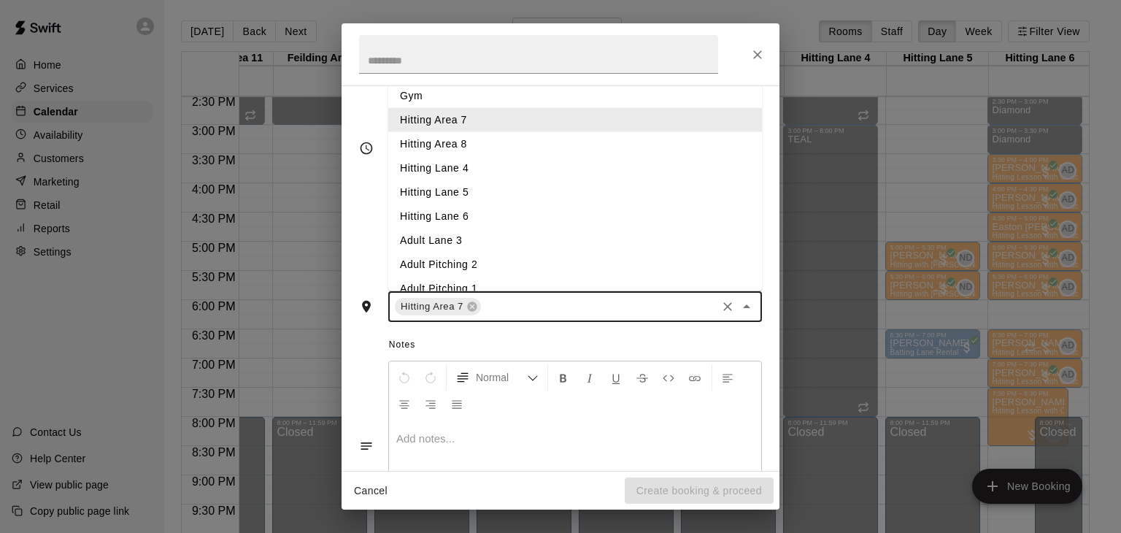
click at [567, 316] on input "text" at bounding box center [598, 307] width 231 height 18
click at [471, 156] on li "Hitting Area 8" at bounding box center [575, 144] width 374 height 24
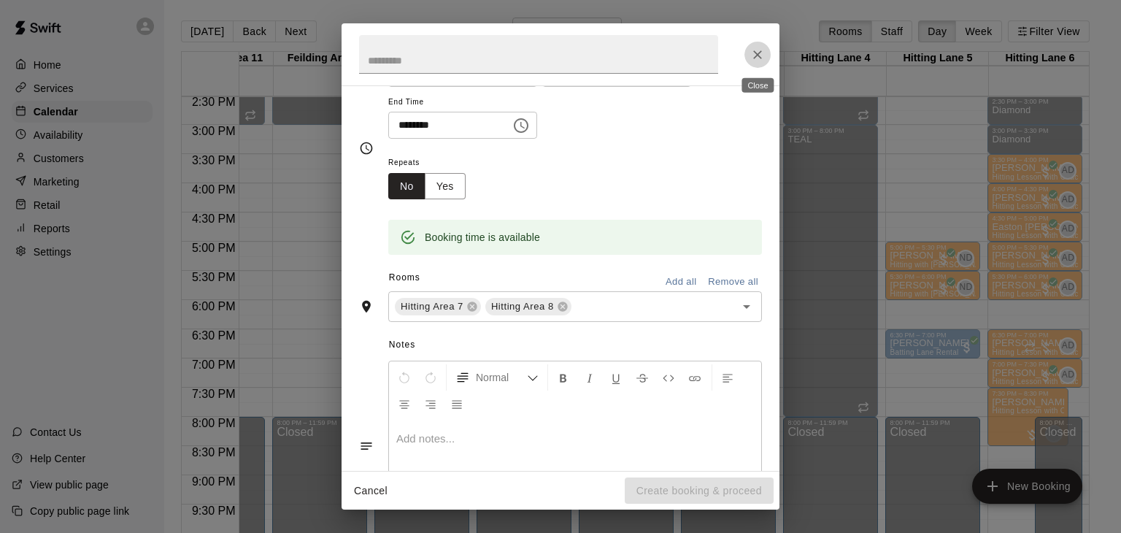
click at [754, 52] on icon "Close" at bounding box center [757, 54] width 9 height 9
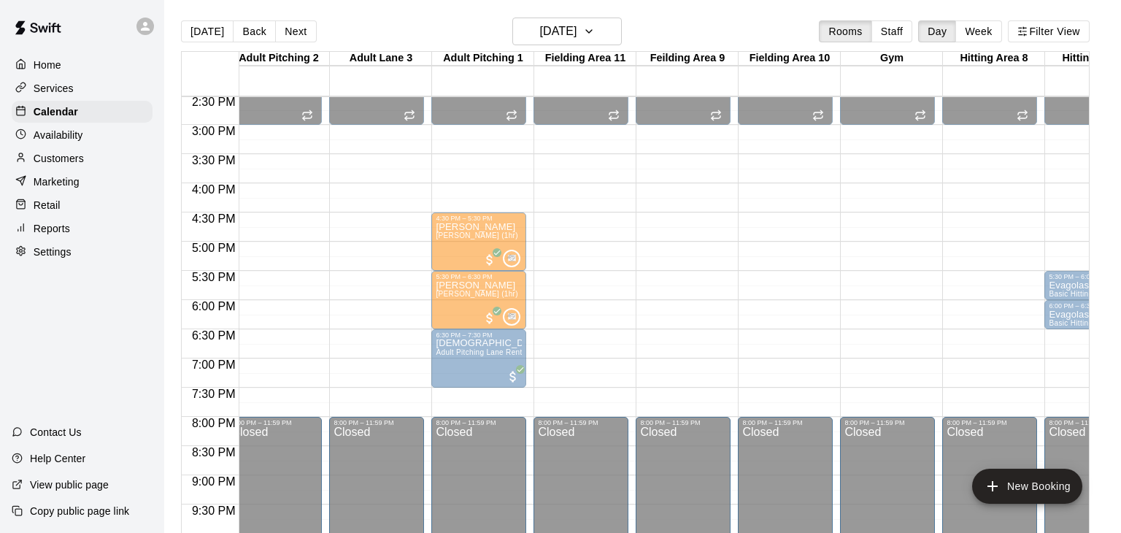
scroll to position [0, 0]
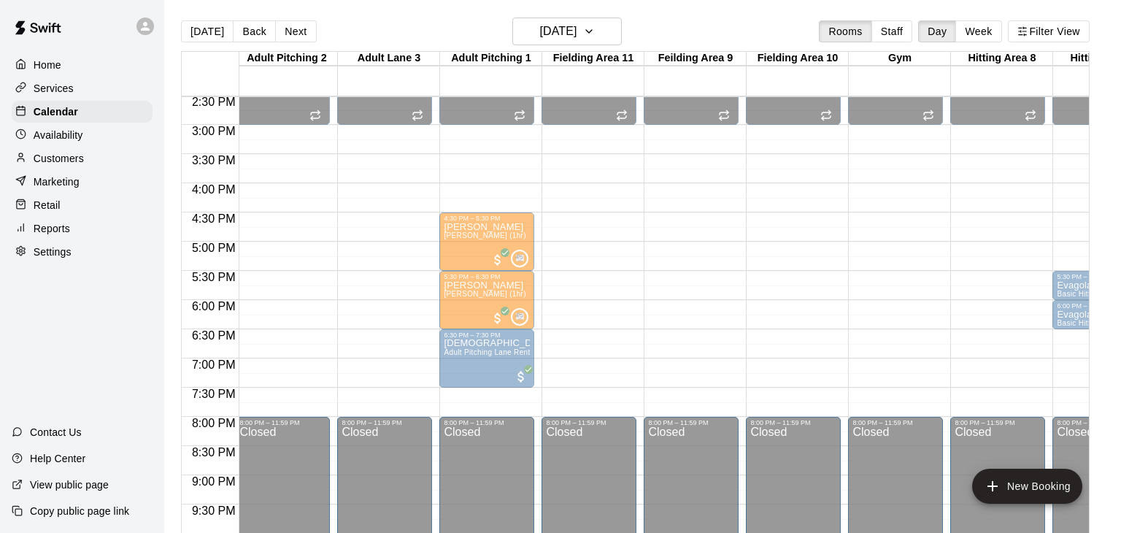
drag, startPoint x: 310, startPoint y: 330, endPoint x: 309, endPoint y: 382, distance: 51.1
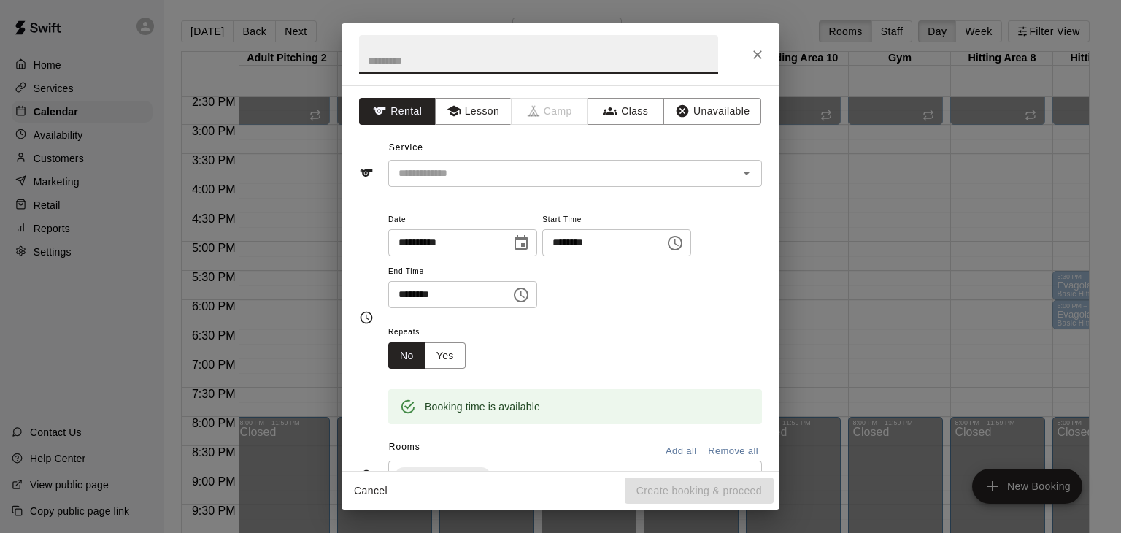
click at [406, 308] on input "********" at bounding box center [444, 294] width 112 height 27
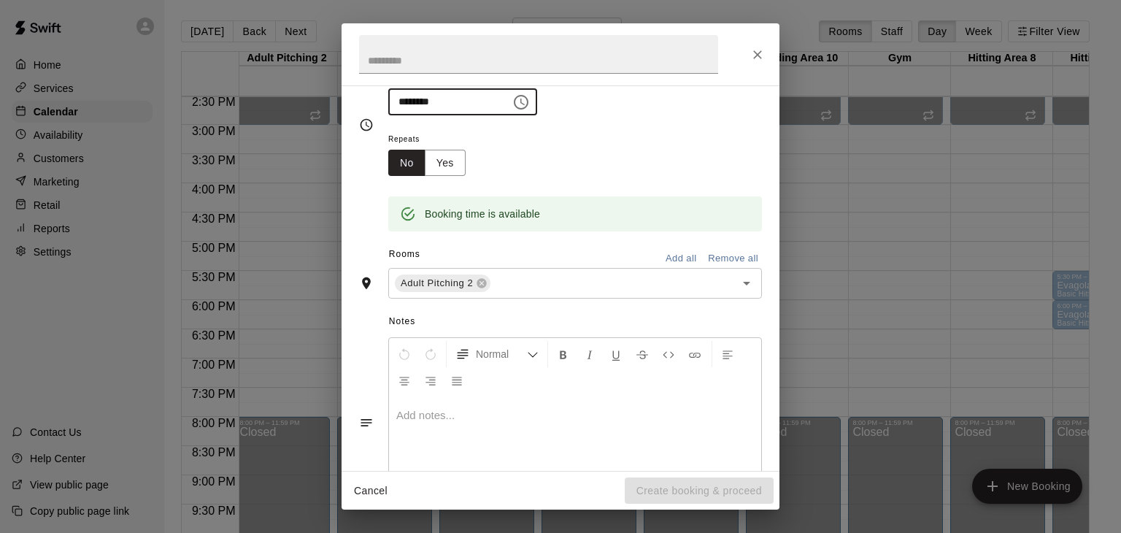
scroll to position [194, 0]
type input "********"
click at [517, 291] on input "text" at bounding box center [603, 282] width 222 height 18
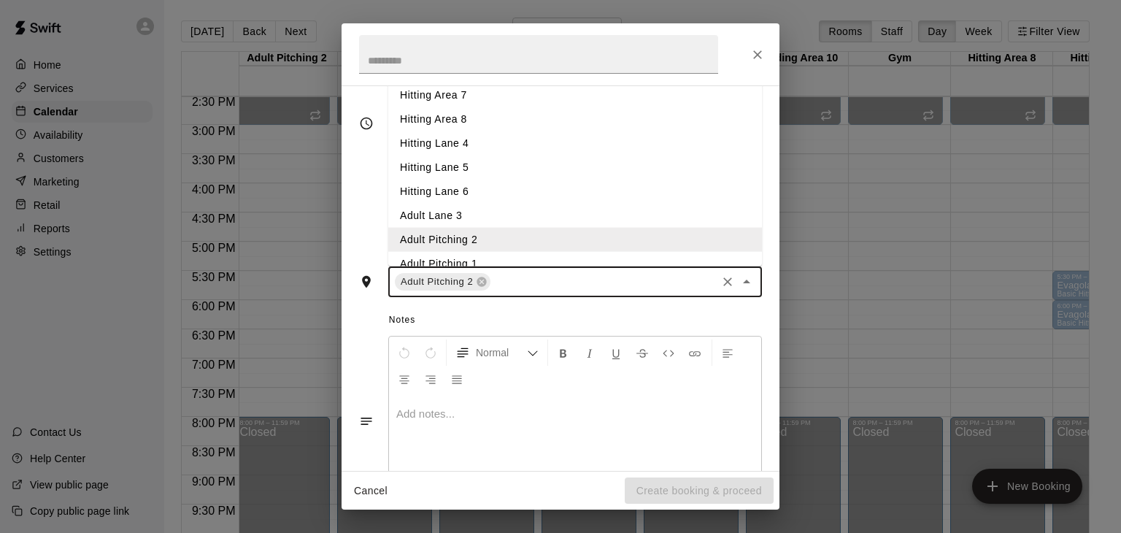
click at [463, 107] on li "Hitting Area 7" at bounding box center [575, 95] width 374 height 24
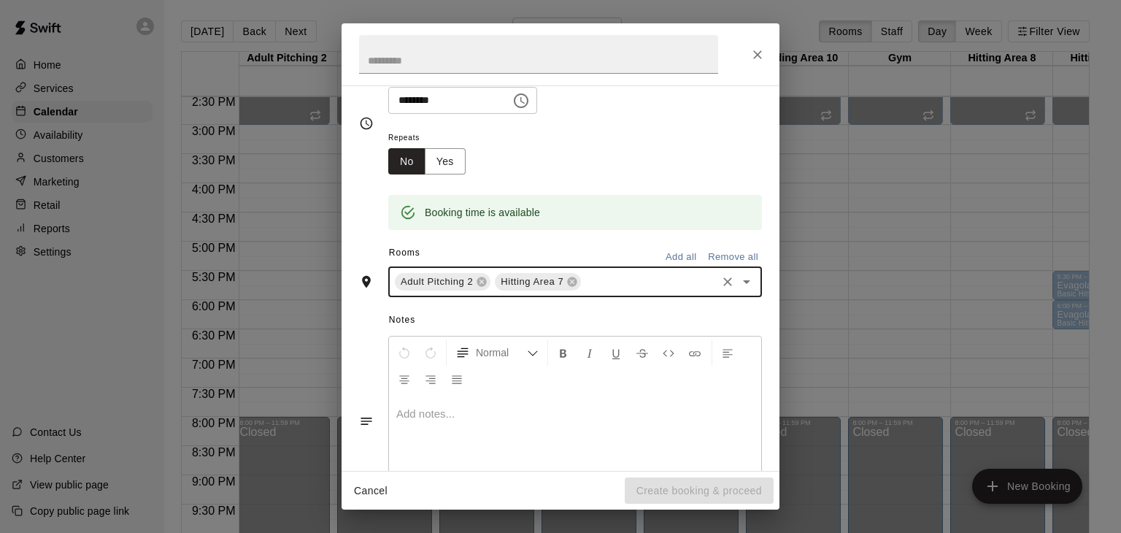
click at [613, 291] on input "text" at bounding box center [648, 282] width 131 height 18
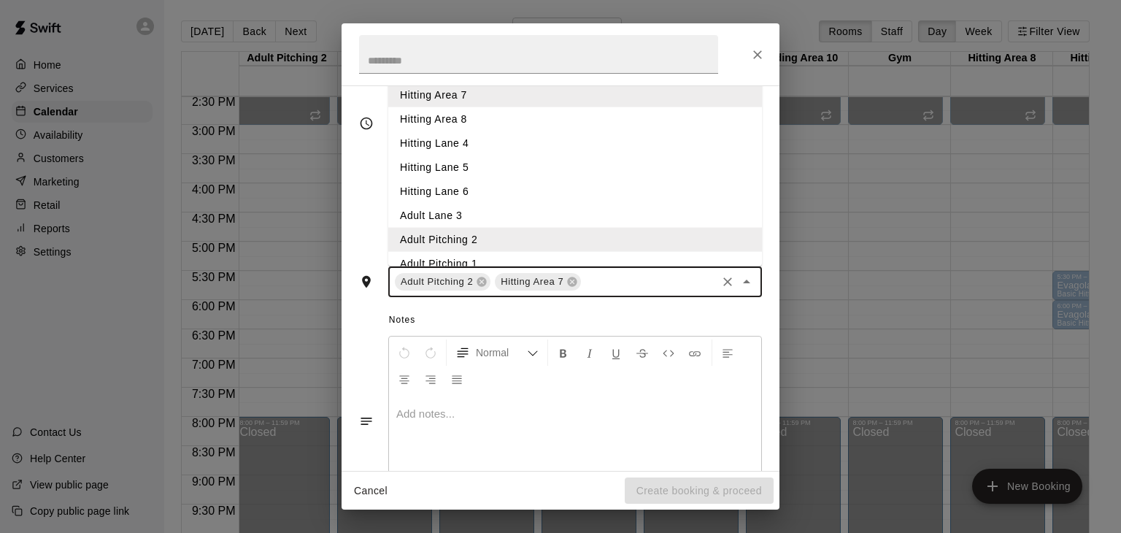
click at [477, 131] on li "Hitting Area 8" at bounding box center [575, 119] width 374 height 24
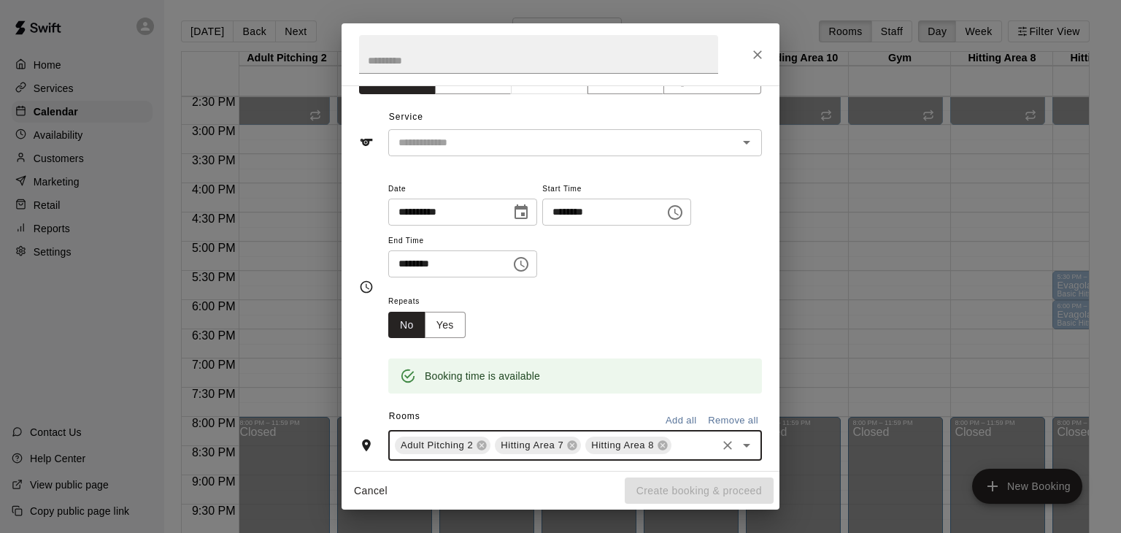
scroll to position [0, 0]
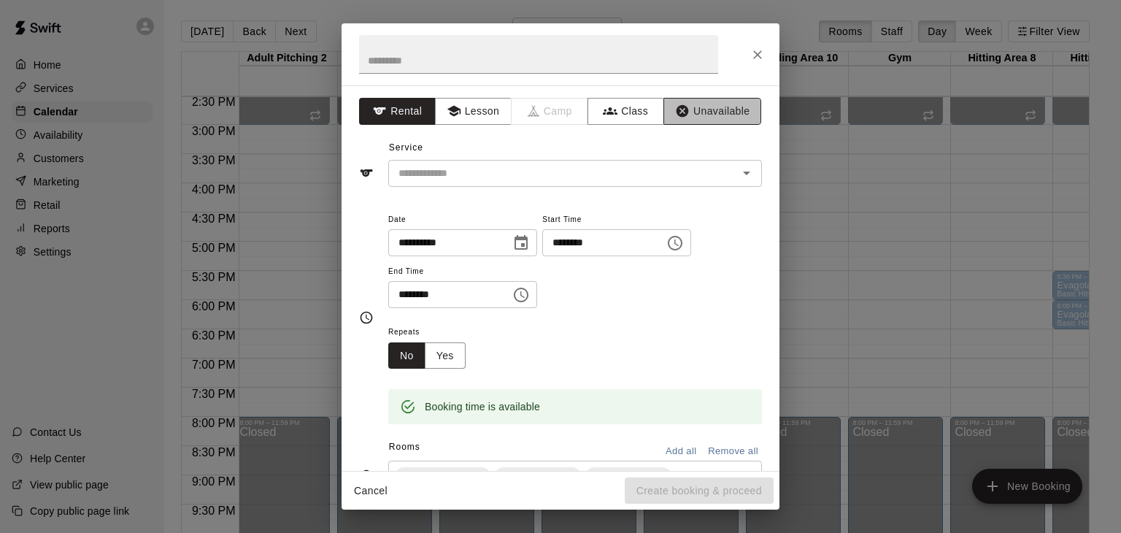
click at [727, 105] on button "Unavailable" at bounding box center [712, 111] width 98 height 27
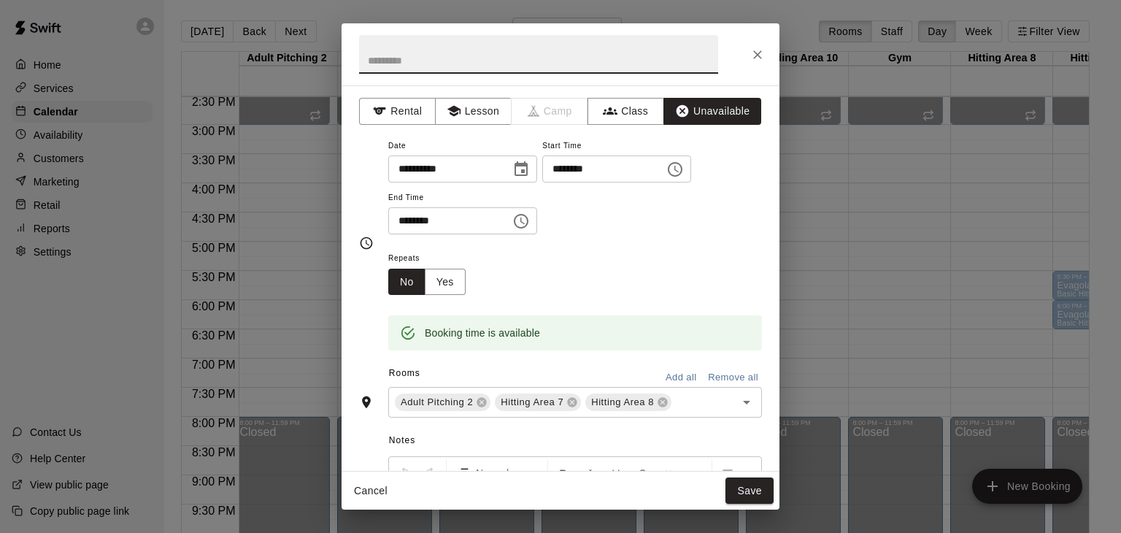
click at [473, 59] on input "text" at bounding box center [538, 54] width 359 height 39
type input "*****"
type input "**********"
click at [746, 484] on button "Save" at bounding box center [749, 490] width 48 height 27
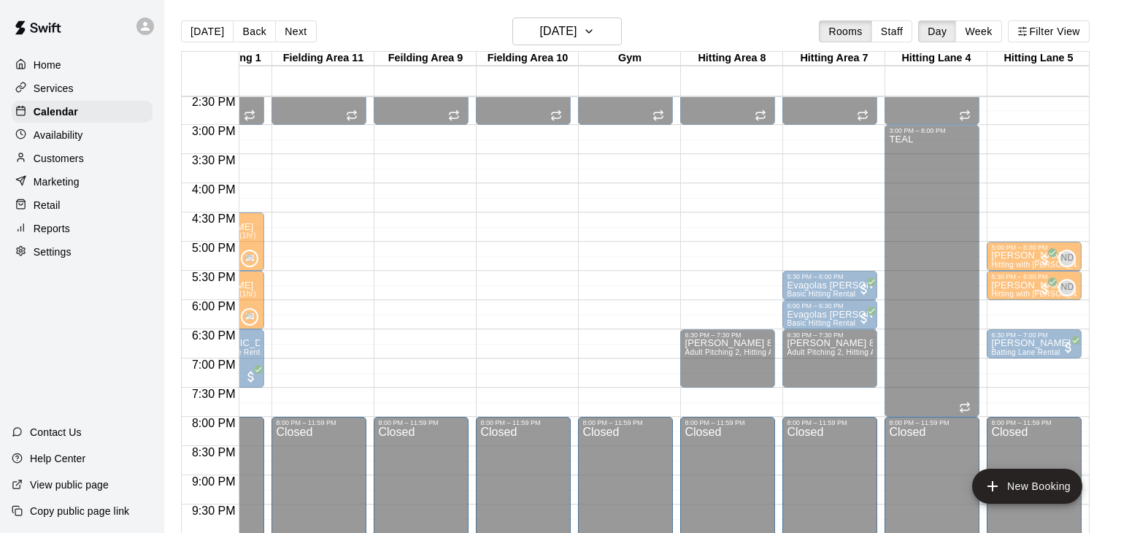
scroll to position [0, 374]
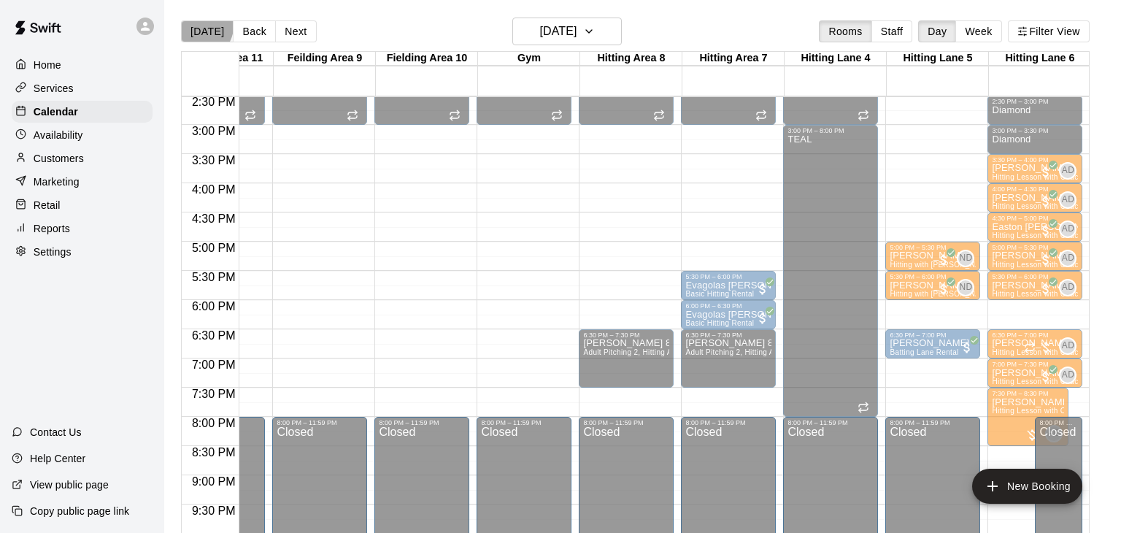
click at [200, 26] on button "[DATE]" at bounding box center [207, 31] width 53 height 22
